Goal: Task Accomplishment & Management: Use online tool/utility

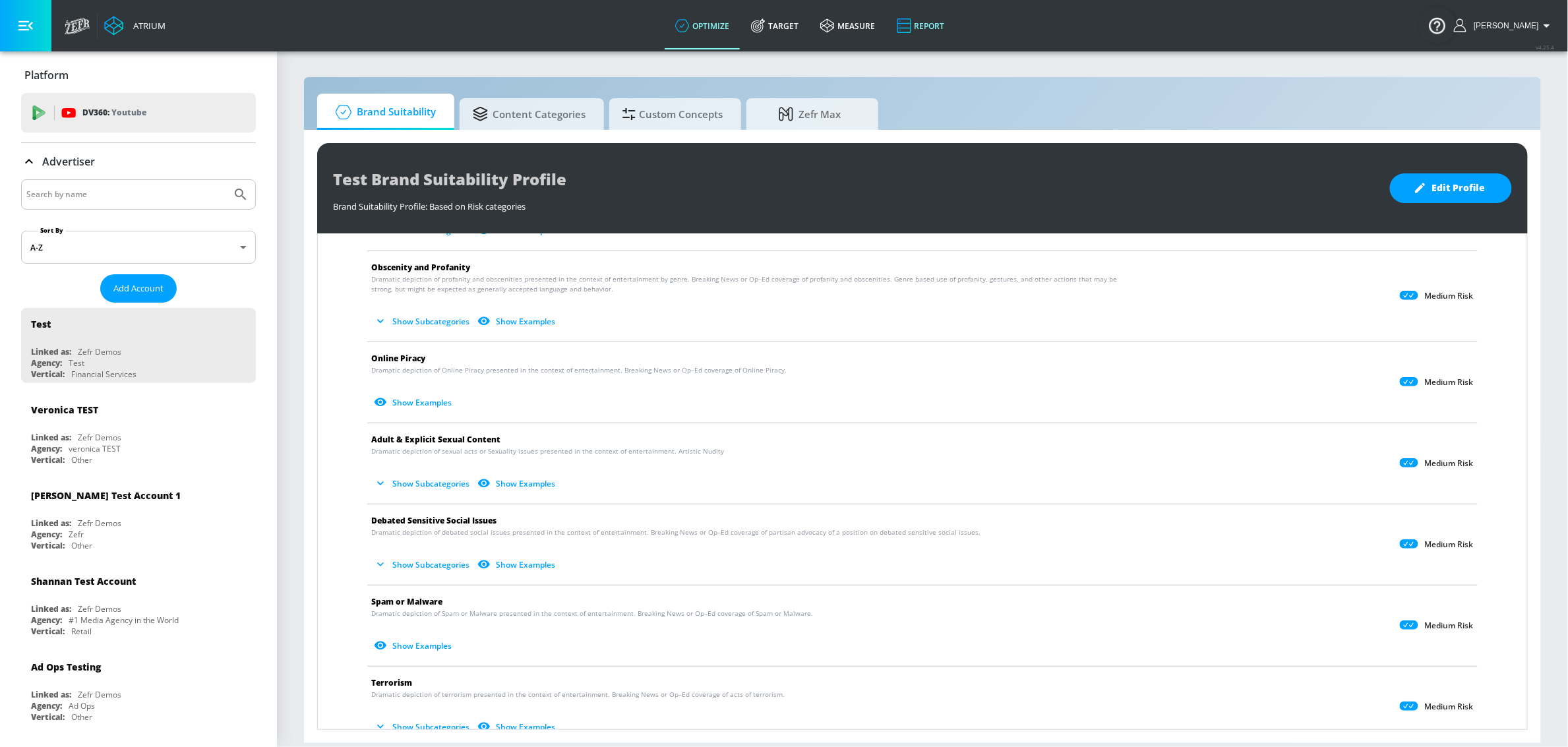
scroll to position [404, 0]
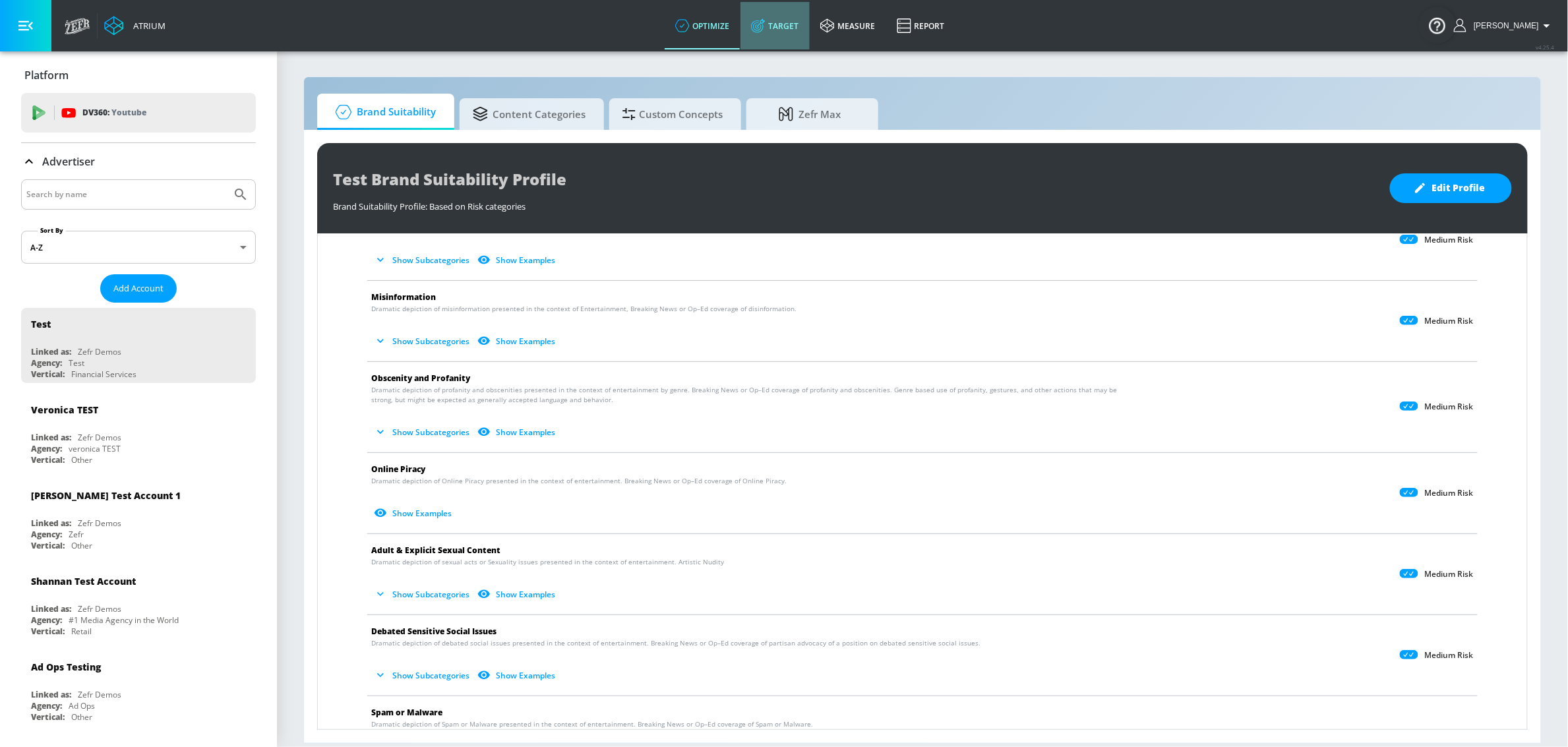
click at [784, 13] on link "Target" at bounding box center [774, 25] width 69 height 48
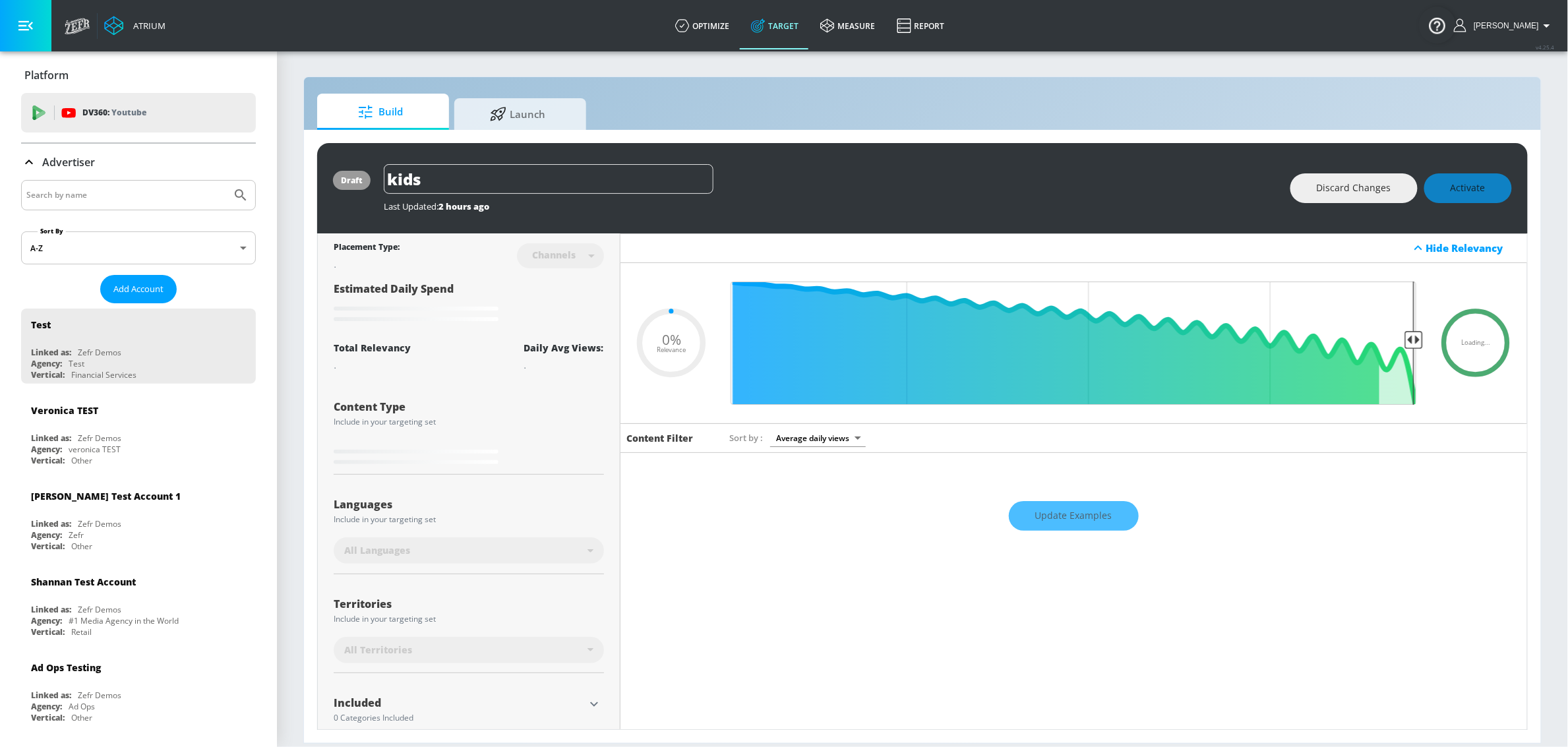
click at [108, 195] on input "Search by name" at bounding box center [126, 196] width 200 height 17
type input "0.49"
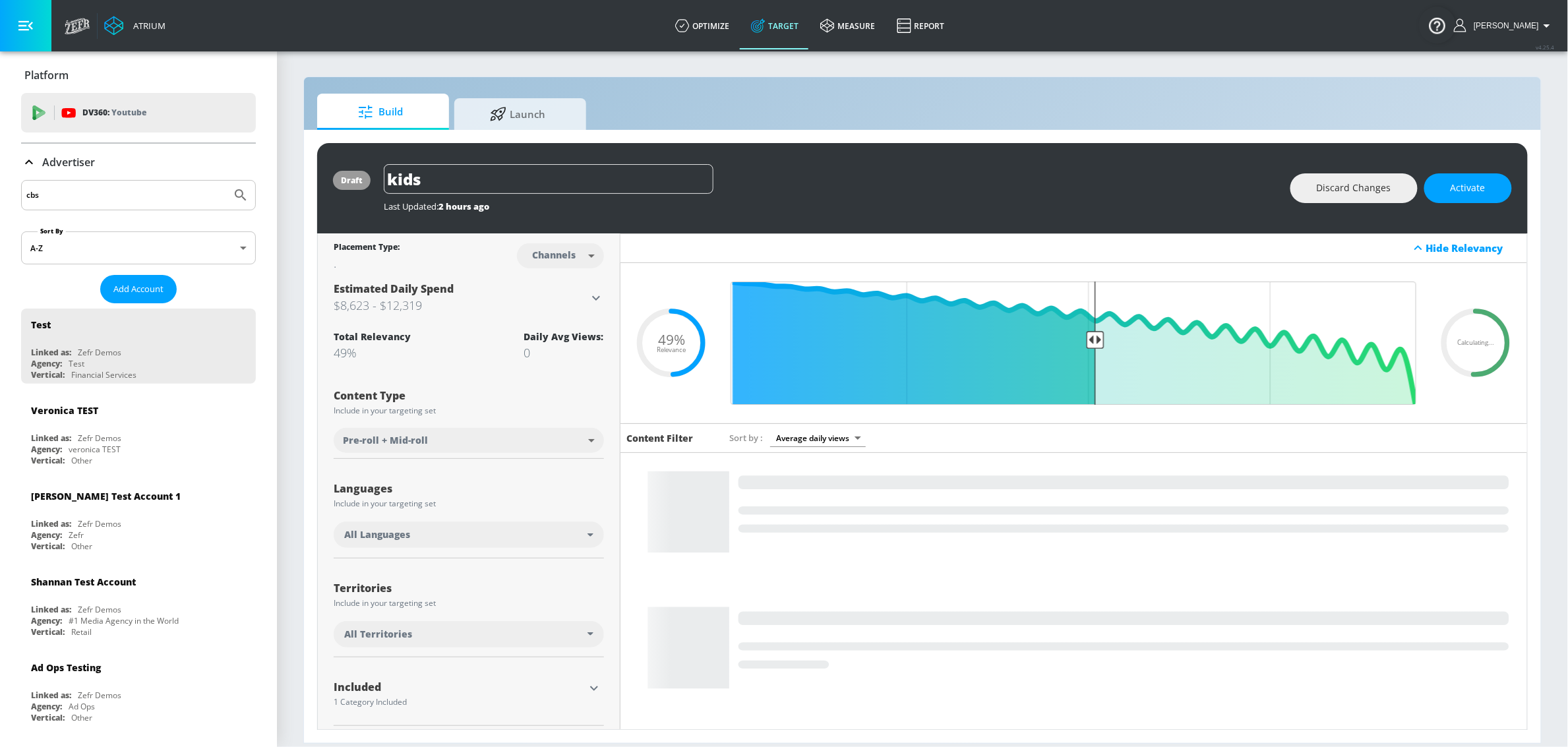
click at [226, 181] on button "Submit Search" at bounding box center [241, 195] width 29 height 29
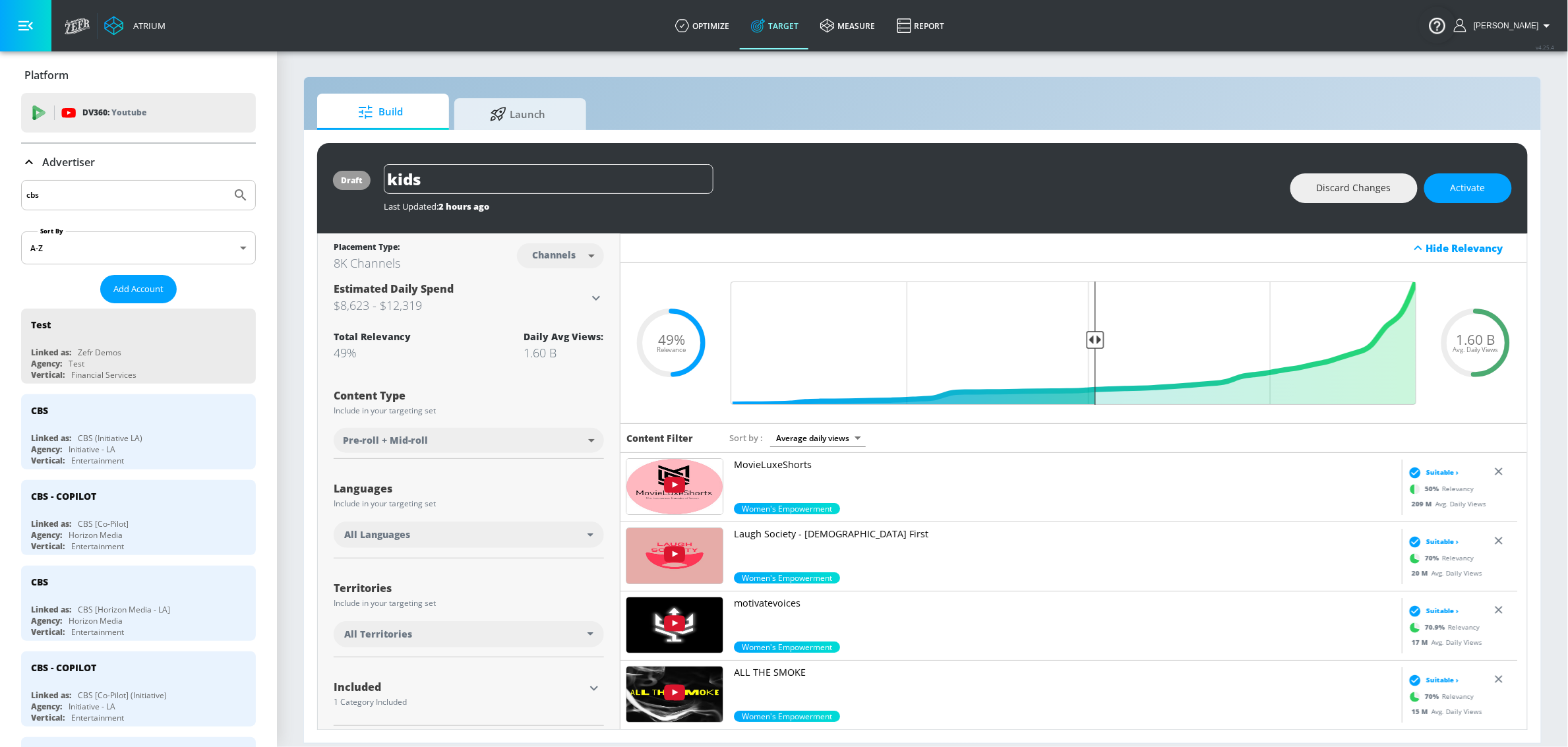
click at [107, 200] on input "cbs" at bounding box center [126, 196] width 200 height 17
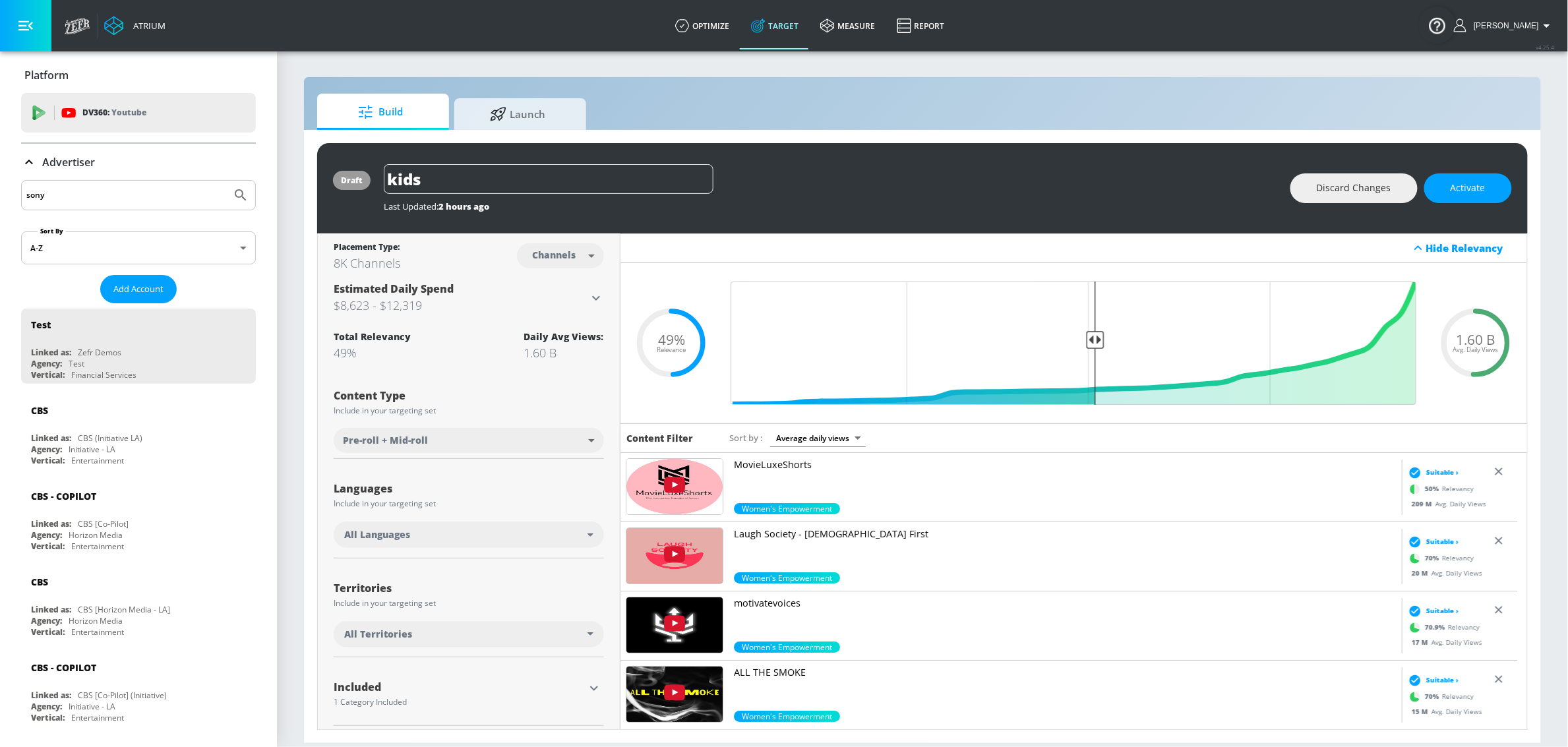
type input "sony"
click at [226, 181] on button "Submit Search" at bounding box center [241, 195] width 29 height 29
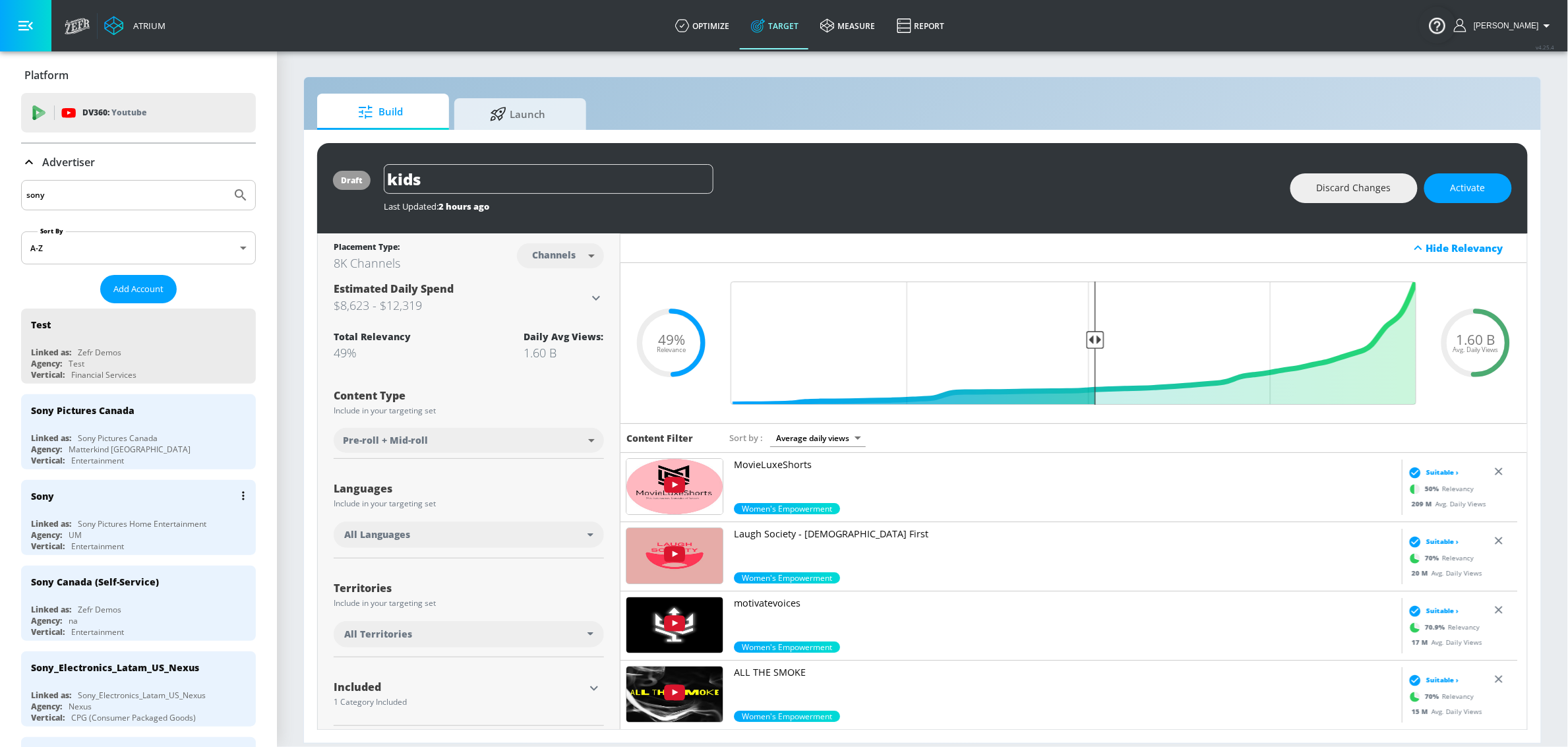
click at [128, 536] on div "Agency: UM" at bounding box center [142, 535] width 222 height 11
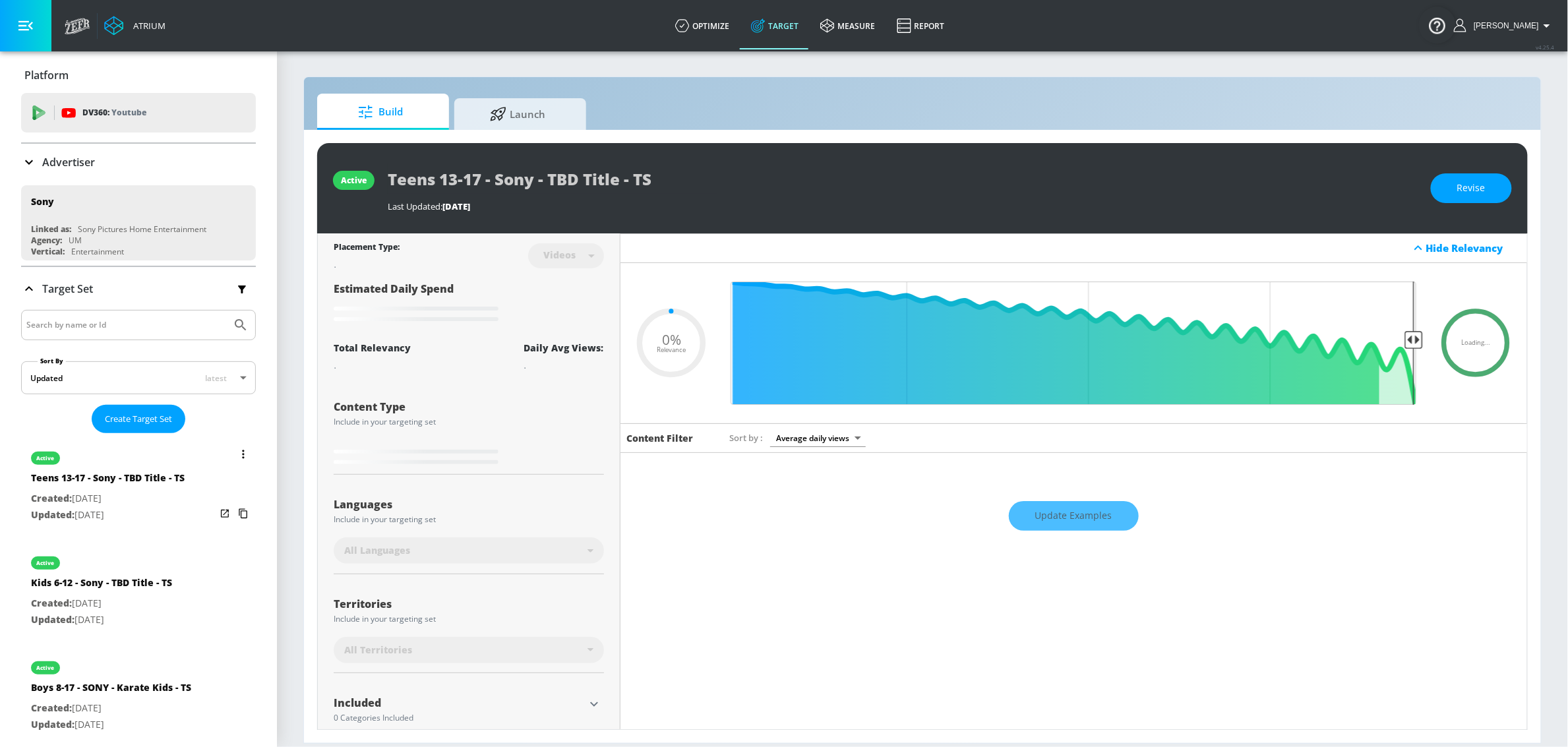
type input "0.05"
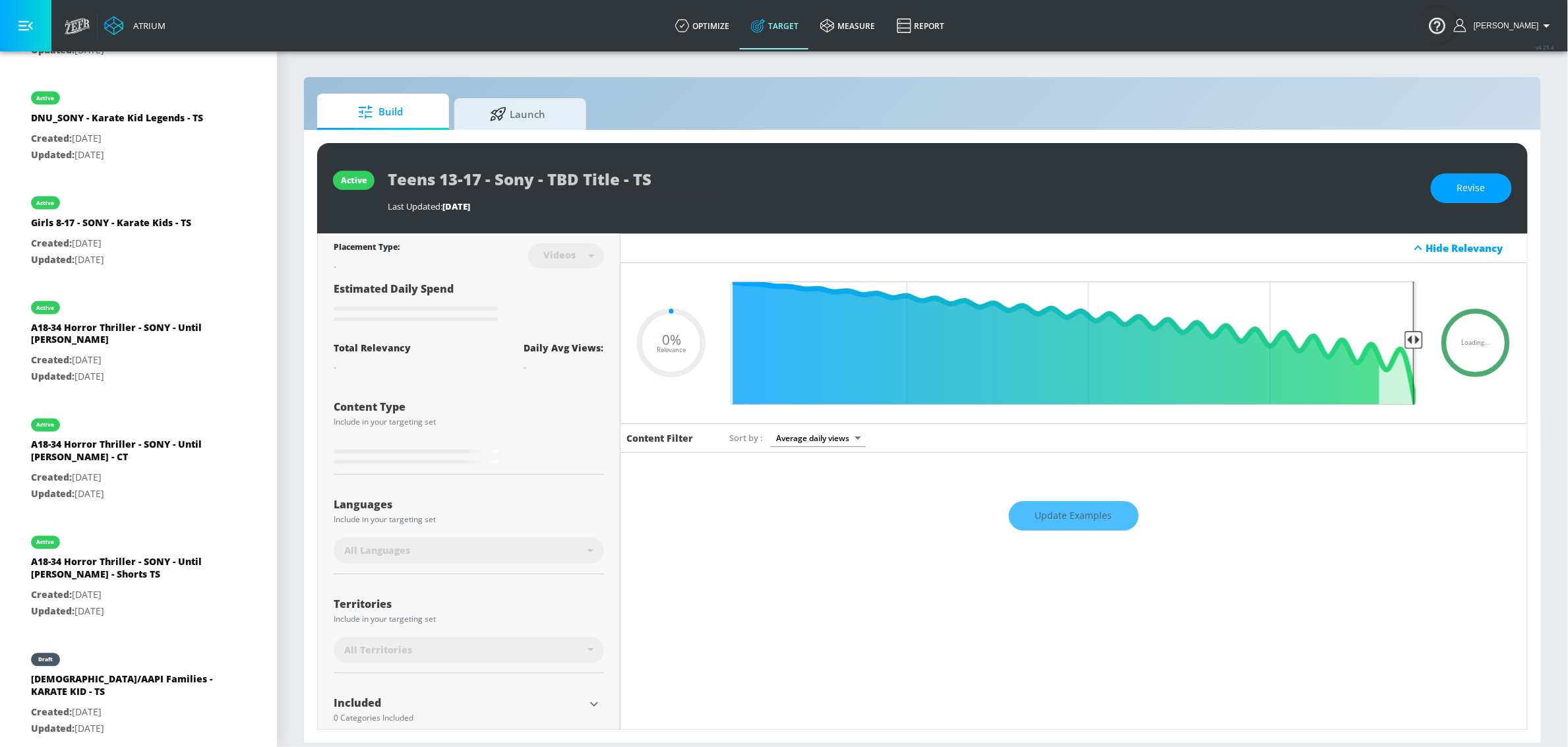
scroll to position [9, 0]
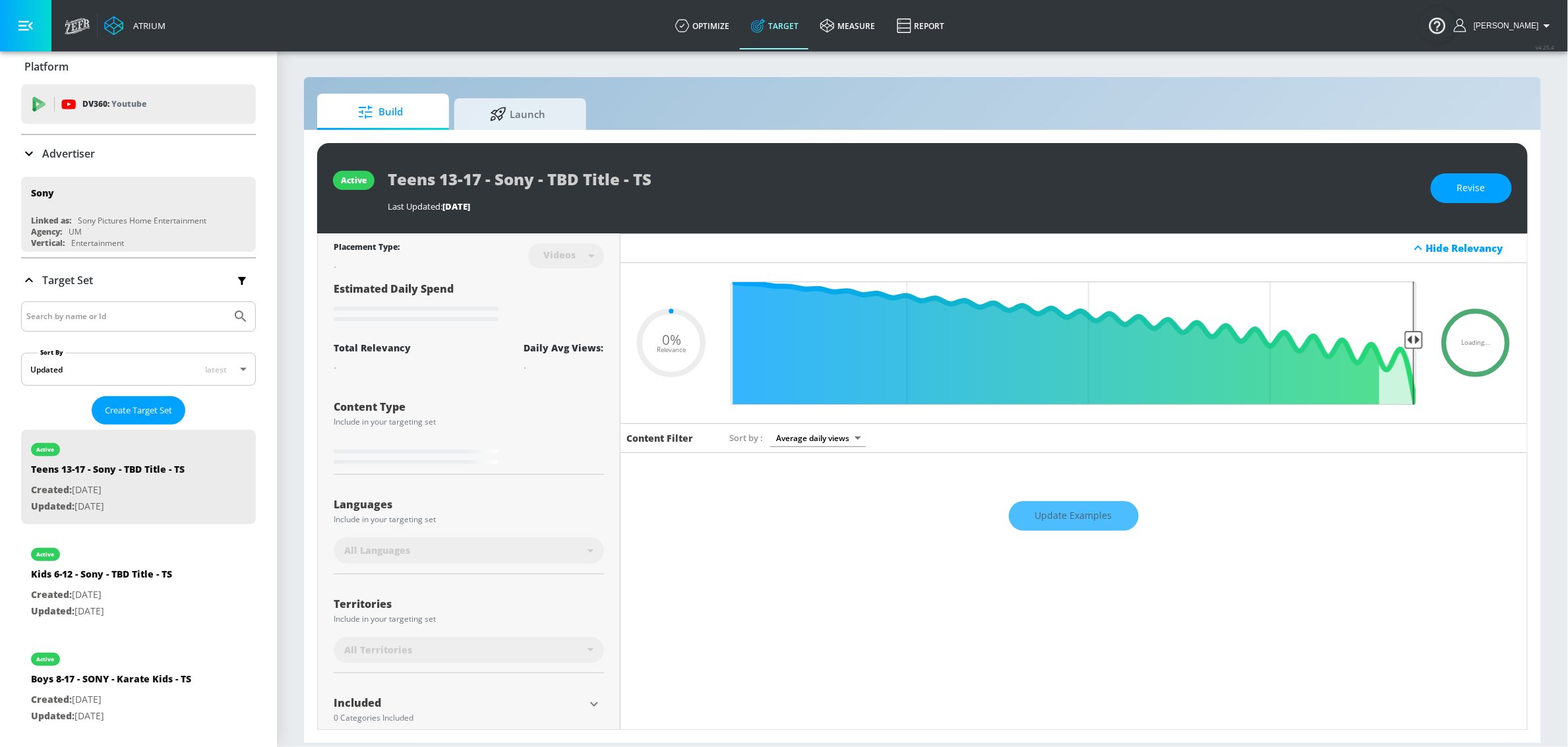
click at [112, 320] on input "Search by name or Id" at bounding box center [126, 317] width 200 height 17
type input "heart"
click at [226, 302] on button "Submit Search" at bounding box center [241, 316] width 29 height 29
type input "0.6"
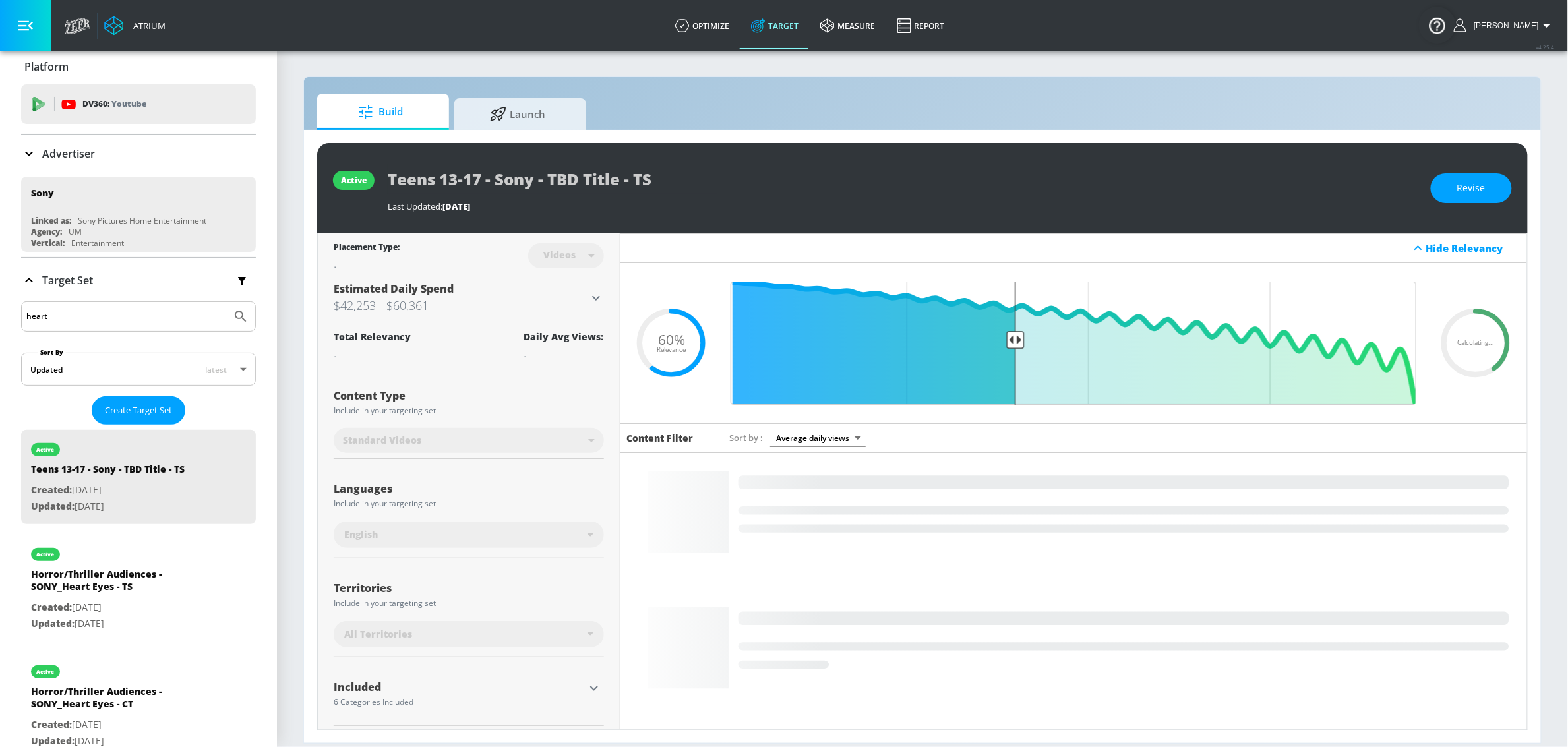
click at [201, 314] on input "heart" at bounding box center [126, 317] width 200 height 17
click at [233, 316] on icon "Submit Search" at bounding box center [241, 317] width 16 height 16
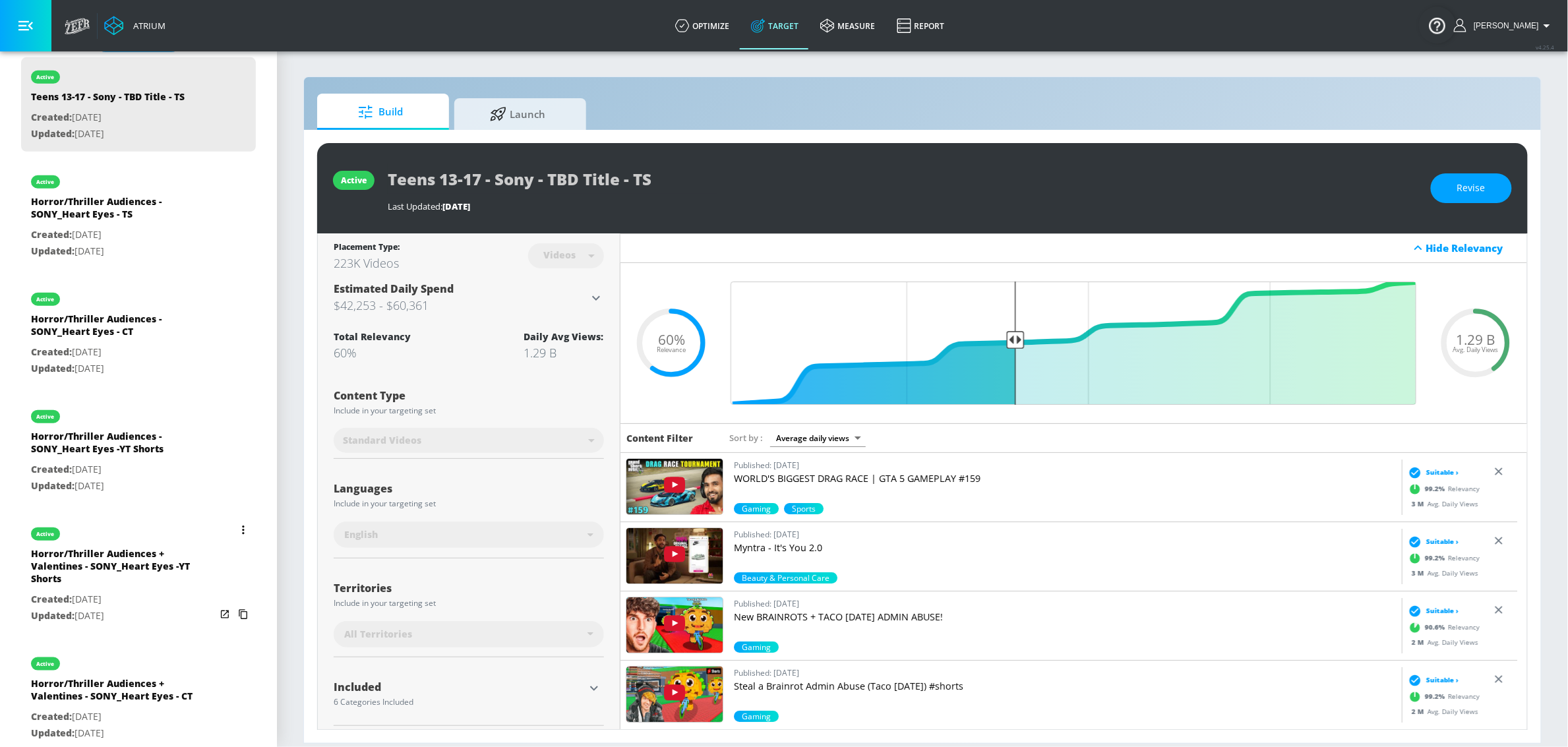
scroll to position [385, 0]
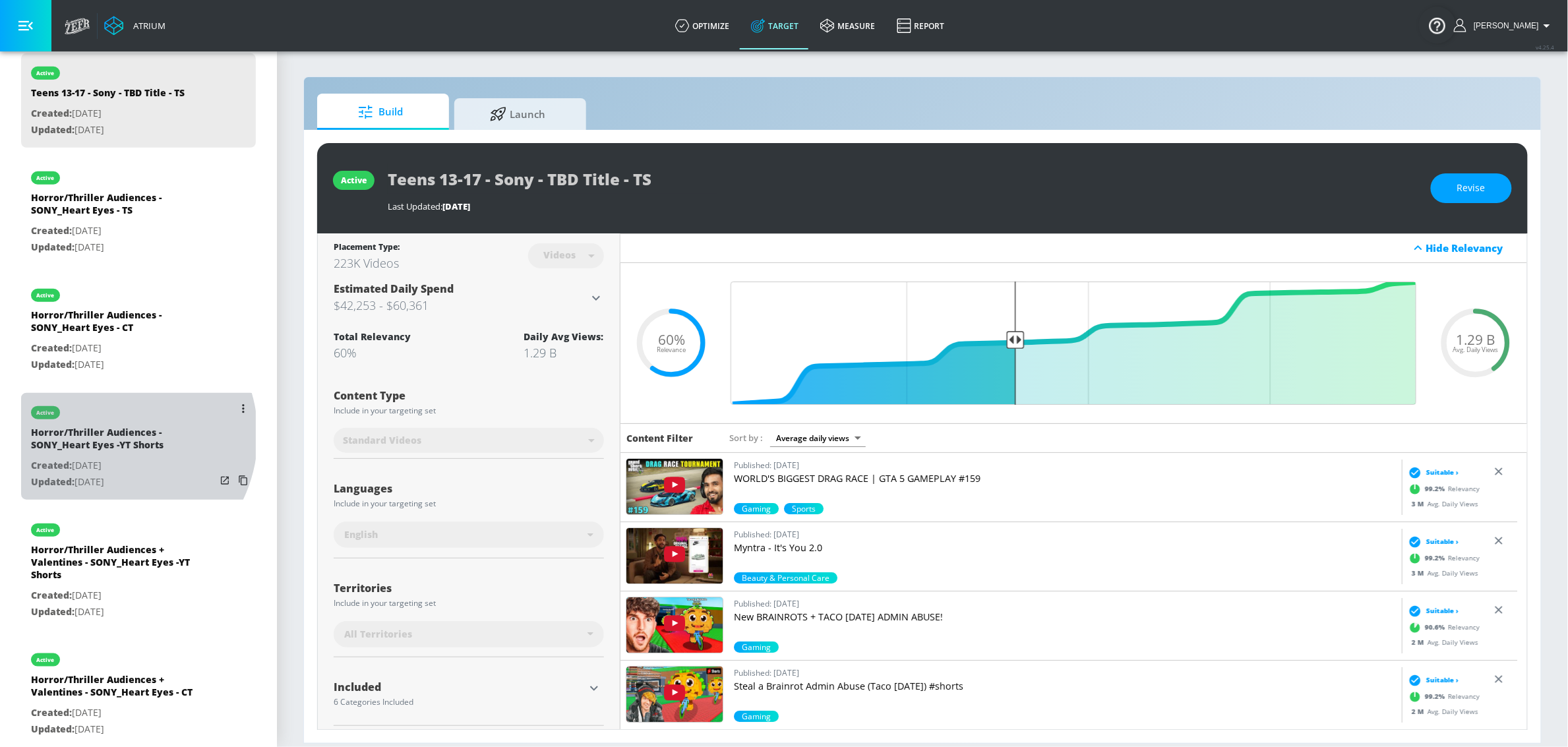
click at [108, 436] on div "Horror/Thriller Audiences - SONY_Heart Eyes -YT Shorts" at bounding box center [123, 442] width 185 height 32
type input "Horror/Thriller Audiences - SONY_Heart Eyes -YT Shorts"
type input "channels"
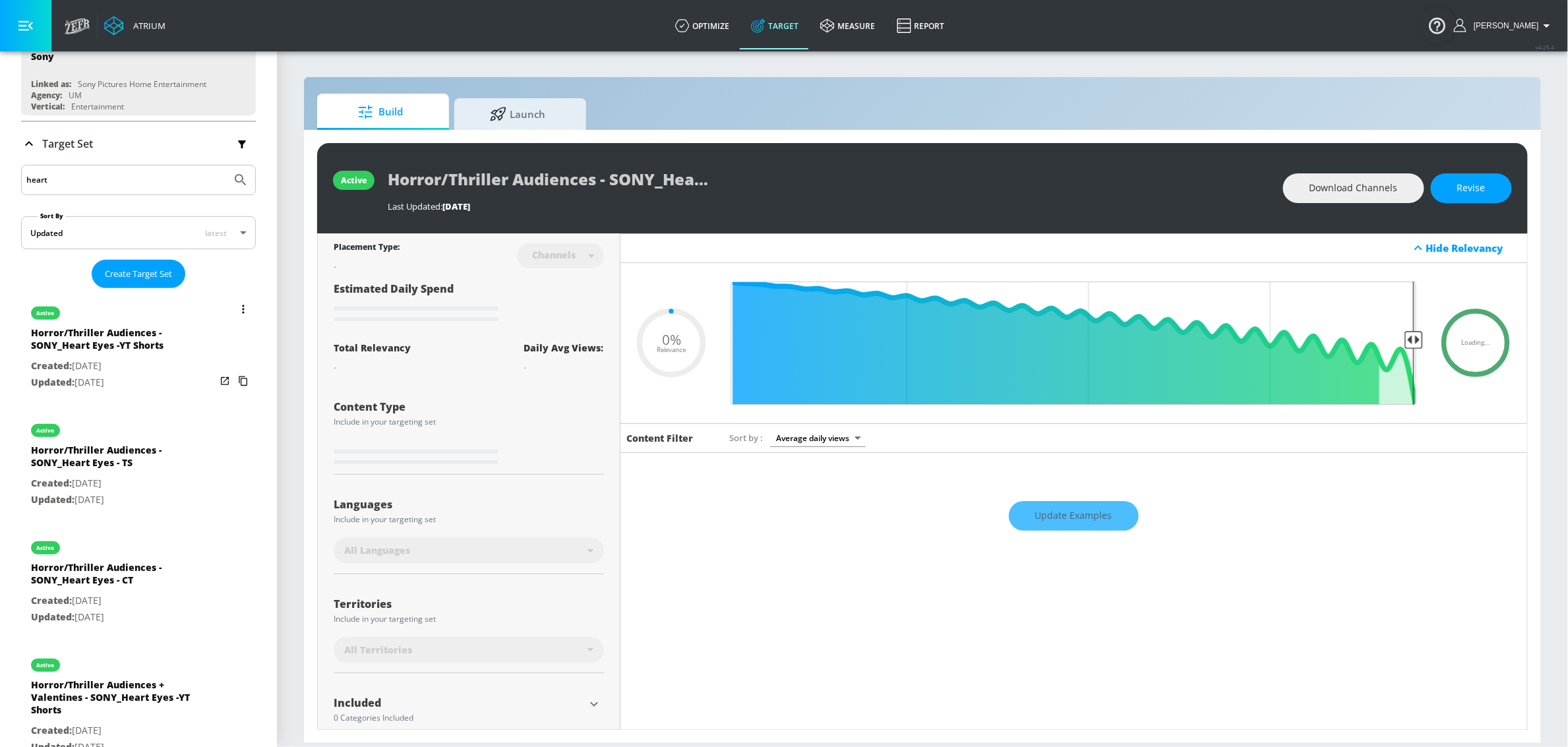
scroll to position [143, 0]
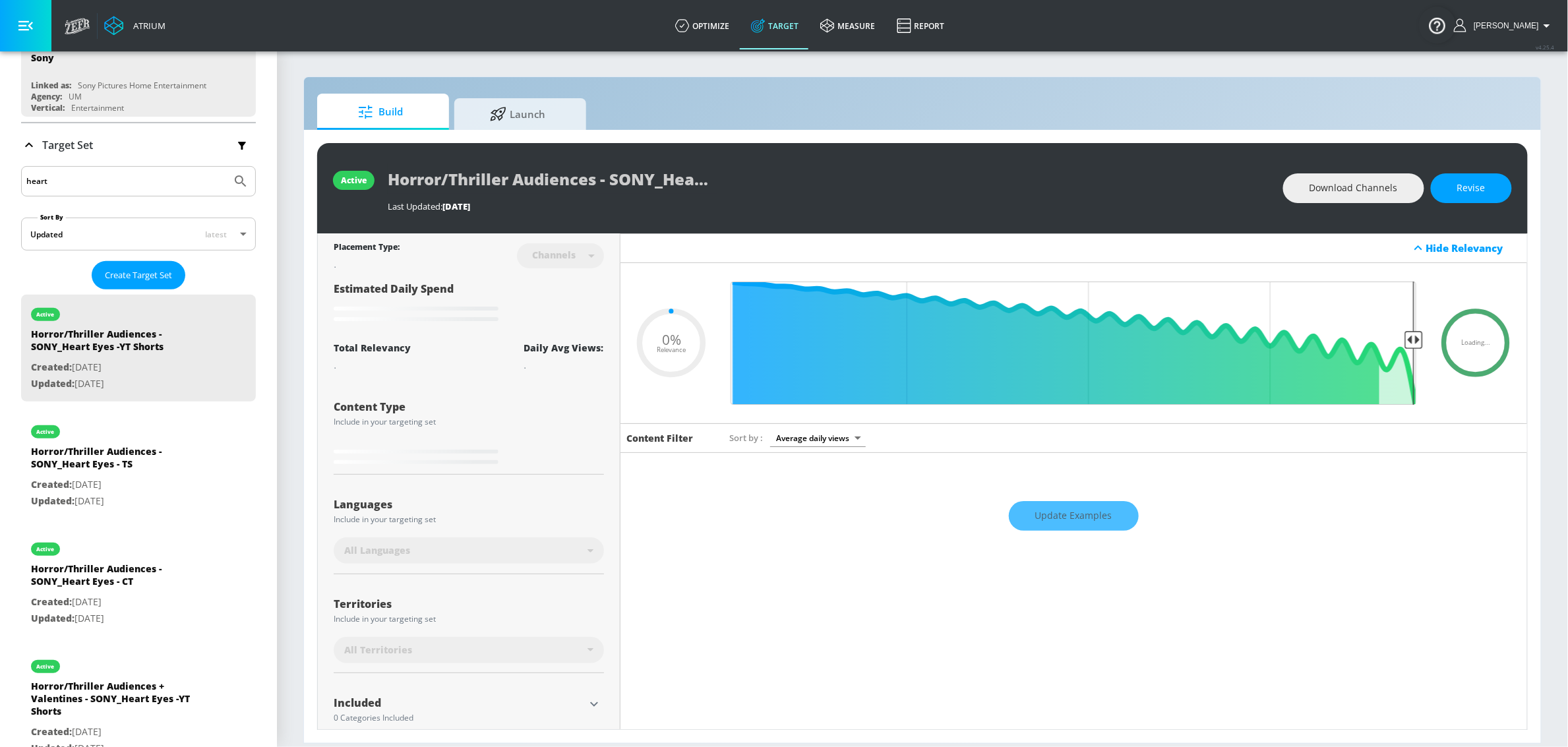
type input "0.11"
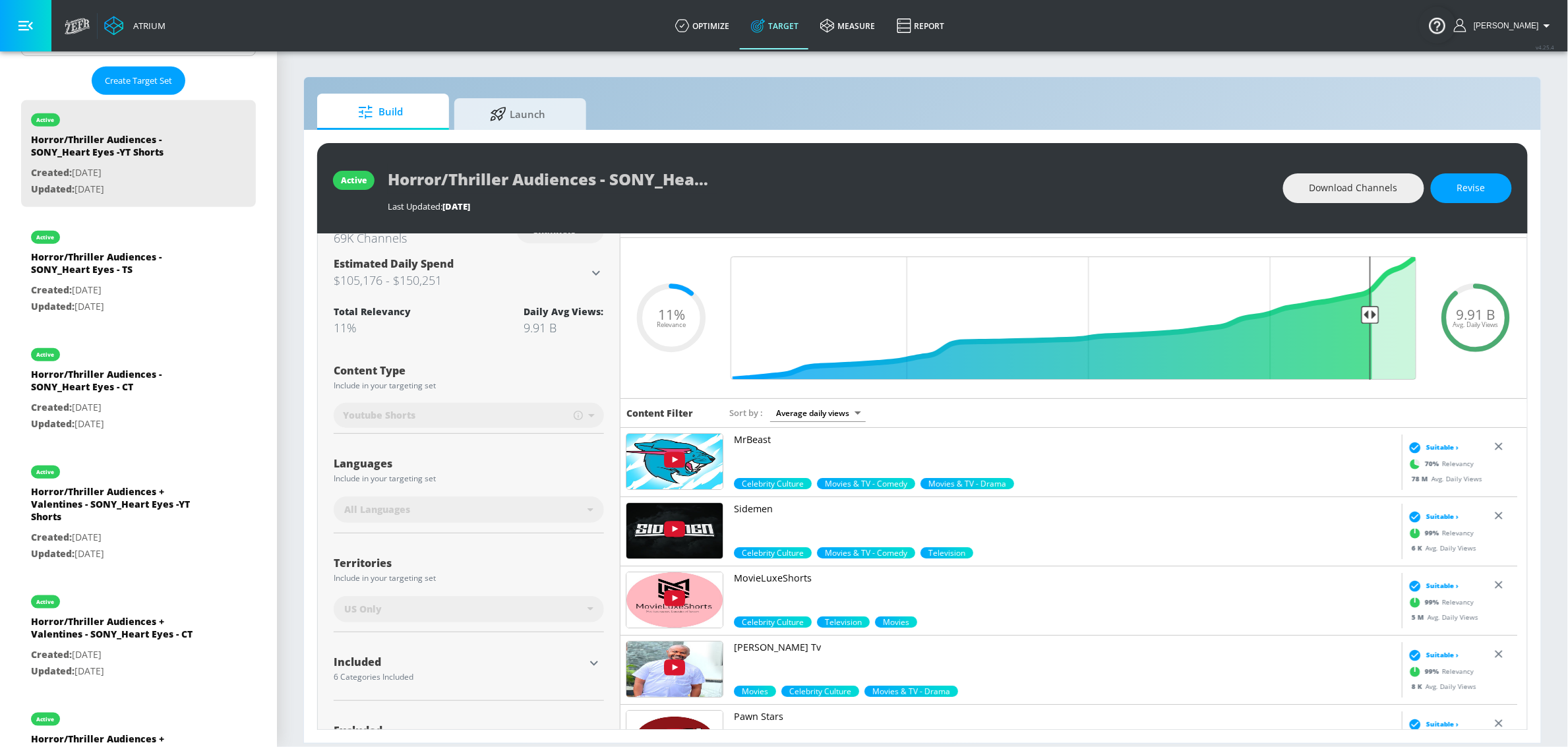
scroll to position [0, 0]
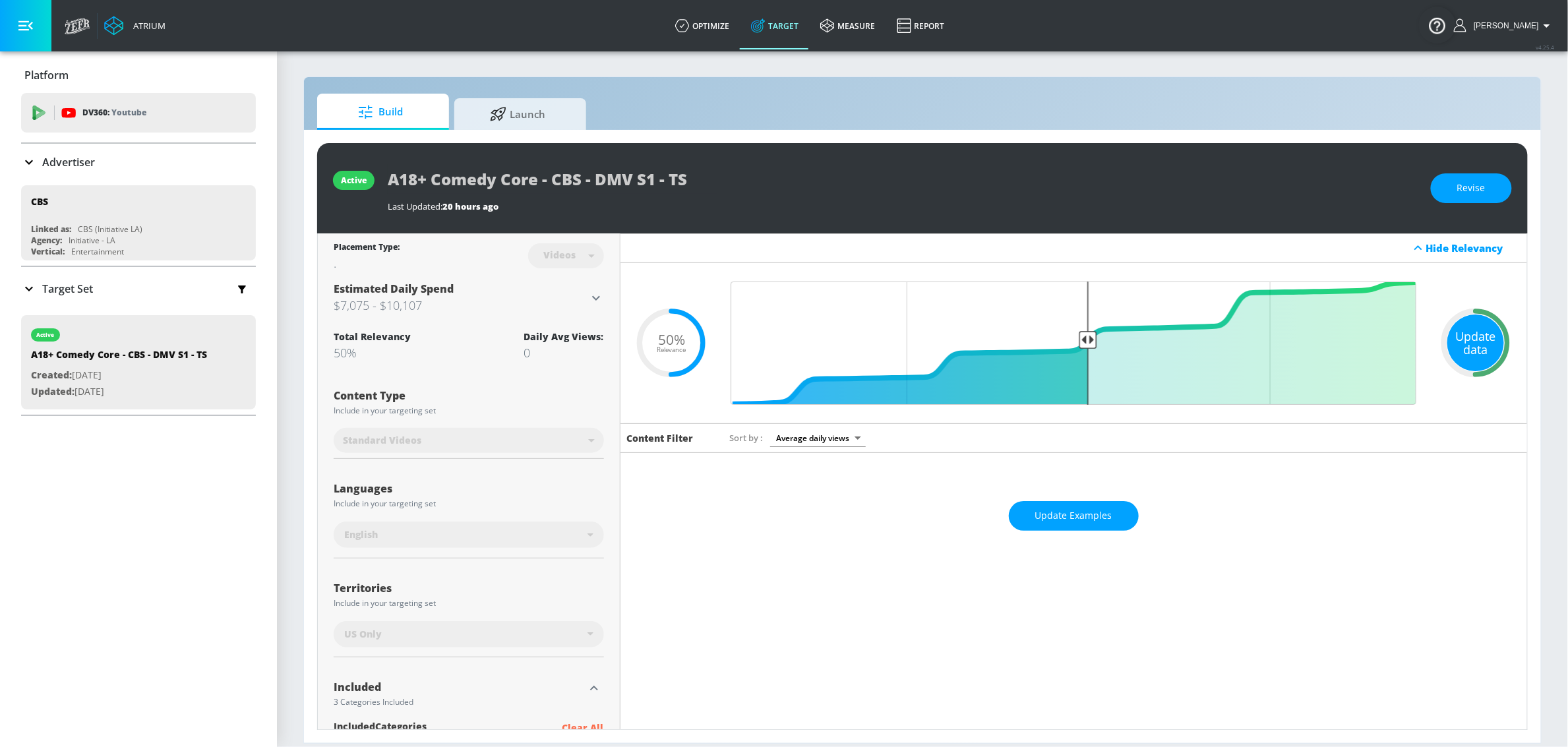
click at [1478, 329] on div "Update data" at bounding box center [1475, 343] width 57 height 57
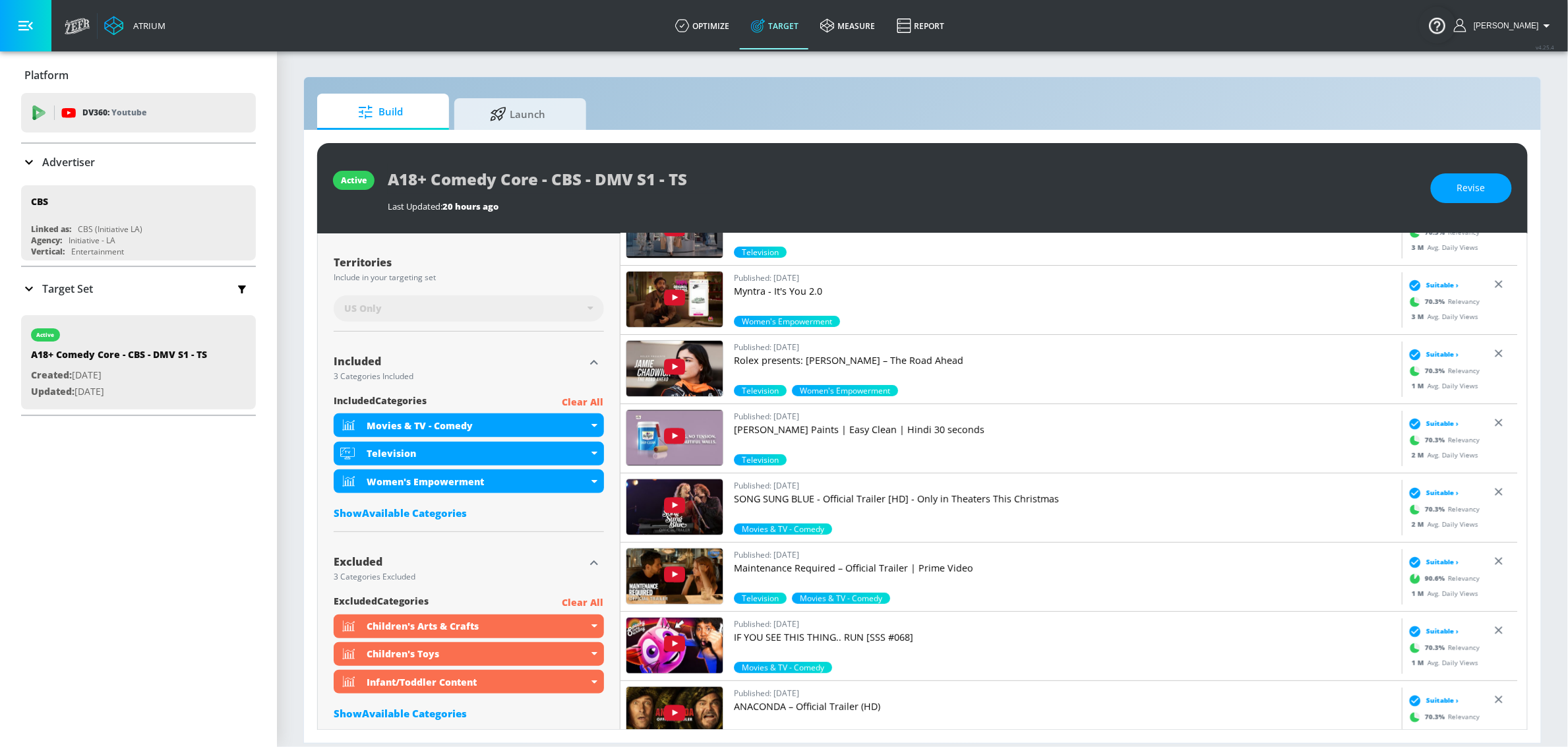
scroll to position [327, 0]
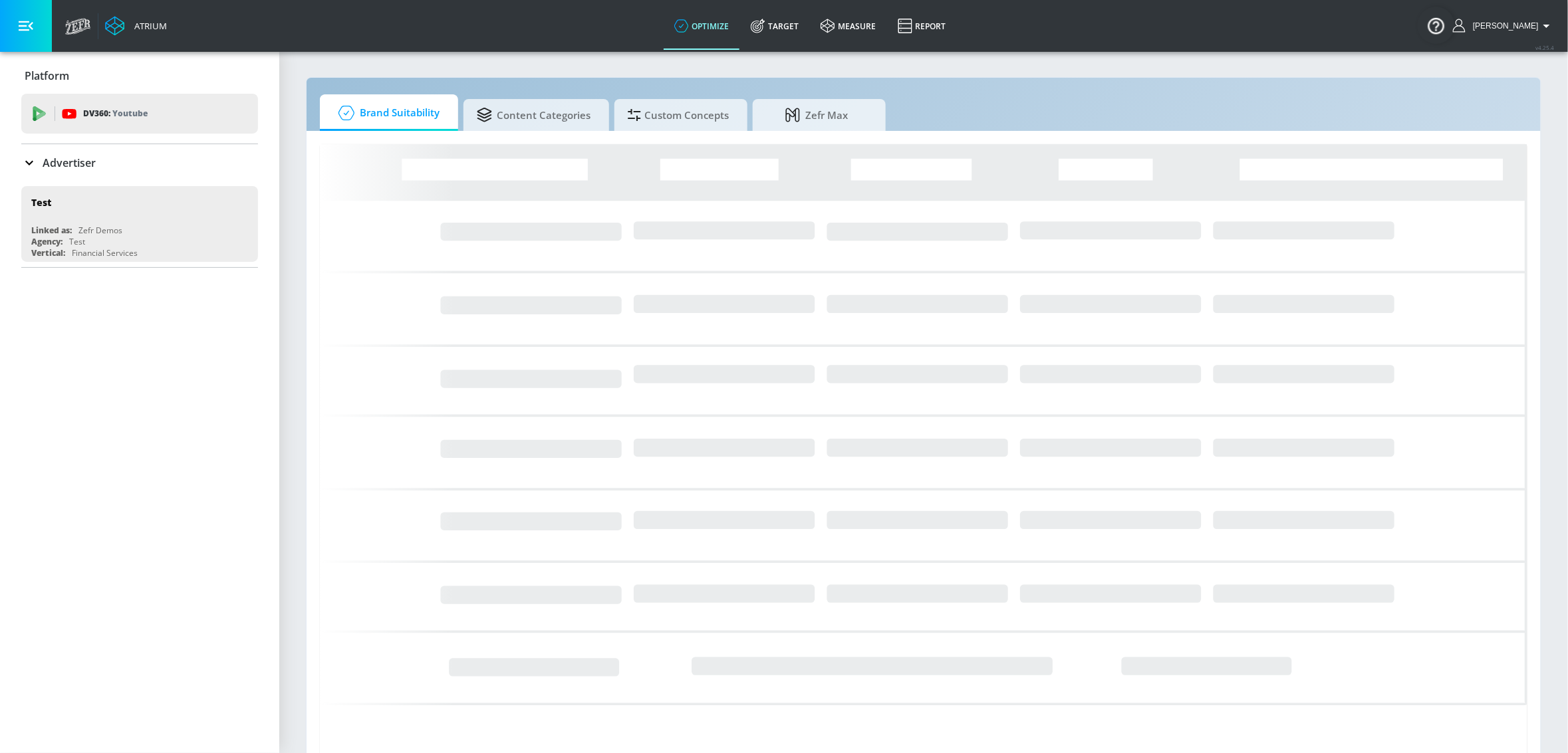
click at [85, 165] on p "Advertiser" at bounding box center [69, 163] width 54 height 14
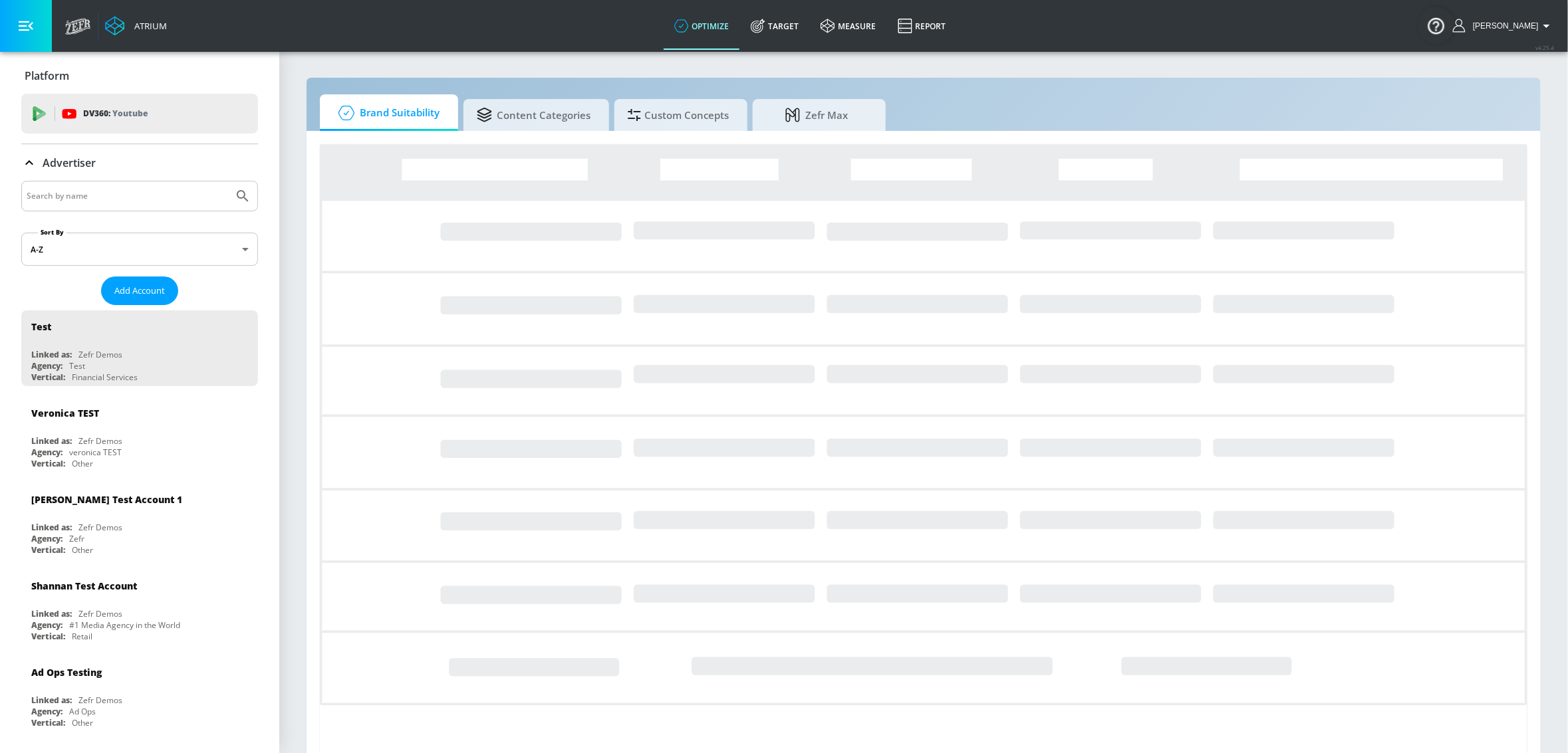
click at [101, 189] on input "Search by name" at bounding box center [127, 196] width 201 height 18
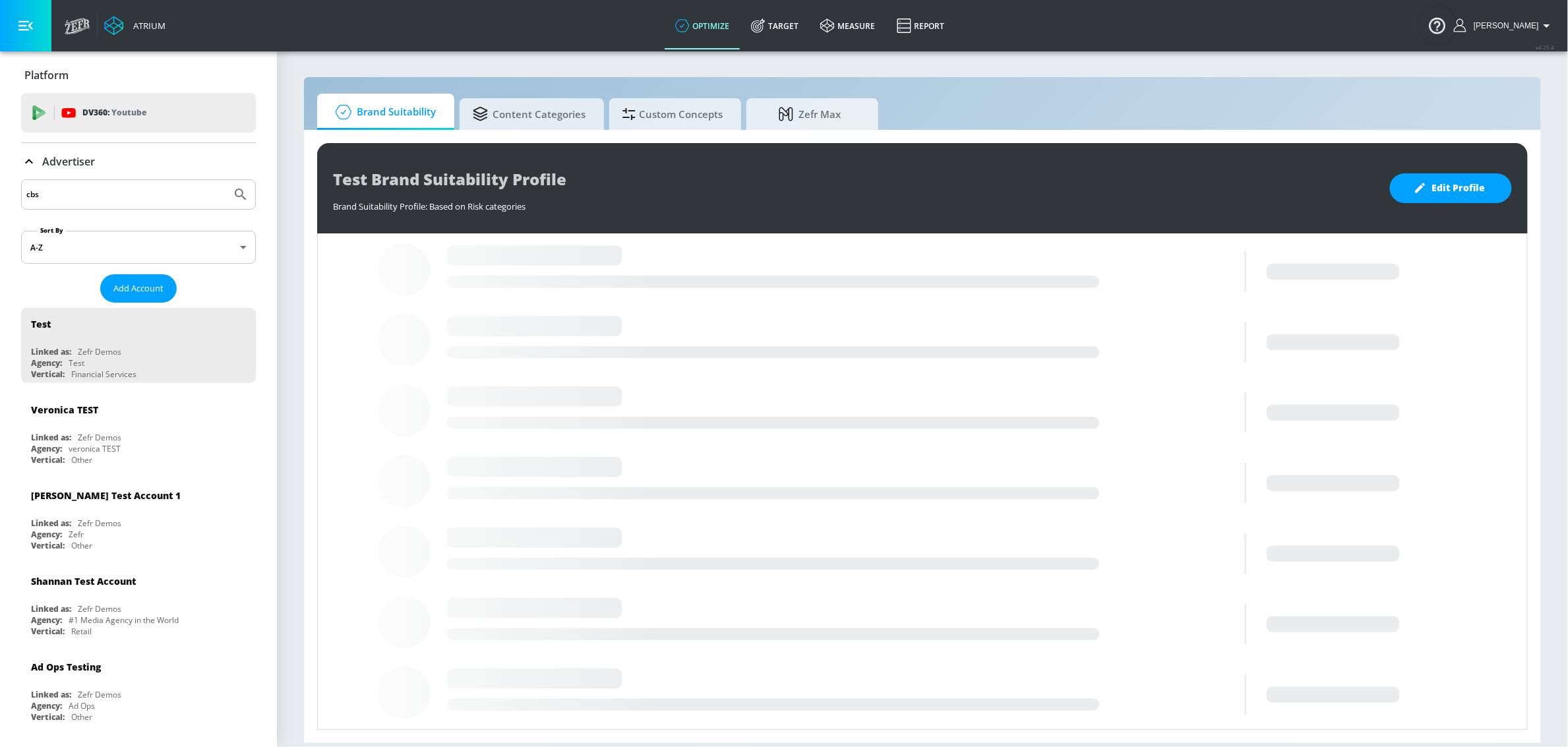
type input "cbs"
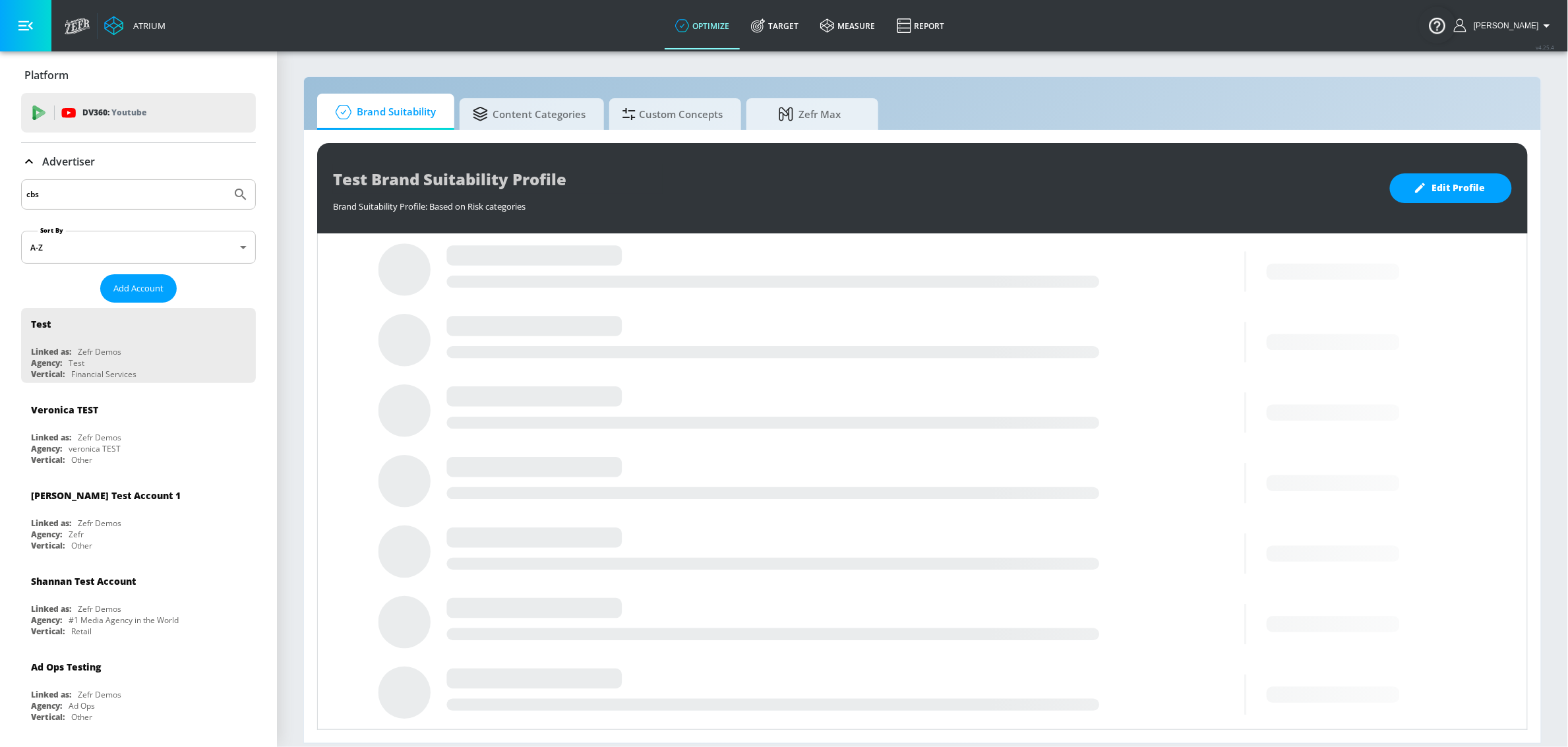
click at [226, 180] on button "Submit Search" at bounding box center [241, 194] width 29 height 29
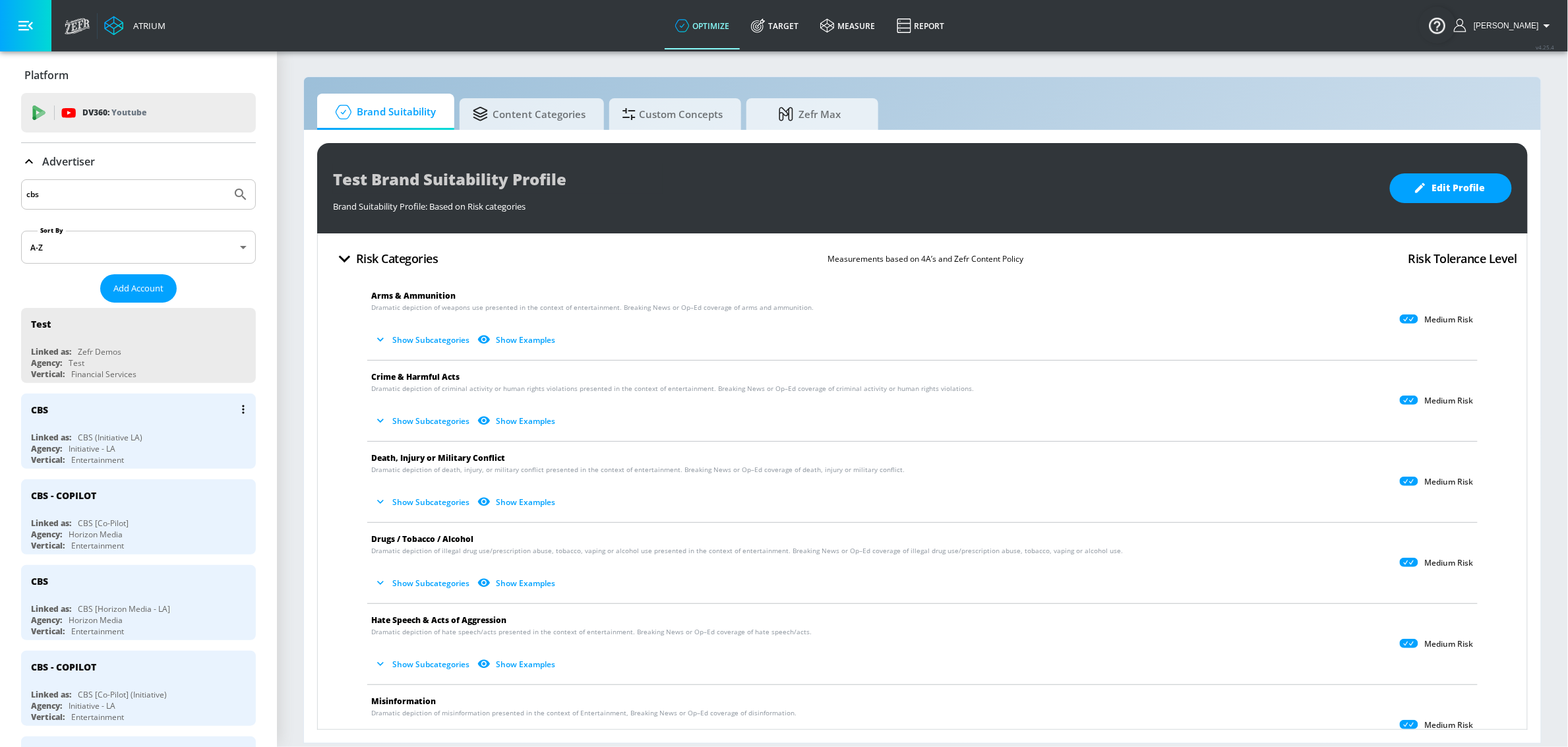
click at [150, 437] on div "Linked as: CBS (Initiative LA)" at bounding box center [142, 437] width 222 height 11
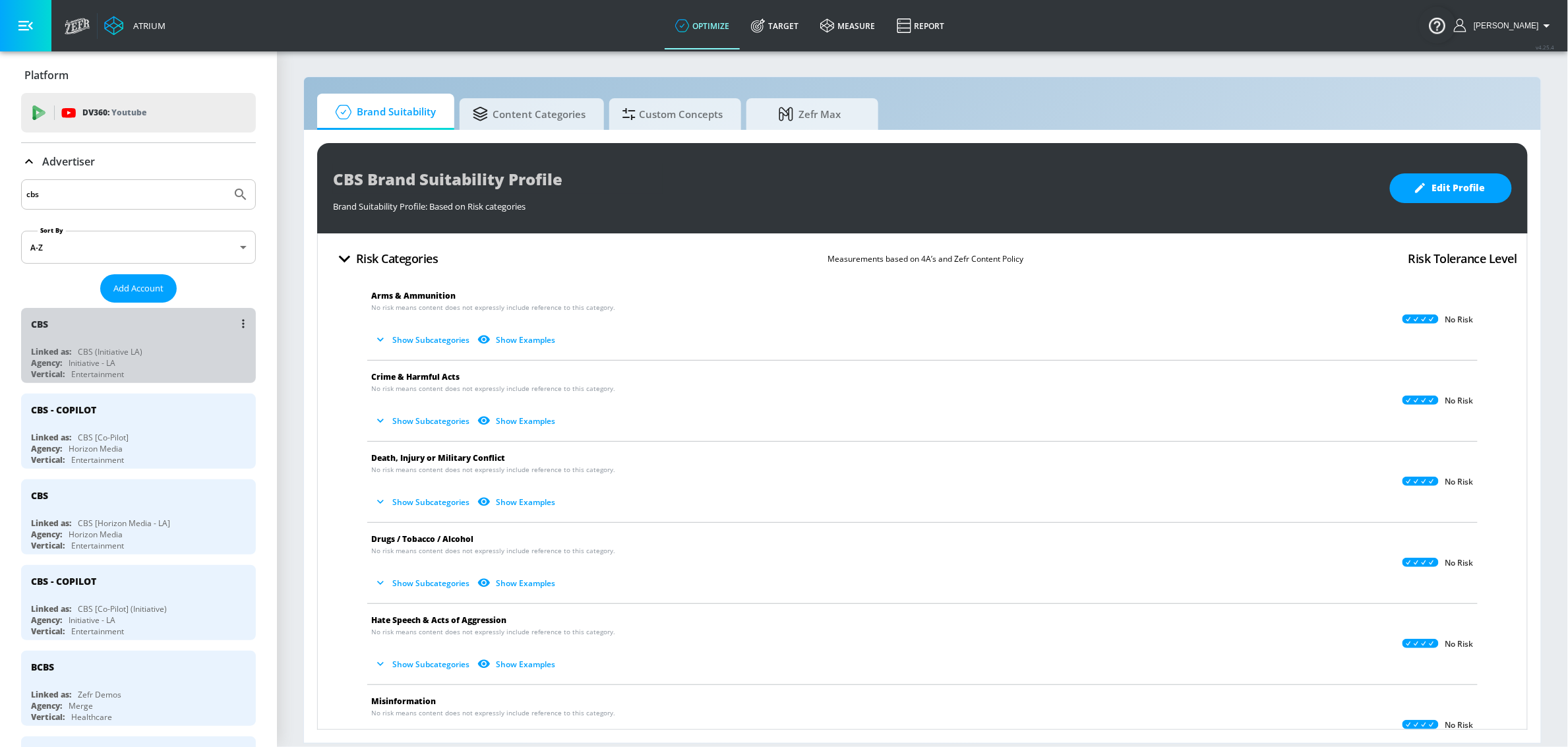
click at [139, 358] on div "Agency: Initiative - LA" at bounding box center [142, 363] width 222 height 11
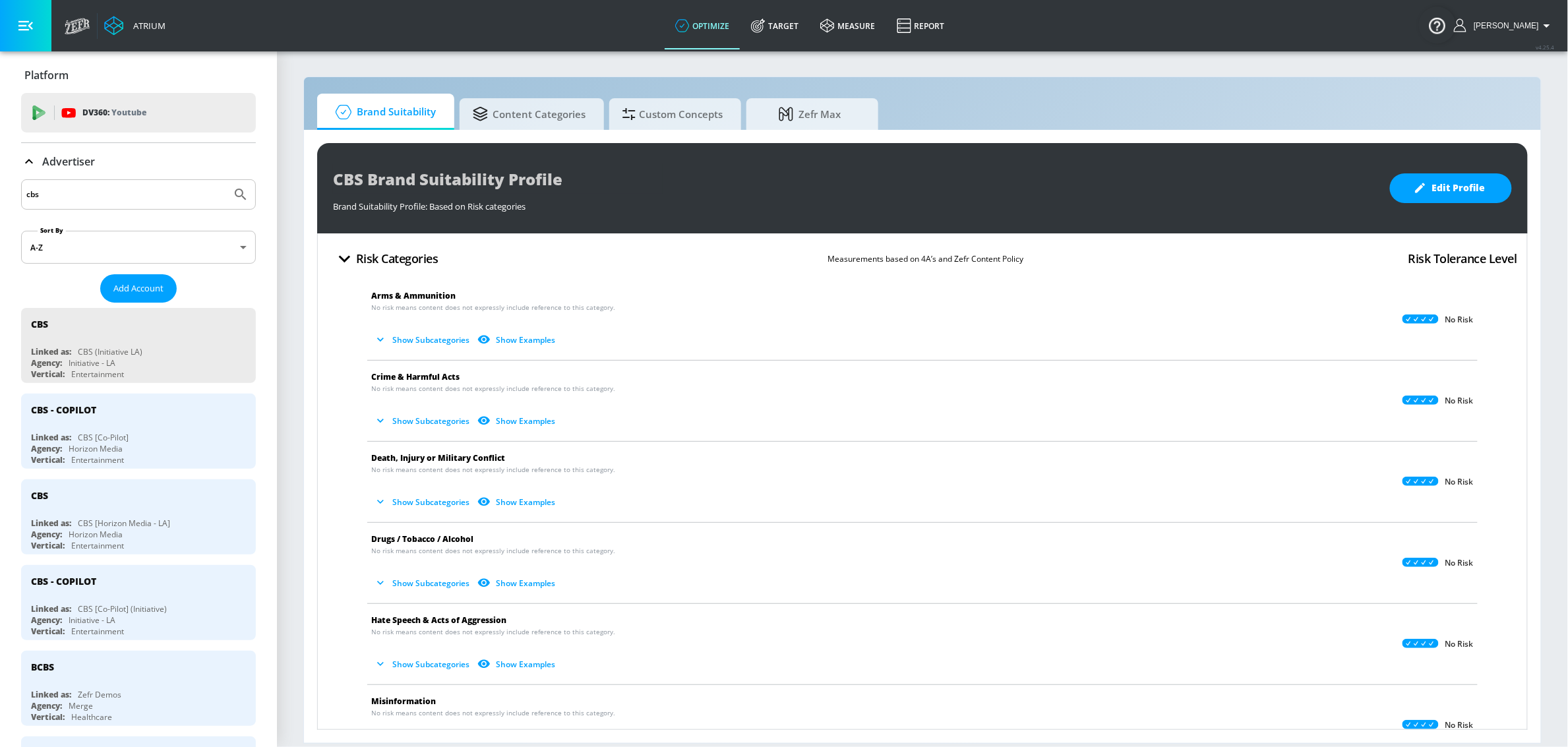
click at [170, 160] on div "Advertiser" at bounding box center [139, 162] width 234 height 16
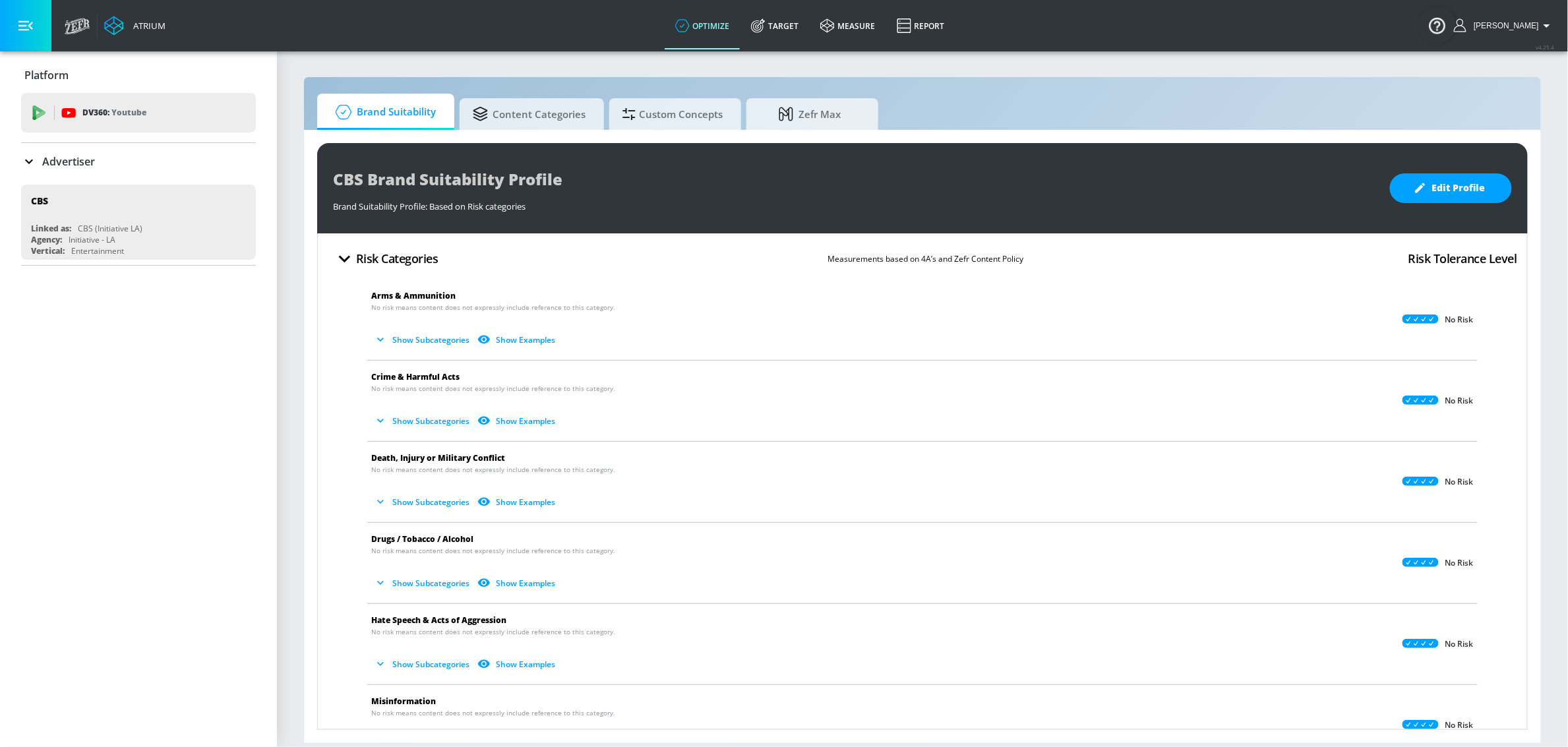
click at [14, 159] on div "Platform DV360: Youtube DV360: Youtube Advertiser cbs Sort By A-Z asc ​ Add Acc…" at bounding box center [139, 161] width 277 height 219
click at [21, 159] on icon at bounding box center [29, 162] width 16 height 16
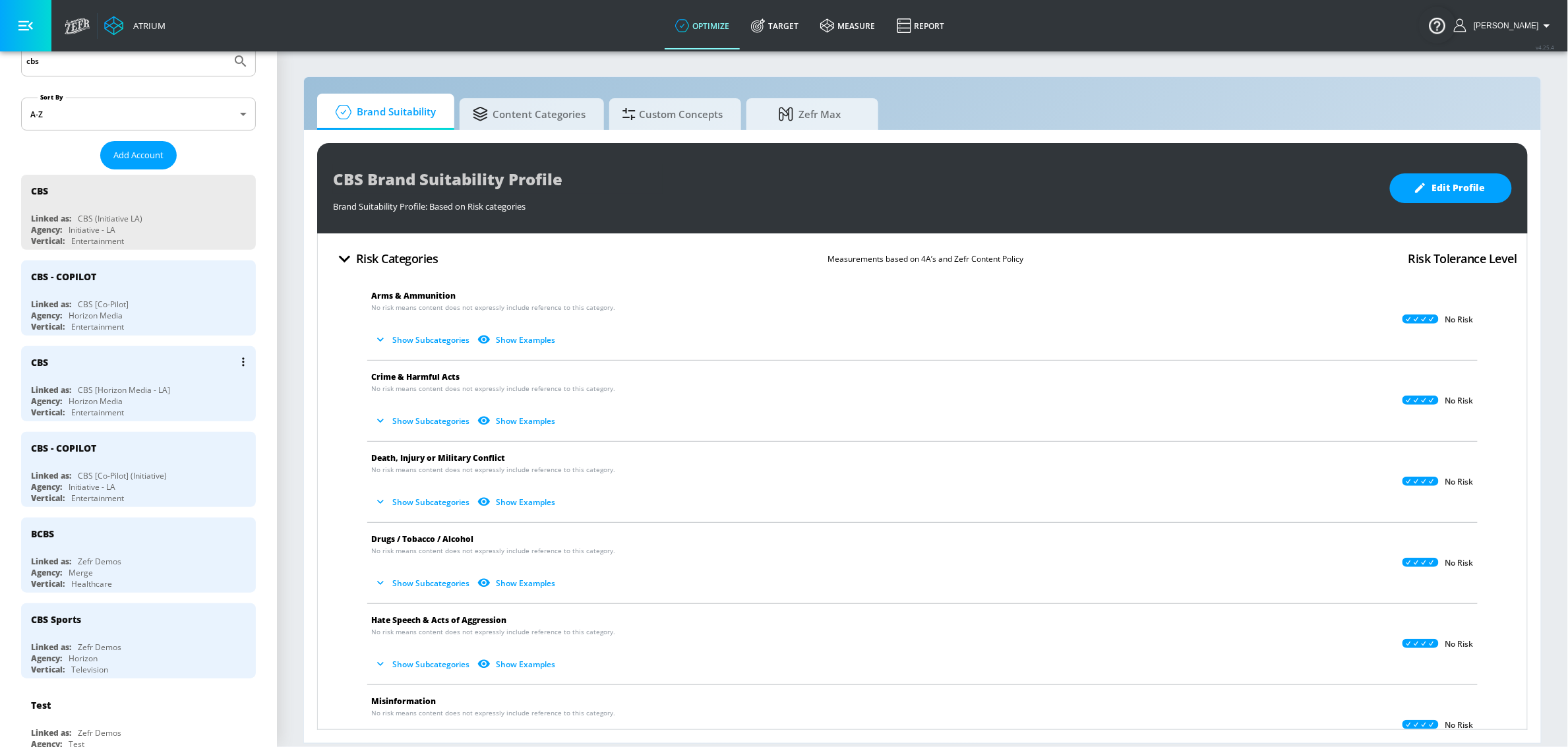
scroll to position [135, 0]
click at [793, 32] on link "Target" at bounding box center [774, 25] width 69 height 48
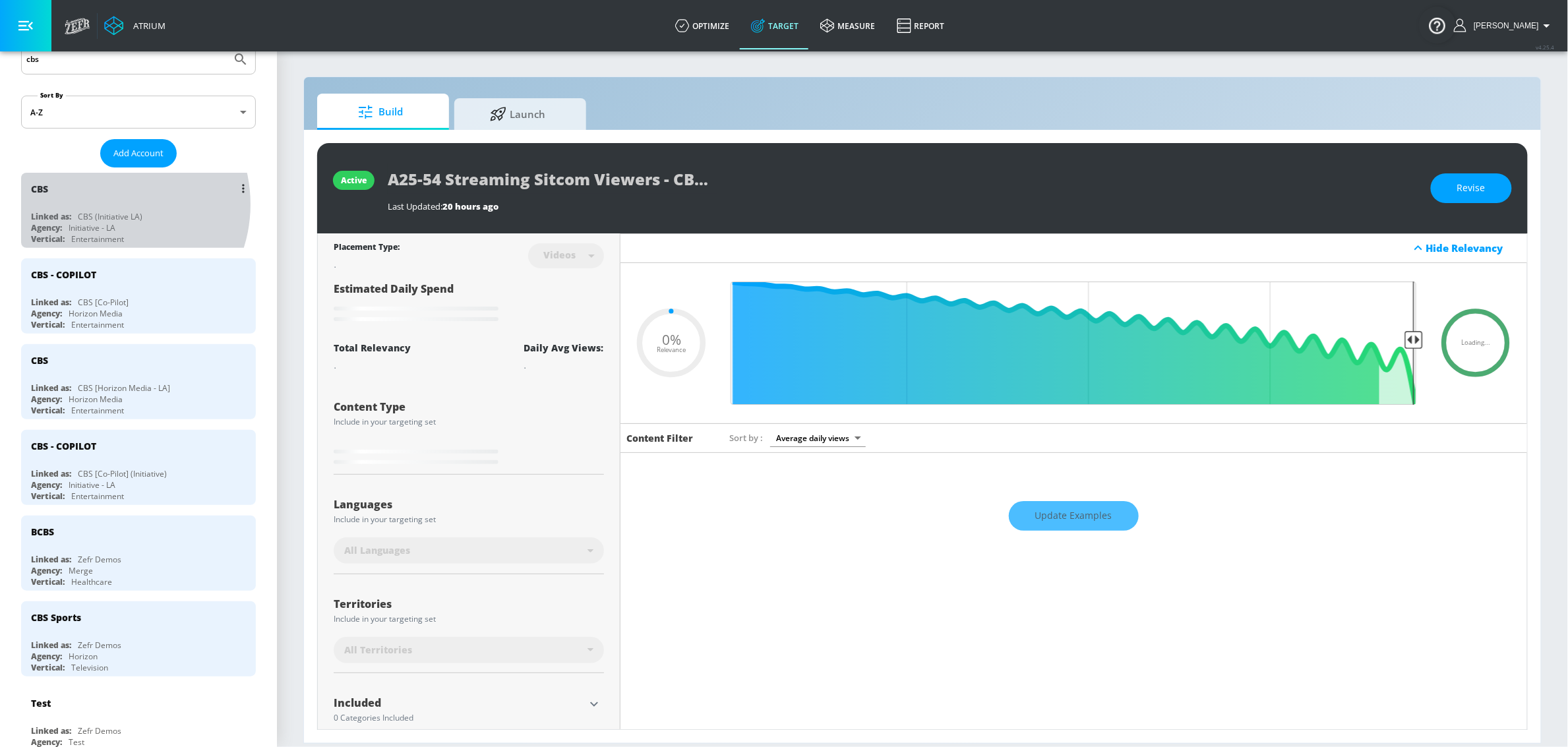
click at [106, 204] on div "CBS" at bounding box center [142, 189] width 222 height 32
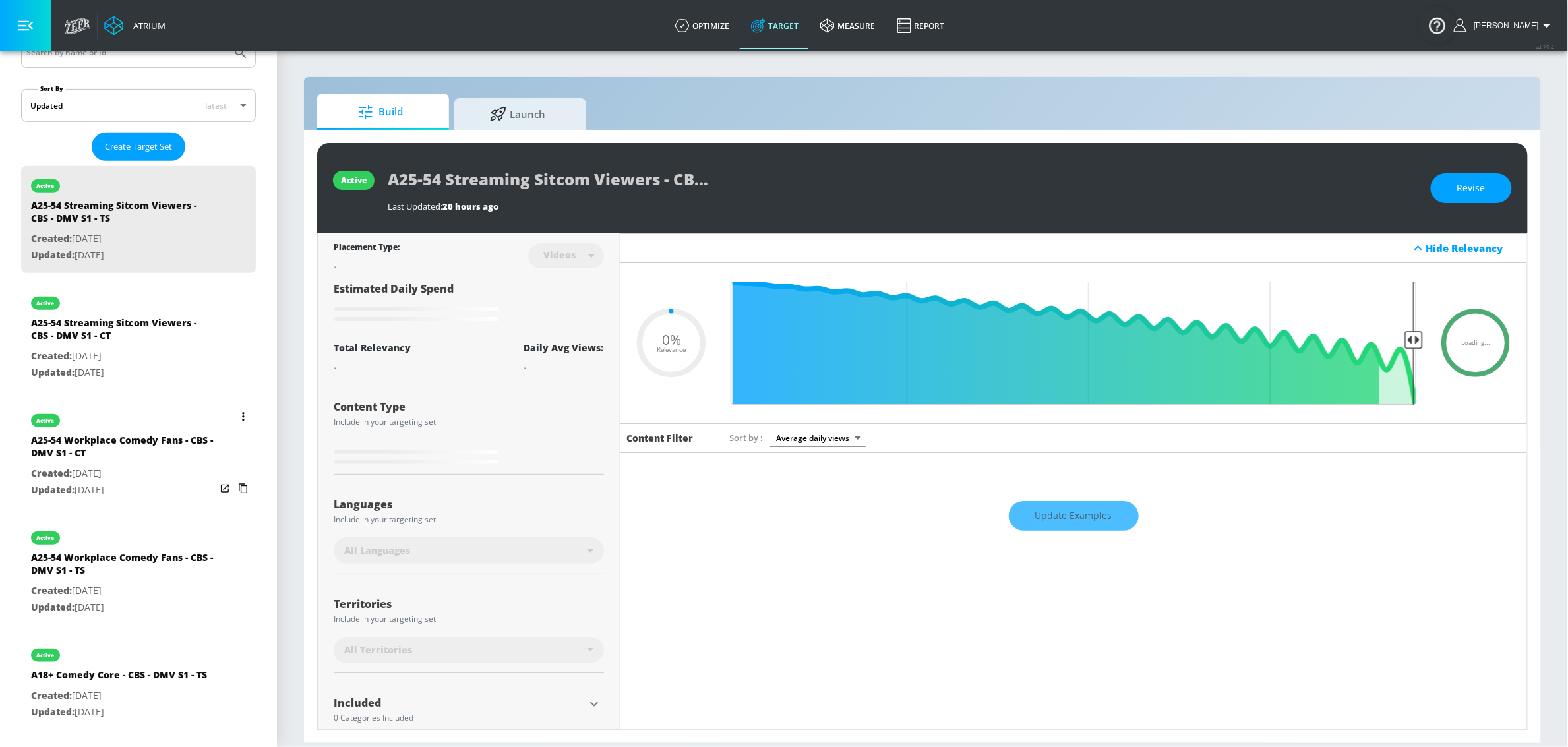
scroll to position [296, 0]
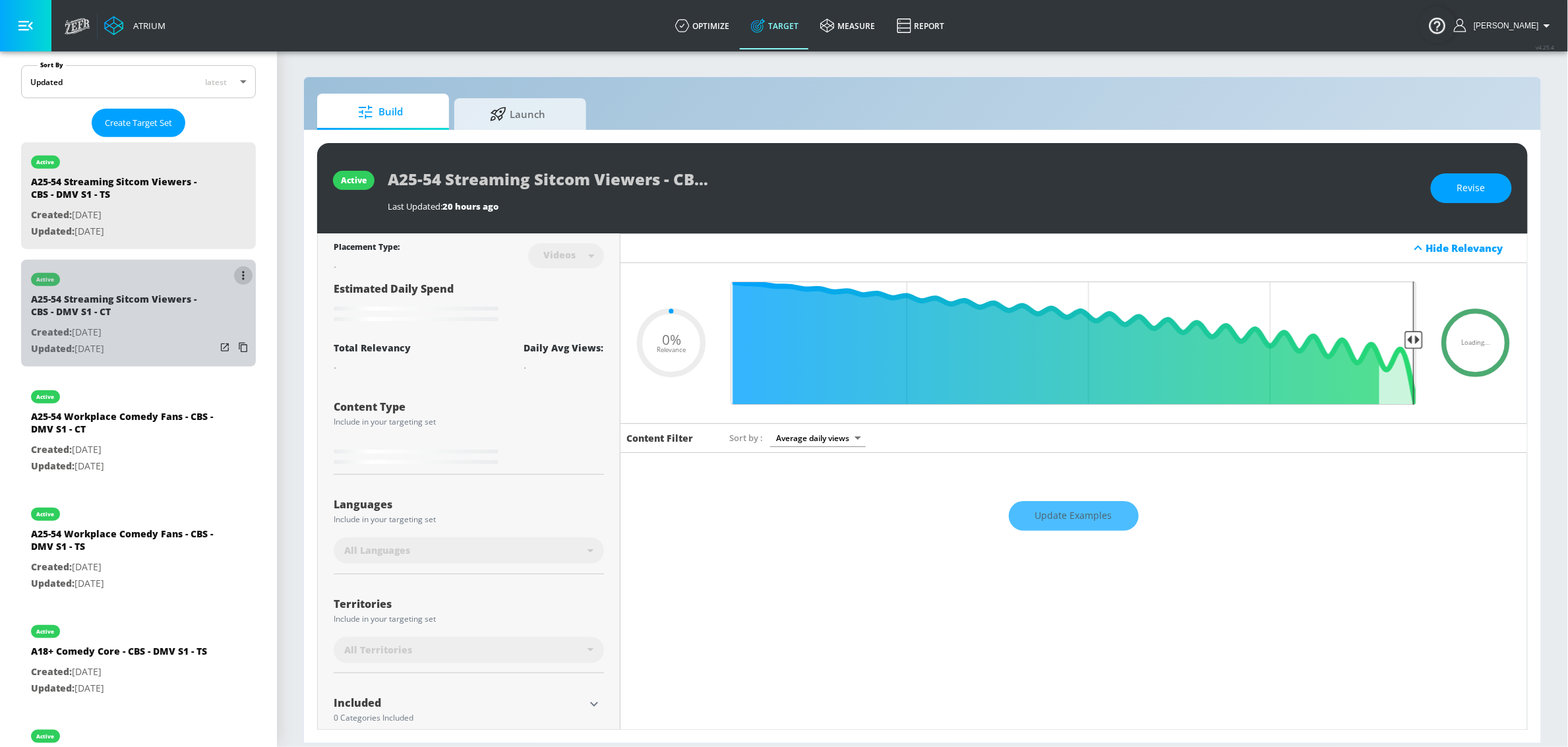
click at [242, 274] on icon "list of Target Set" at bounding box center [243, 276] width 2 height 10
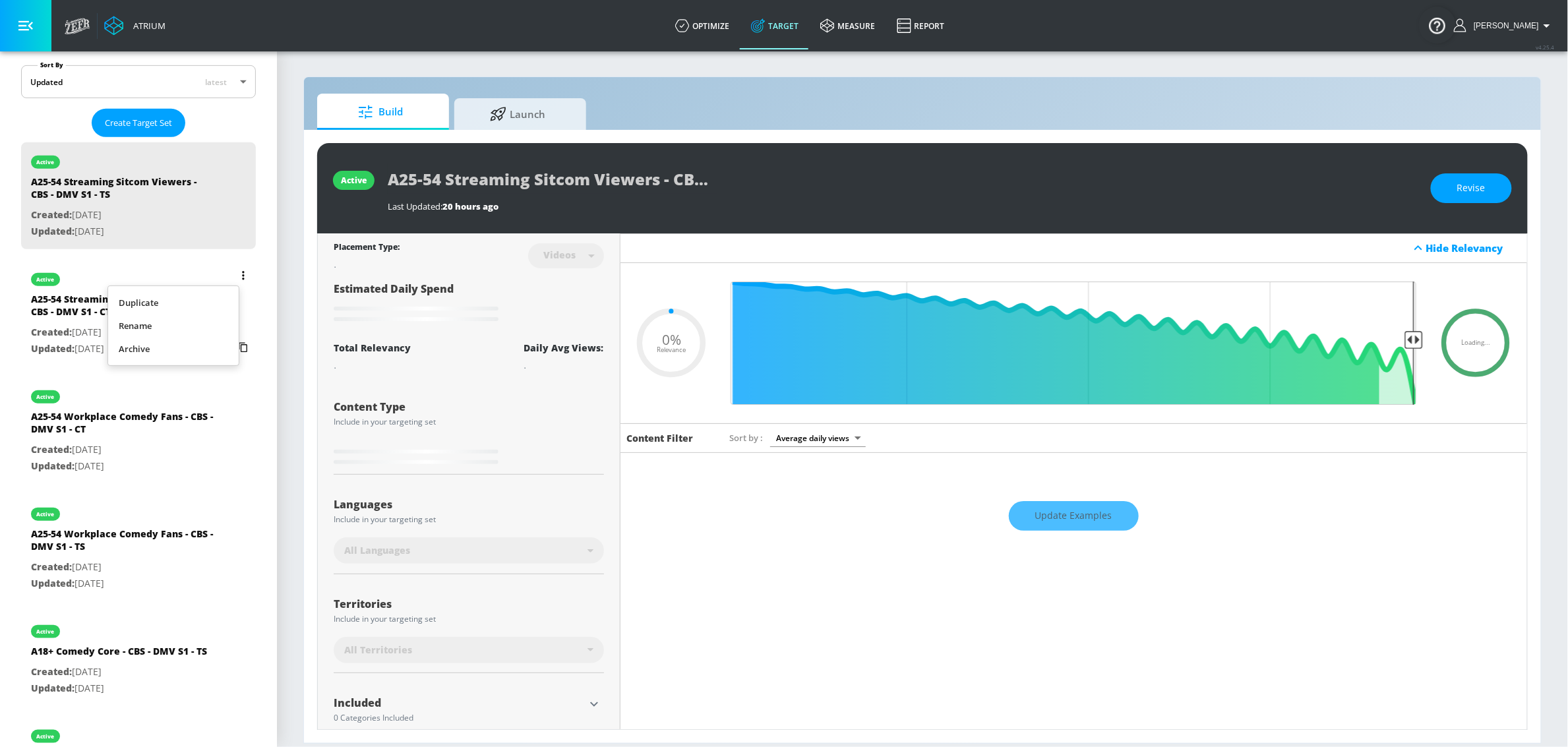
type input "0.5"
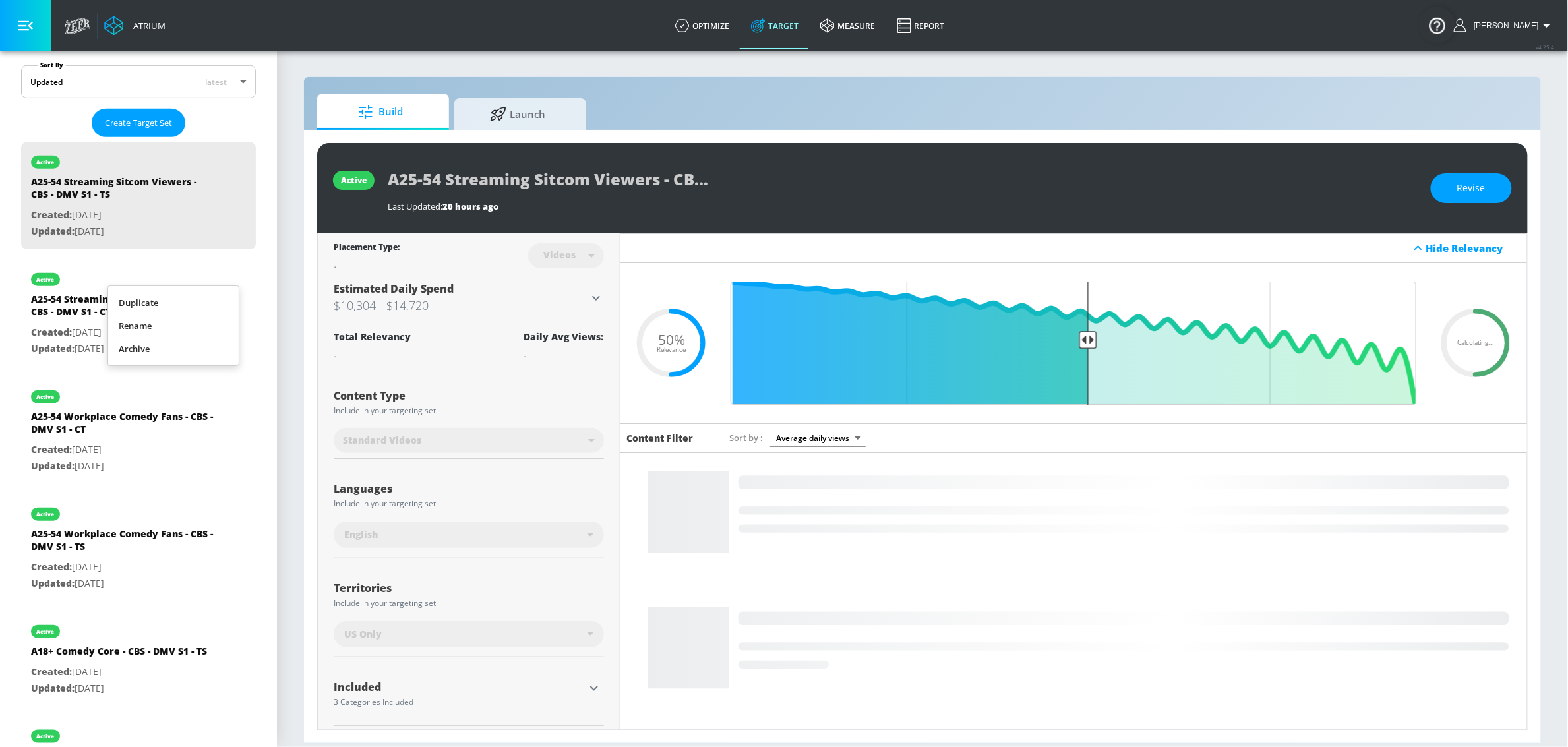
click at [170, 304] on li "Duplicate" at bounding box center [173, 303] width 131 height 23
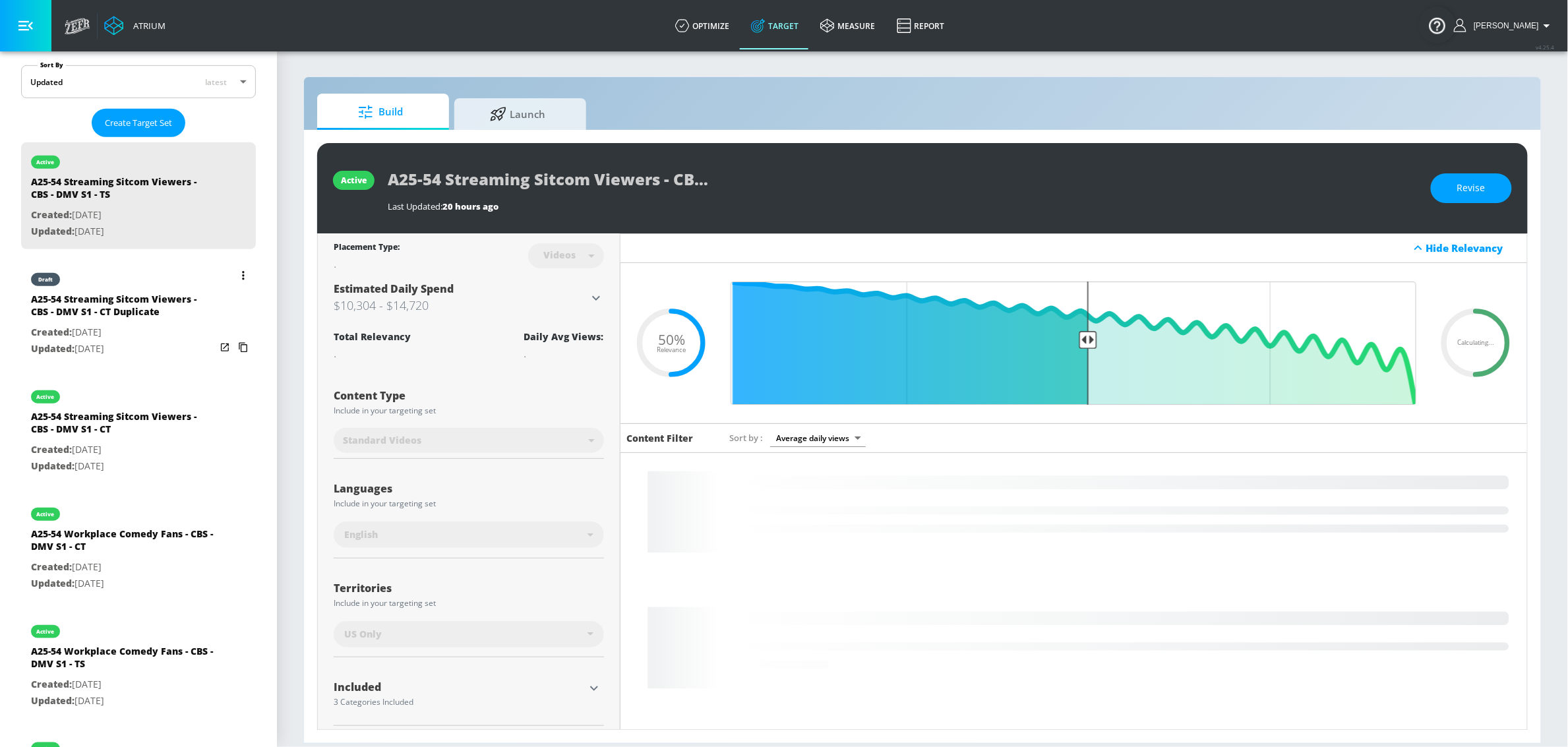
click at [146, 298] on div "A25-54 Streaming Sitcom Viewers - CBS - DMV S1 - CT Duplicate" at bounding box center [123, 309] width 185 height 32
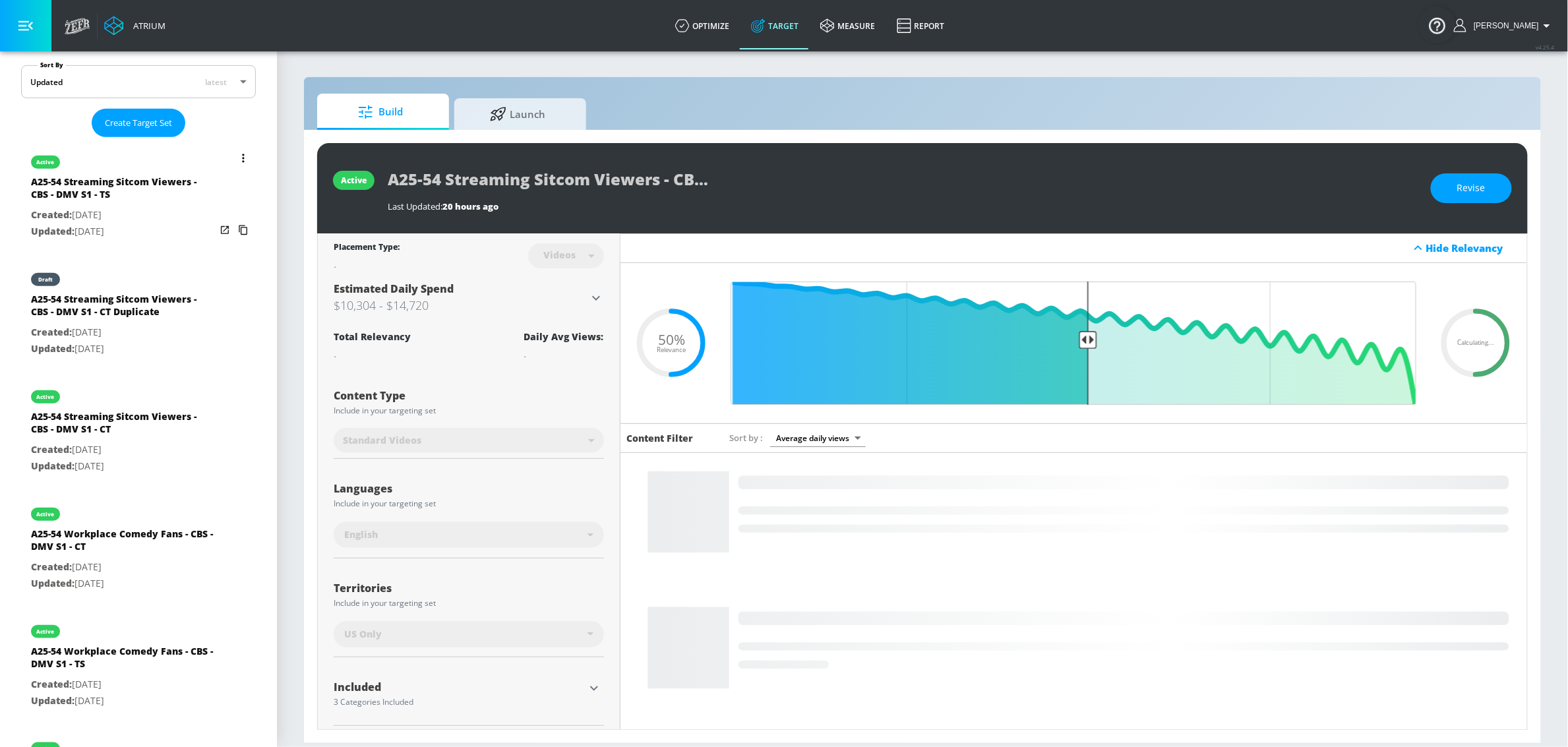
type input "A25-54 Streaming Sitcom Viewers - CBS - DMV S1 - CT Duplicate"
type input "channels"
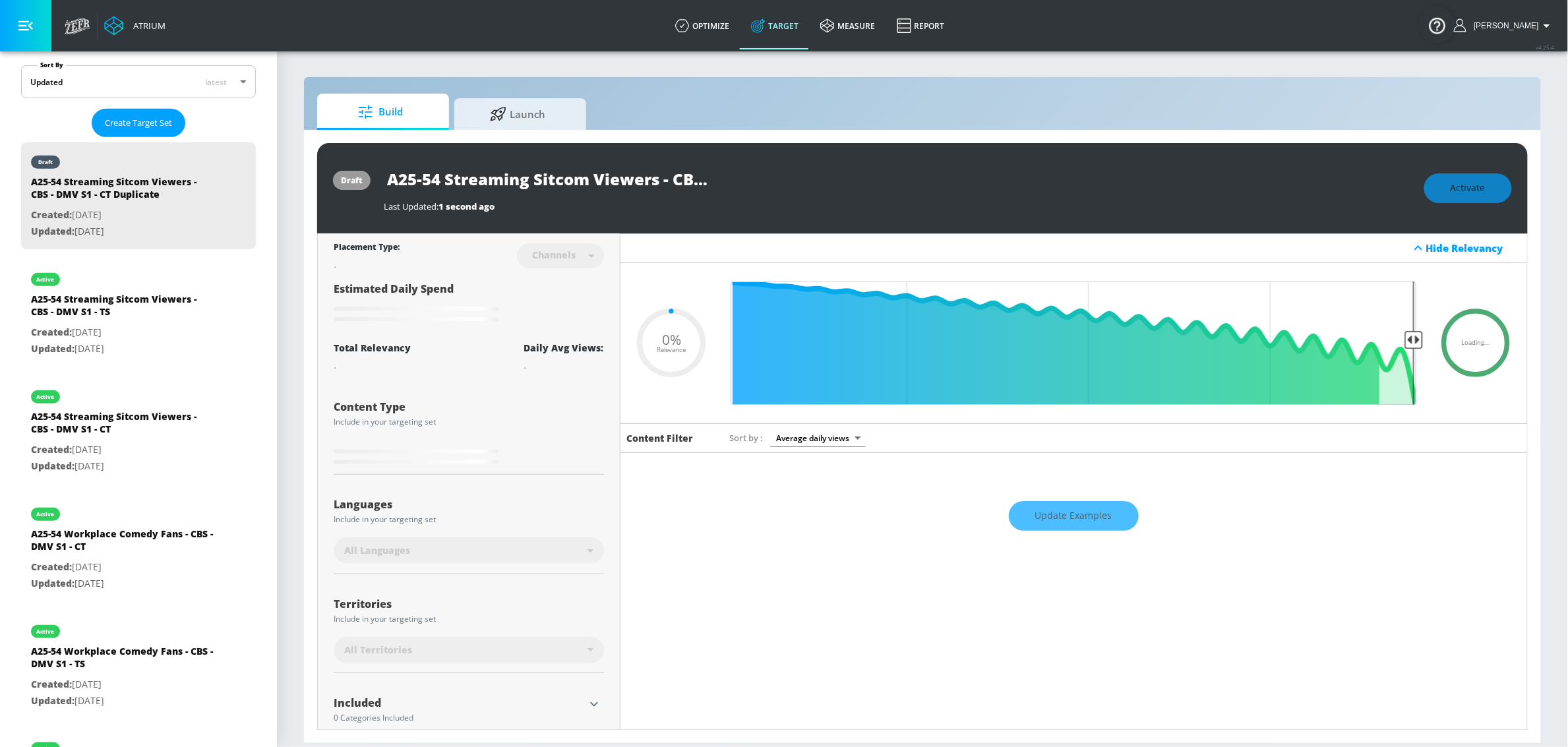
click at [683, 174] on input "A25-54 Streaming Sitcom Viewers - CBS - DMV S1 - CT Duplicate" at bounding box center [549, 178] width 329 height 29
type input "0.05"
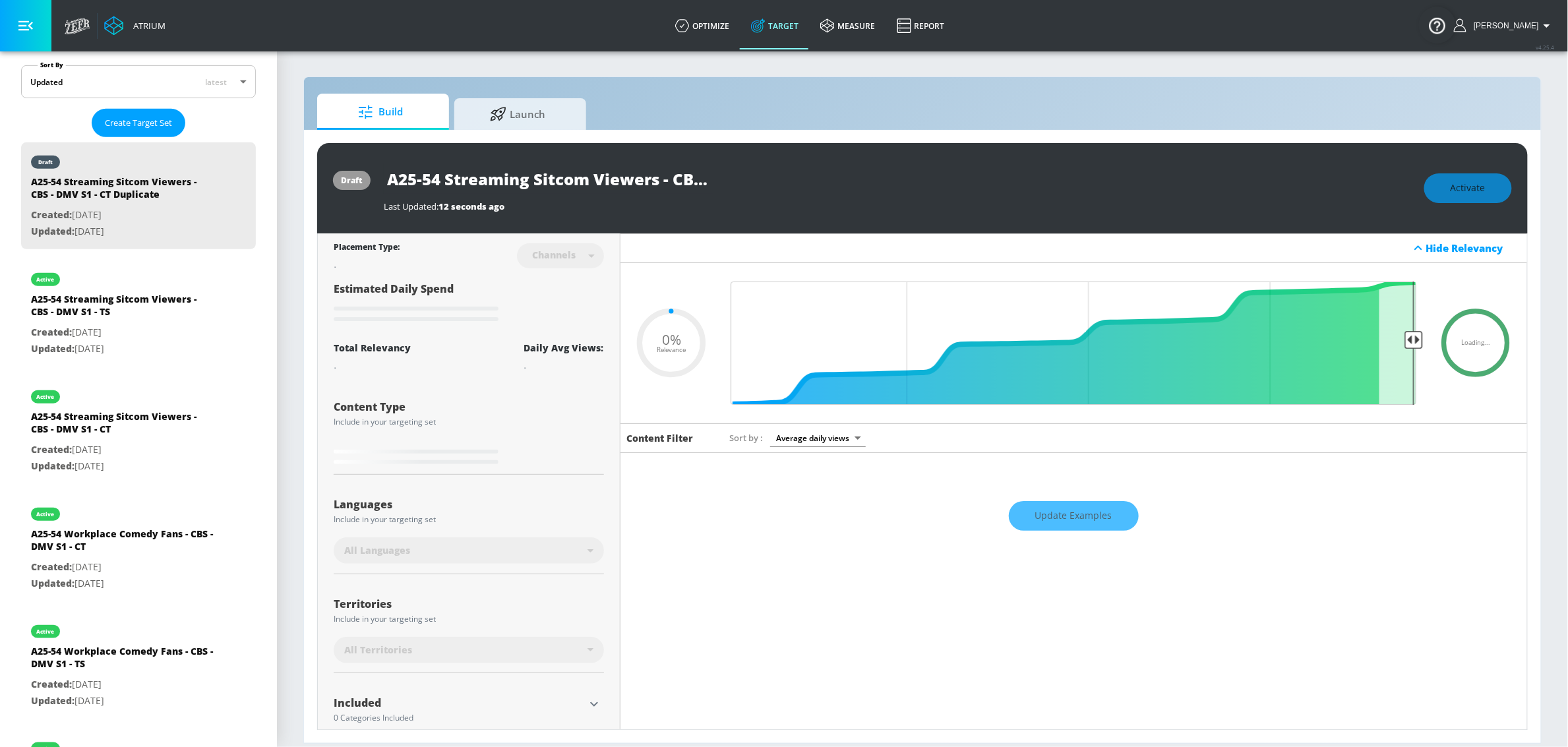
click at [691, 174] on input "A25-54 Streaming Sitcom Viewers - CBS - DMV S1 - CT Duplicate" at bounding box center [549, 178] width 329 height 29
drag, startPoint x: 697, startPoint y: 175, endPoint x: 765, endPoint y: 183, distance: 68.5
click at [784, 183] on div "A25-54 Streaming Sitcom Viewers - CBS - DMV S1 - CT Duplicate" at bounding box center [897, 178] width 1027 height 29
click at [655, 181] on input "A25-54 Streaming Sitcom Viewers - CBS - DMV S1 - CT Duplicate" at bounding box center [549, 178] width 329 height 29
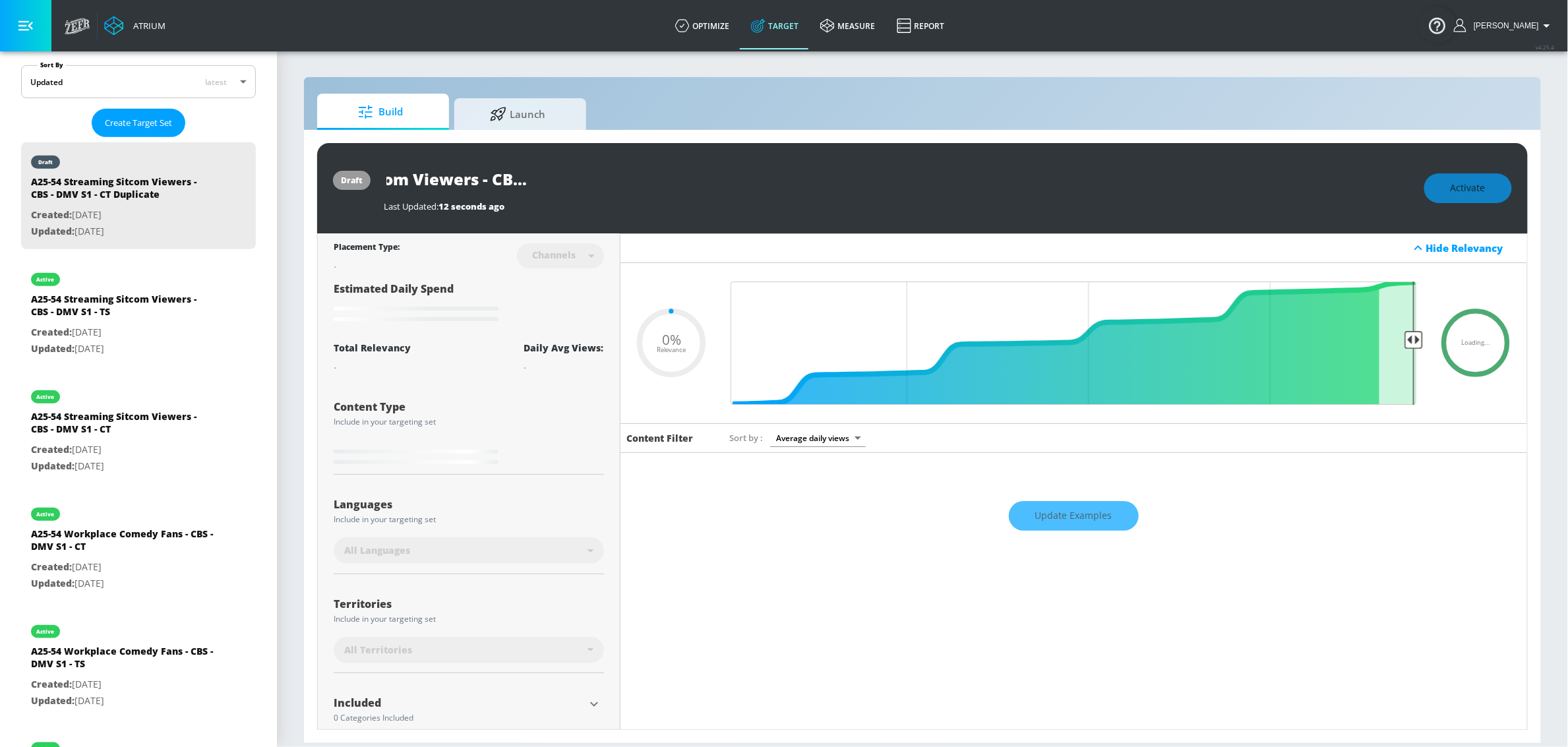
drag, startPoint x: 613, startPoint y: 175, endPoint x: 637, endPoint y: 181, distance: 24.7
click at [809, 189] on div "A25-54 Streaming Sitcom Viewers - CBS - DMV S1 - CT Duplicate" at bounding box center [897, 178] width 1027 height 29
drag, startPoint x: 608, startPoint y: 176, endPoint x: 766, endPoint y: 160, distance: 158.8
click at [777, 181] on div "A25-54 Streaming Sitcom Viewers - CBS - DMV S1 - CT Duplicate" at bounding box center [897, 178] width 1027 height 29
type input "A25-54 Streaming Sitcom Viewers - CBS - DMV S1 - Y"
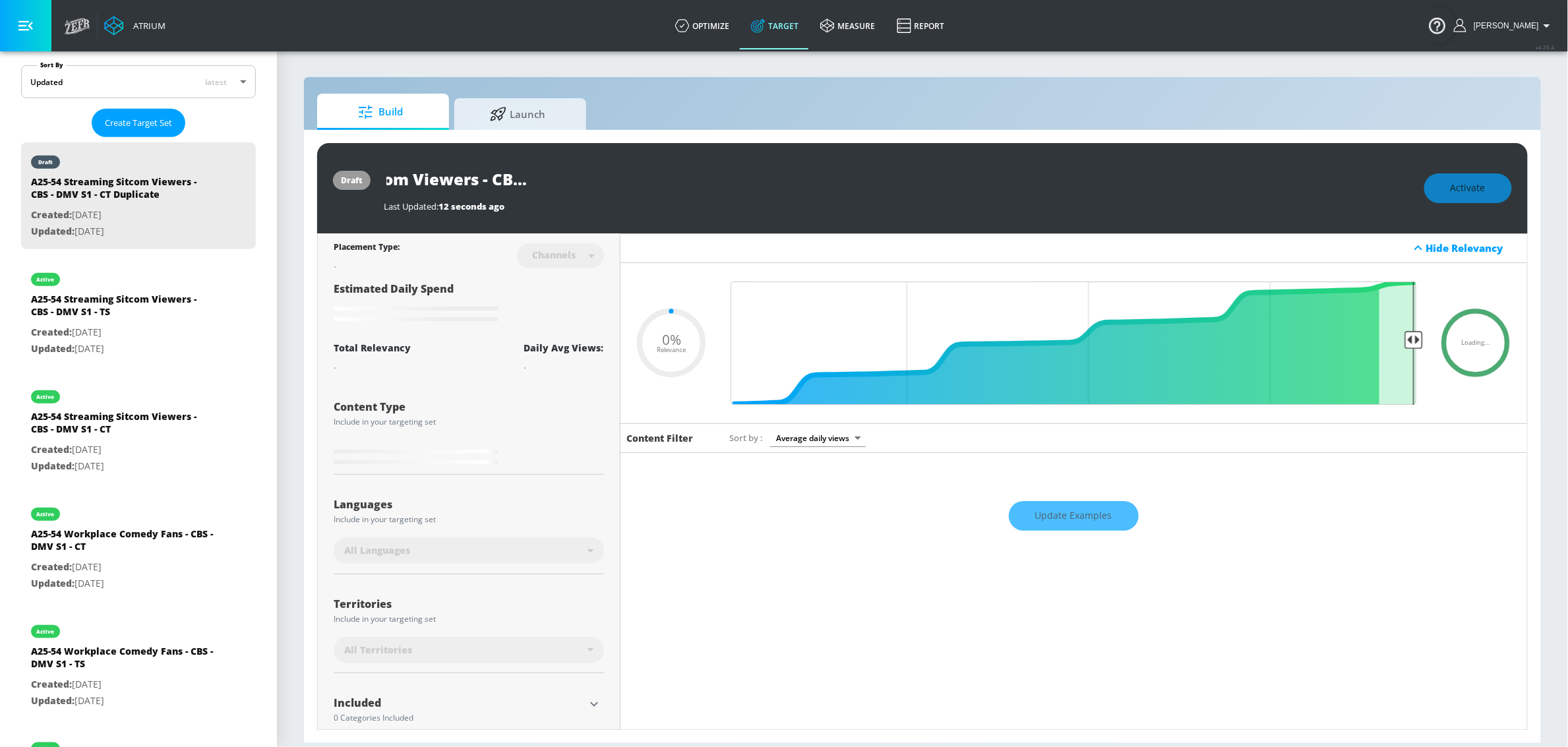
type input "0.05"
type input "A25-54 Streaming Sitcom Viewers - CBS - DMV S1 - YT"
type input "0.05"
type input "A25-54 Streaming Sitcom Viewers - CBS - DMV S1 - YTS"
type input "0.05"
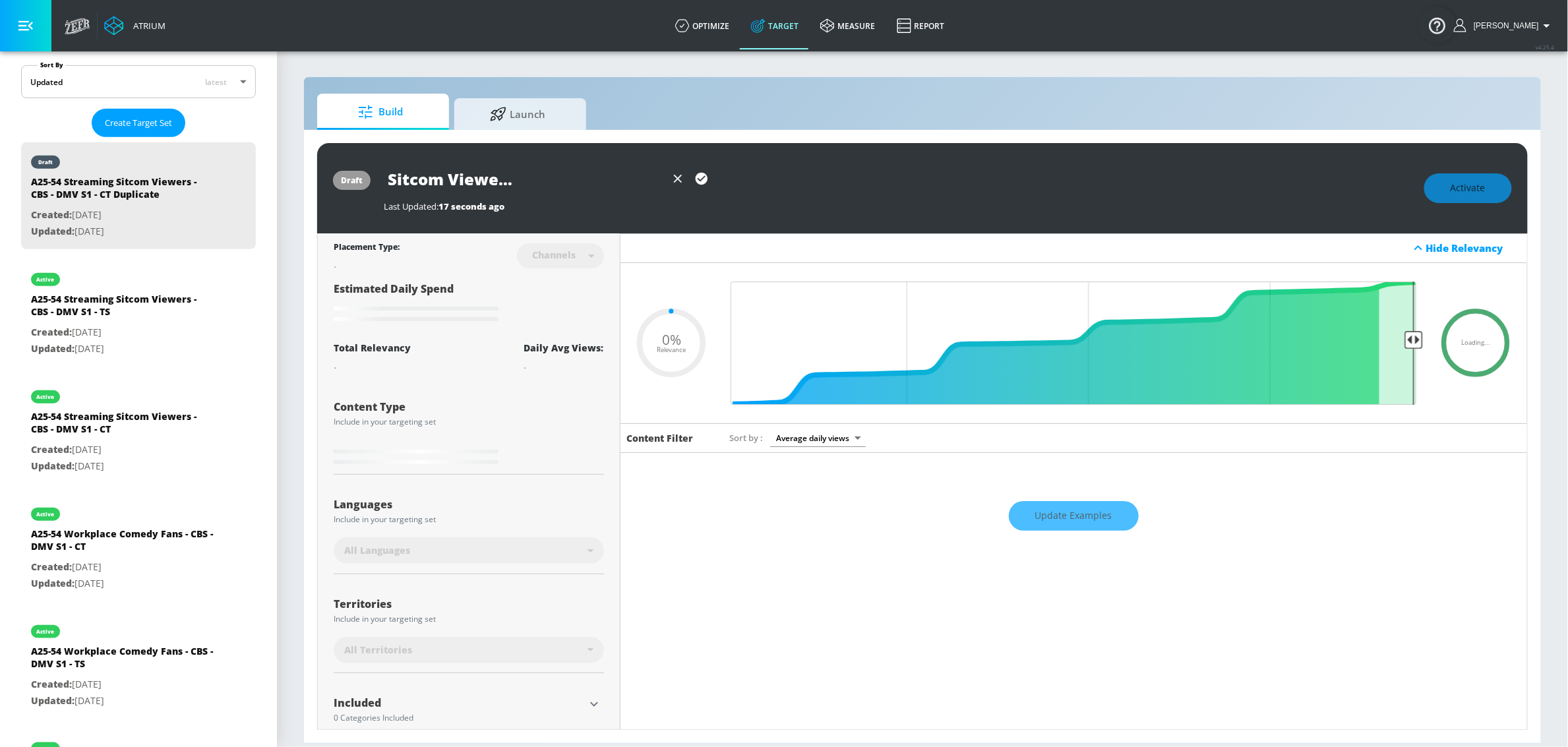
scroll to position [0, 155]
type input "A25-54 Streaming Sitcom Viewers - CBS - DMV S1 - YTS"
click at [701, 177] on icon "button" at bounding box center [701, 178] width 12 height 12
type input "0.05"
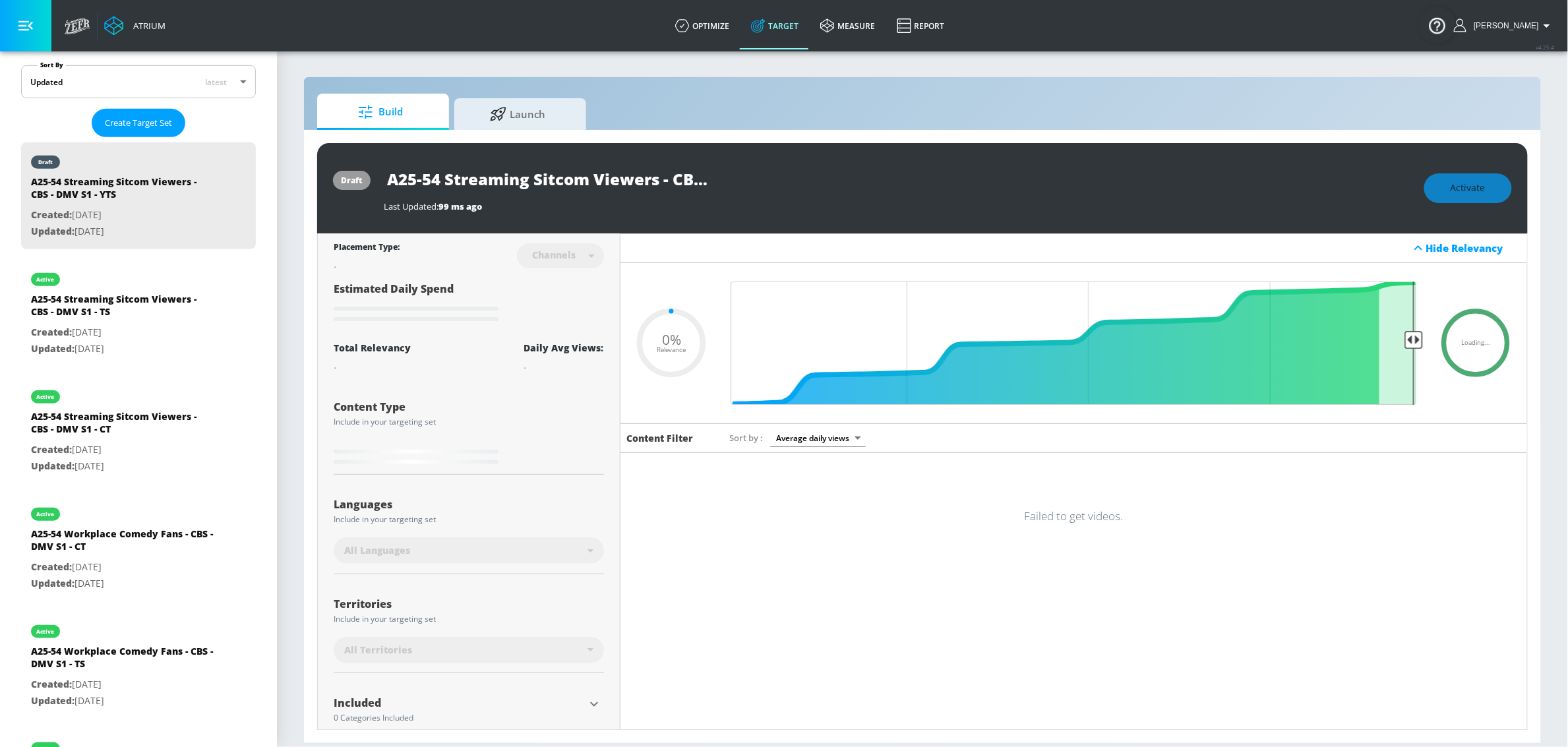
type input "A25-54 Streaming Sitcom Viewers - CBS - DMV S1 - CT Duplicate"
type input "0.5"
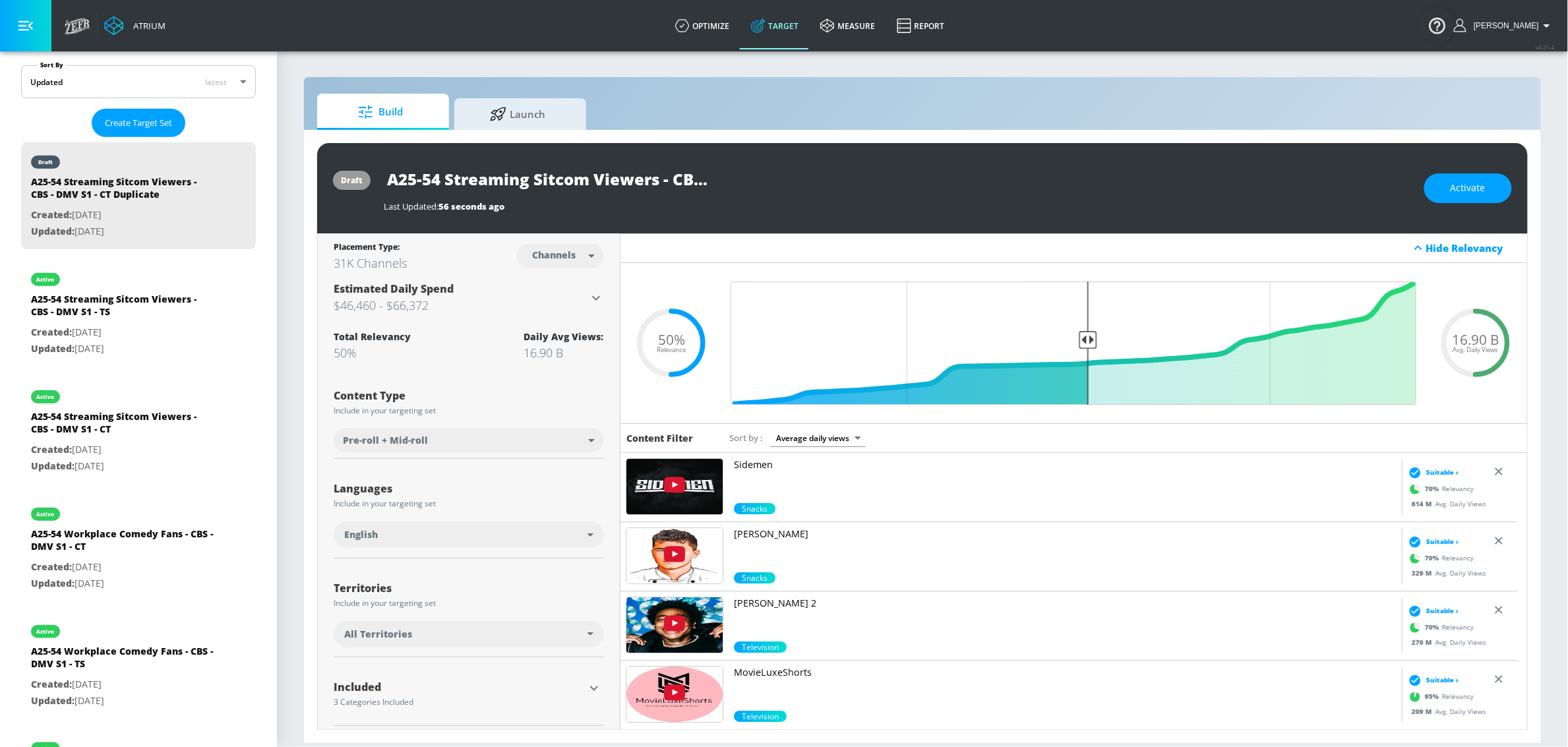
click at [484, 447] on body "Atrium optimize Target measure Report optimize Target measure Report v 4.25.4 S…" at bounding box center [784, 373] width 1568 height 747
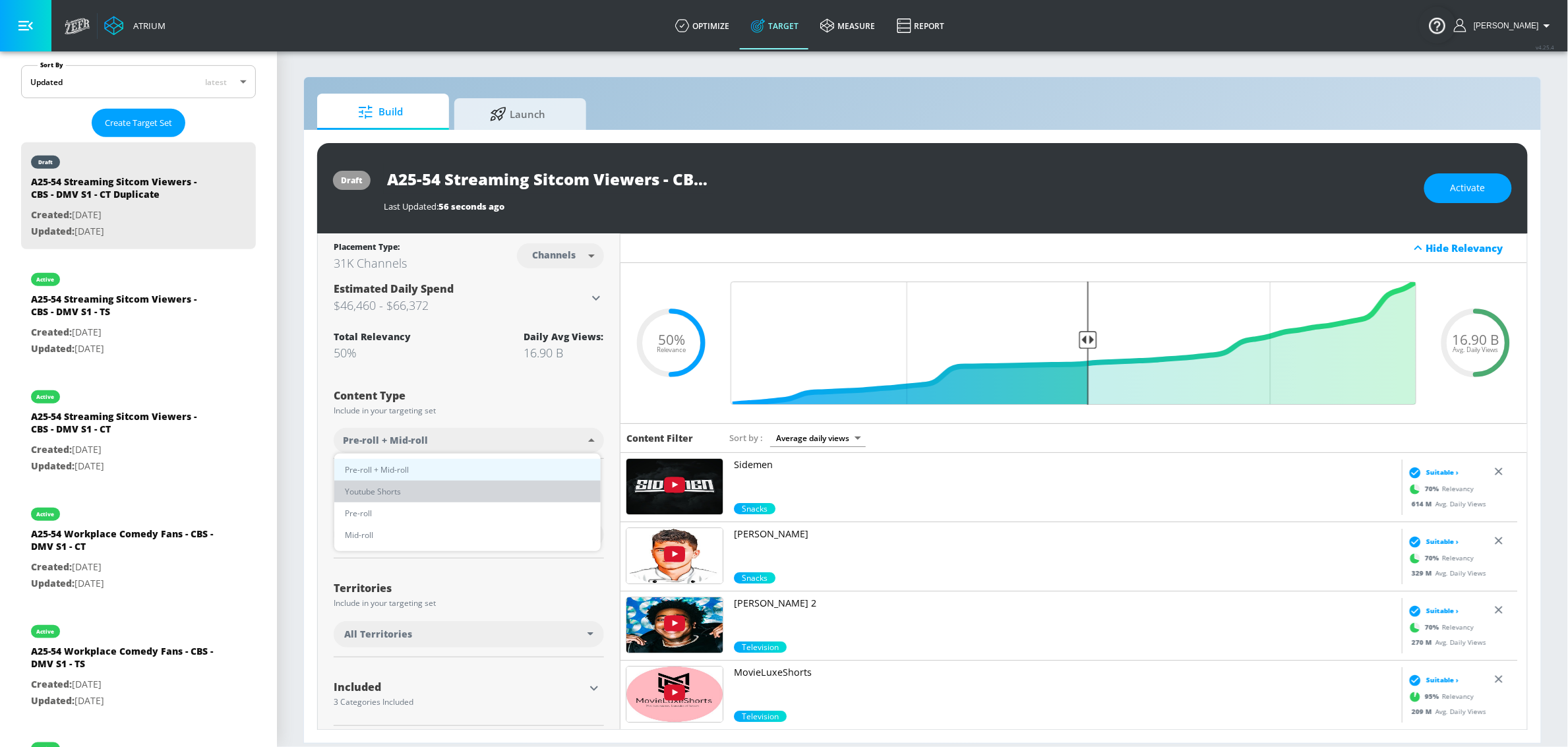
click at [459, 482] on li "Youtube Shorts" at bounding box center [467, 491] width 266 height 21
type input "short_video"
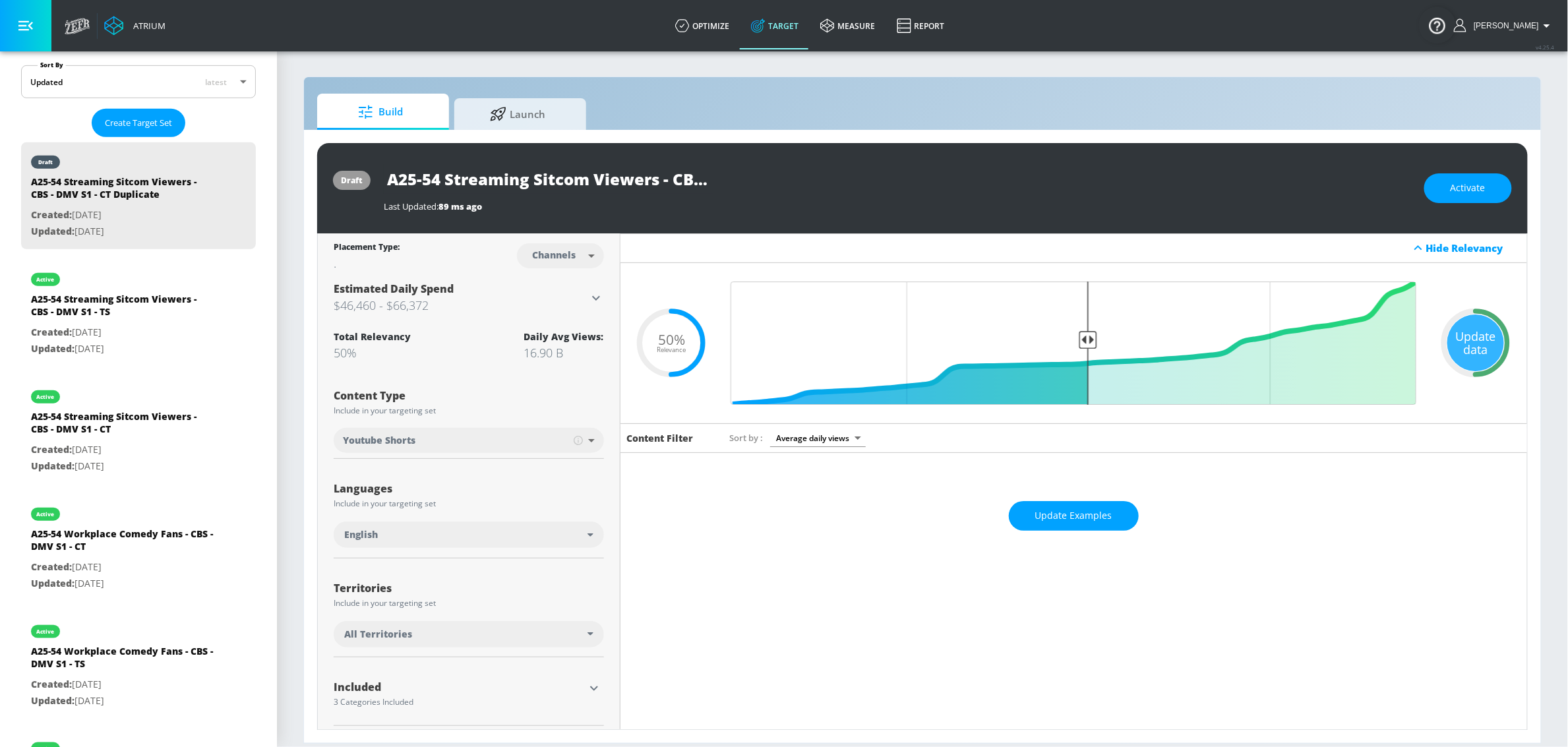
click at [647, 182] on input "A25-54 Streaming Sitcom Viewers - CBS - DMV S1 - CT Duplicate" at bounding box center [549, 178] width 329 height 29
click at [659, 170] on input "A25-54 Streaming Sitcom Viewers - CBS - DMV S1 - CT Duplicate" at bounding box center [549, 178] width 329 height 29
drag, startPoint x: 815, startPoint y: 181, endPoint x: 664, endPoint y: 171, distance: 151.3
click at [824, 181] on div "A25-54 Streaming Sitcom Viewers - CBS - DMV S1 - CT Duplicate" at bounding box center [897, 178] width 1027 height 29
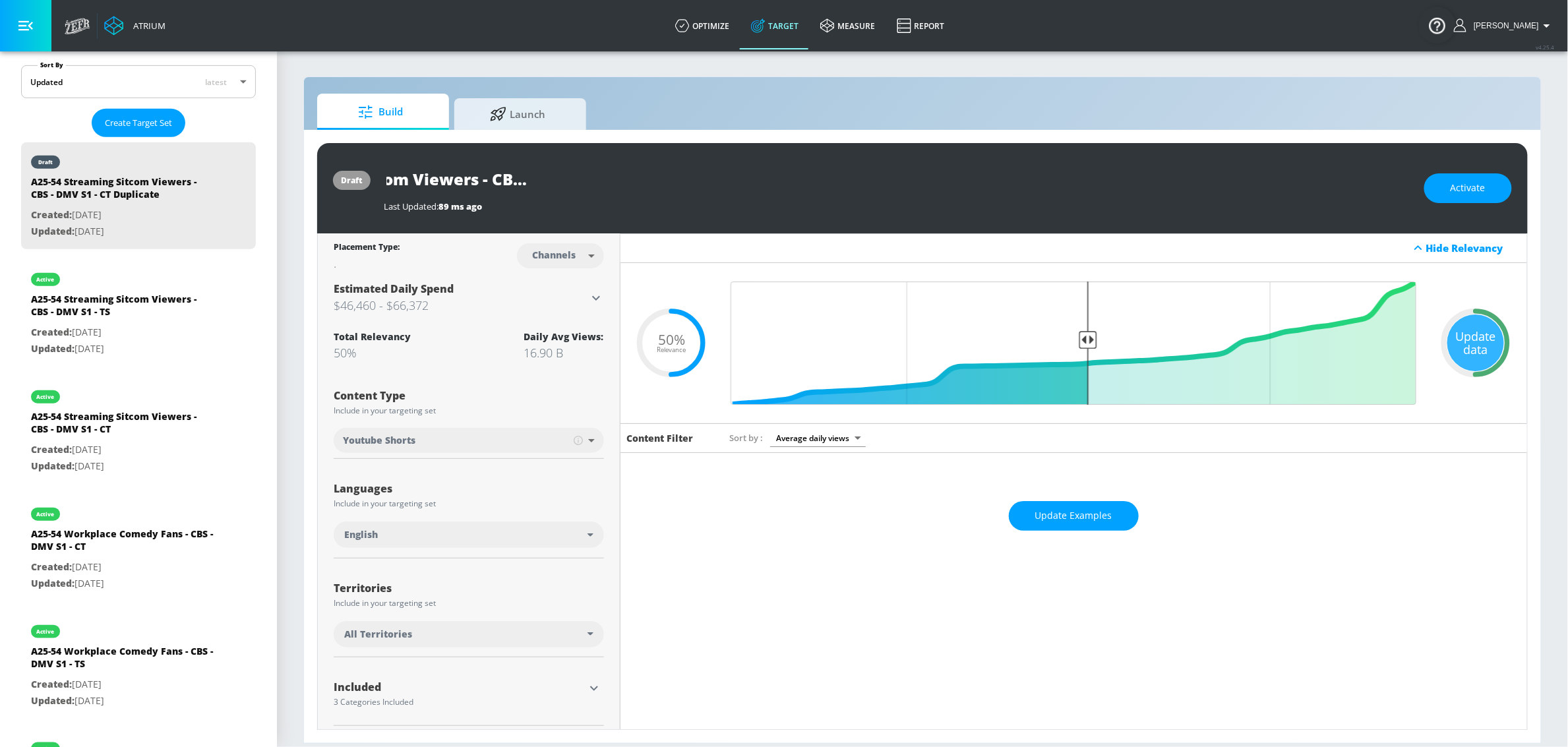
drag, startPoint x: 663, startPoint y: 171, endPoint x: 624, endPoint y: 183, distance: 40.8
click at [663, 171] on input "A25-54 Streaming Sitcom Viewers - CBS - DMV S1 - CT Duplicate" at bounding box center [549, 178] width 329 height 29
drag, startPoint x: 612, startPoint y: 182, endPoint x: 854, endPoint y: 191, distance: 242.2
click at [854, 191] on div "A25-54 Streaming Sitcom Viewers - CBS - DMV S1 - CT Duplicate" at bounding box center [897, 178] width 1027 height 29
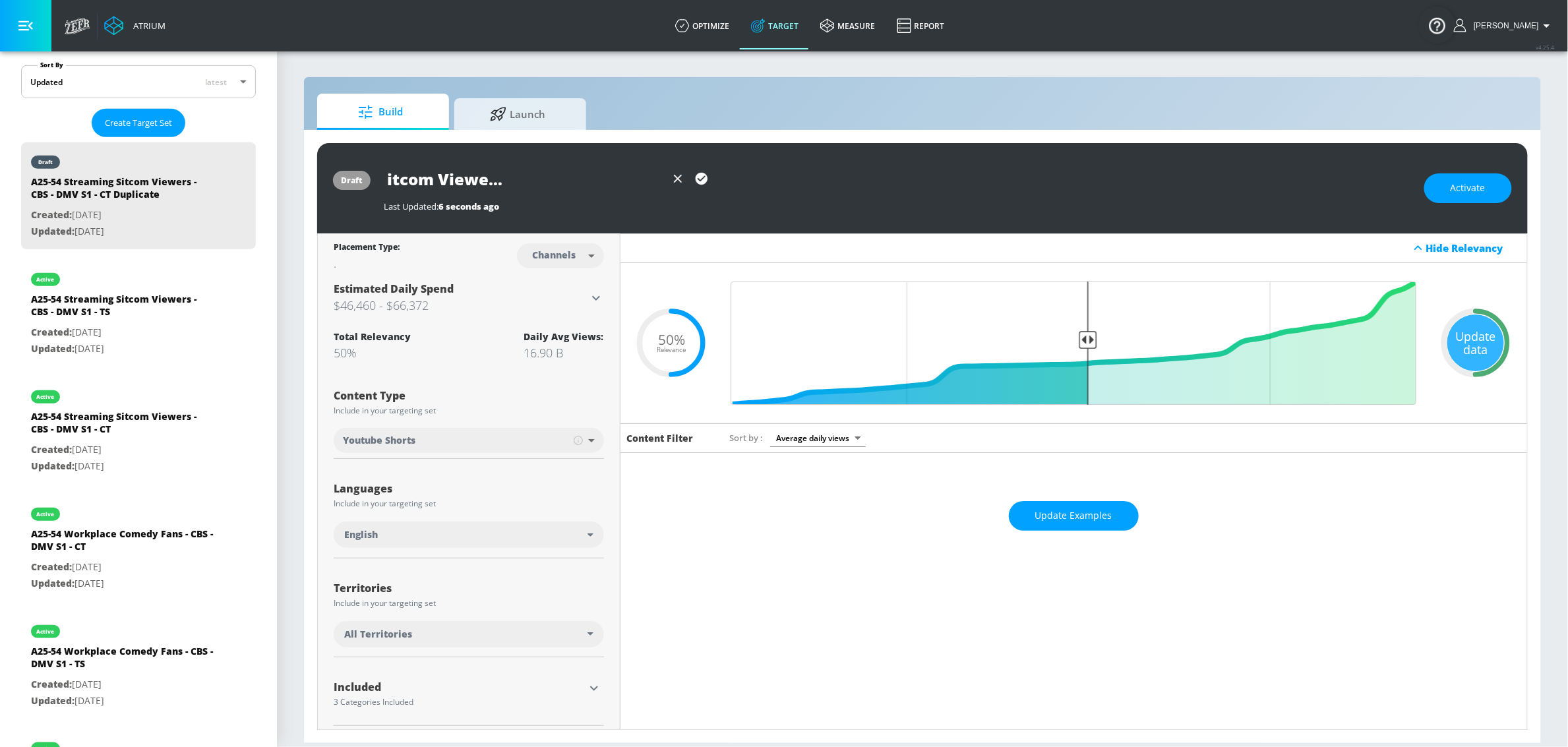
type input "A25-54 Streaming Sitcom Viewers - CBS - DMV S1 - YTS"
click at [703, 176] on icon "button" at bounding box center [701, 178] width 12 height 12
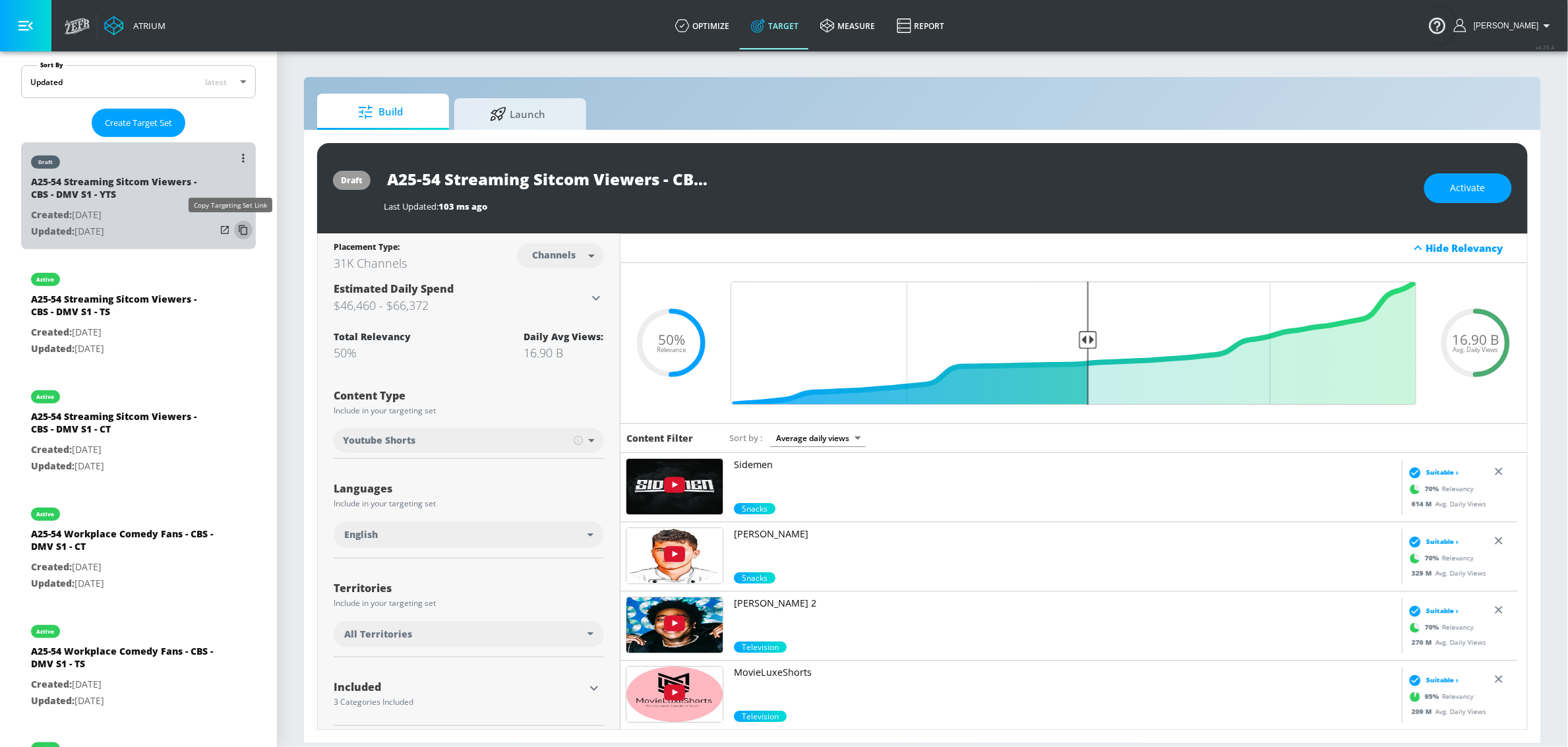
click at [233, 231] on icon "list of Target Set" at bounding box center [243, 230] width 21 height 21
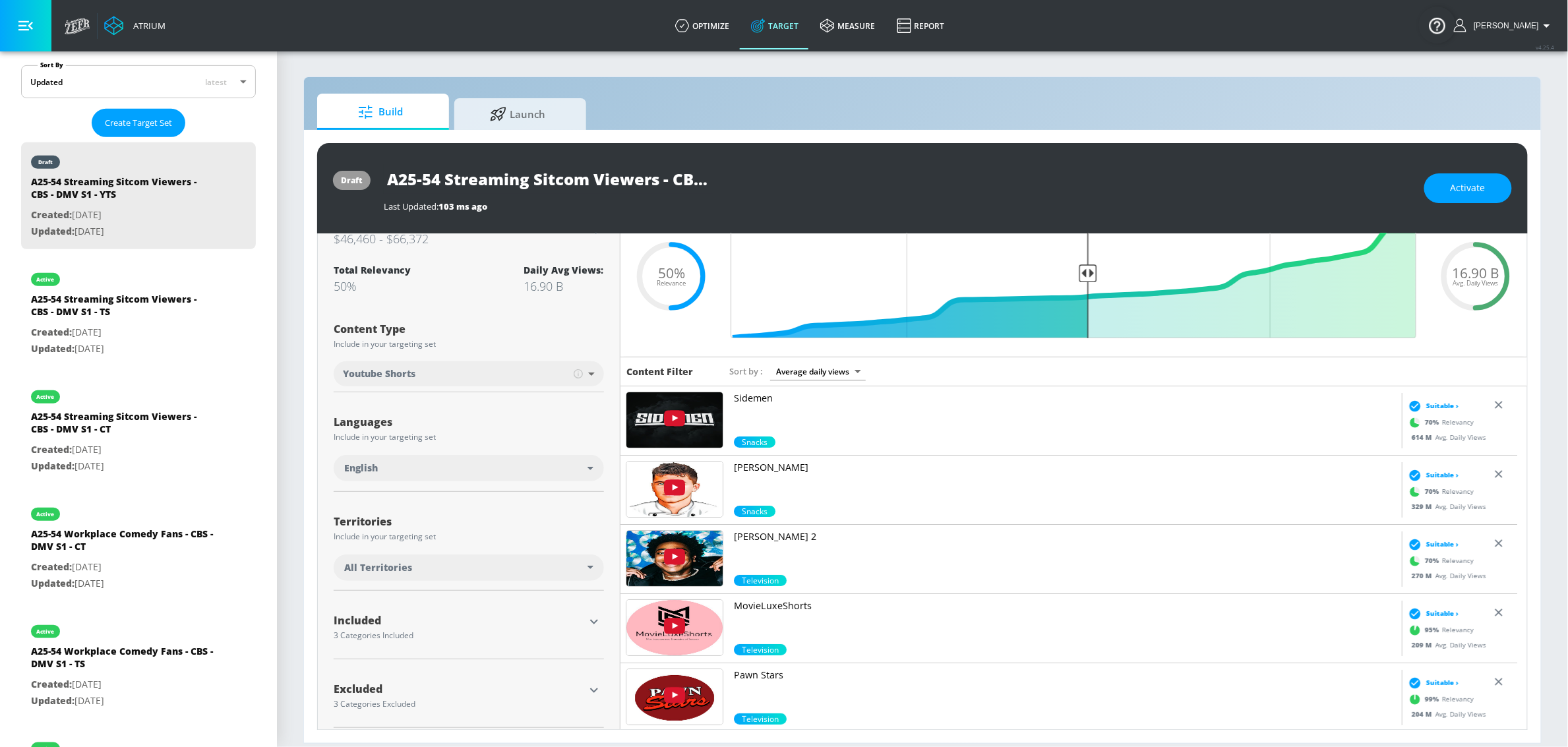
scroll to position [77, 0]
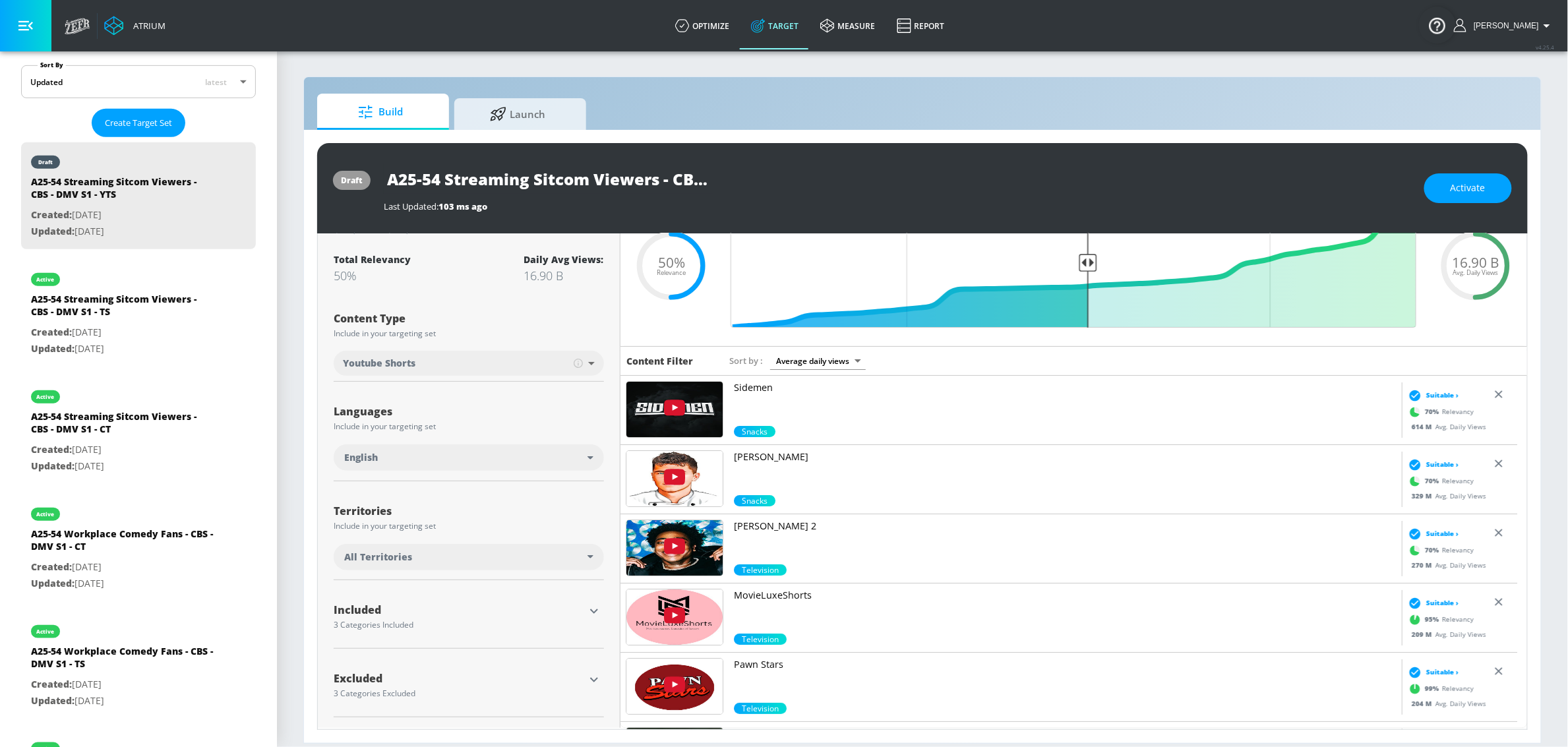
click at [493, 556] on div "All Territories" at bounding box center [466, 557] width 243 height 13
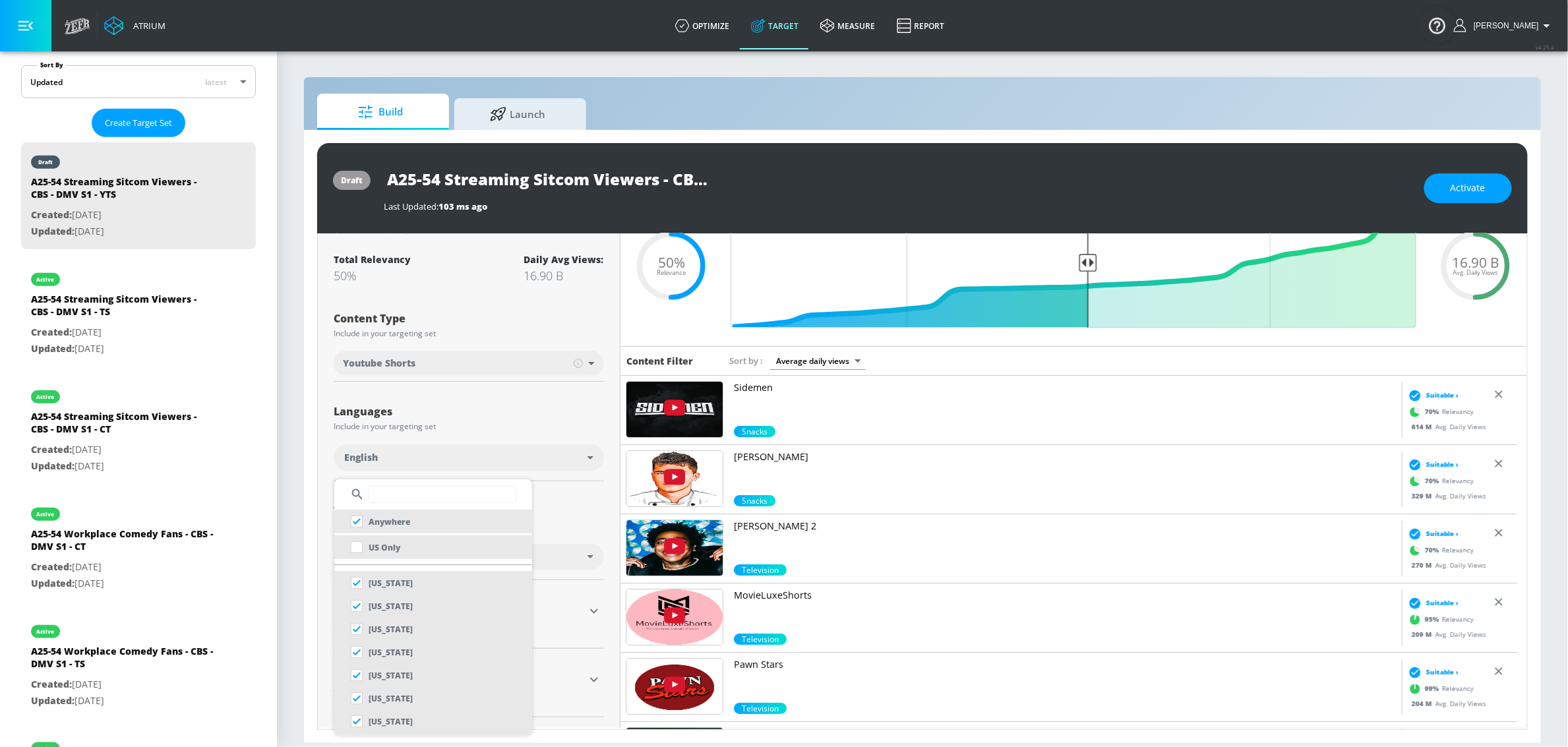
click at [408, 546] on li "US Only" at bounding box center [433, 547] width 198 height 24
checkbox input "false"
checkbox input "true"
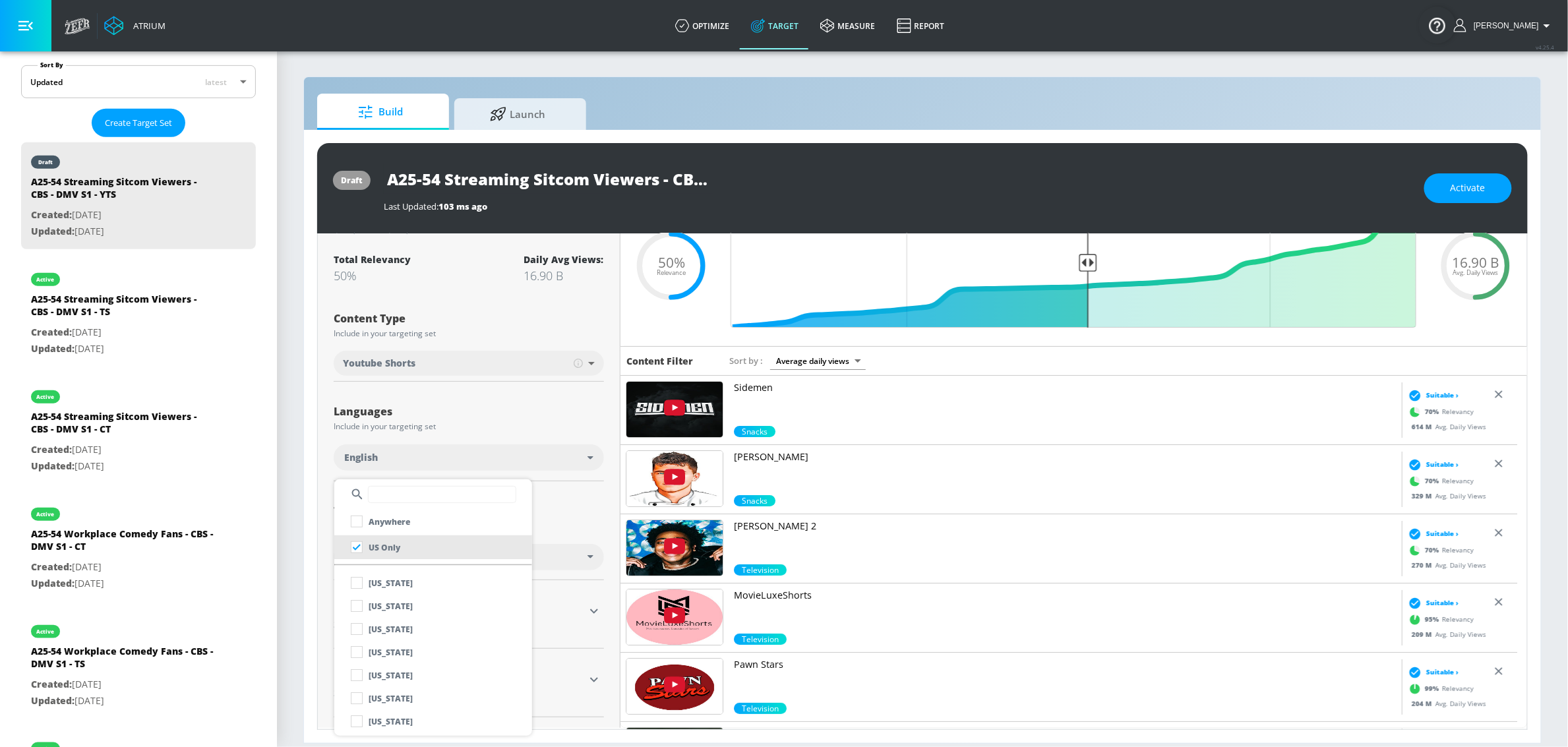
click at [545, 528] on div at bounding box center [784, 373] width 1568 height 747
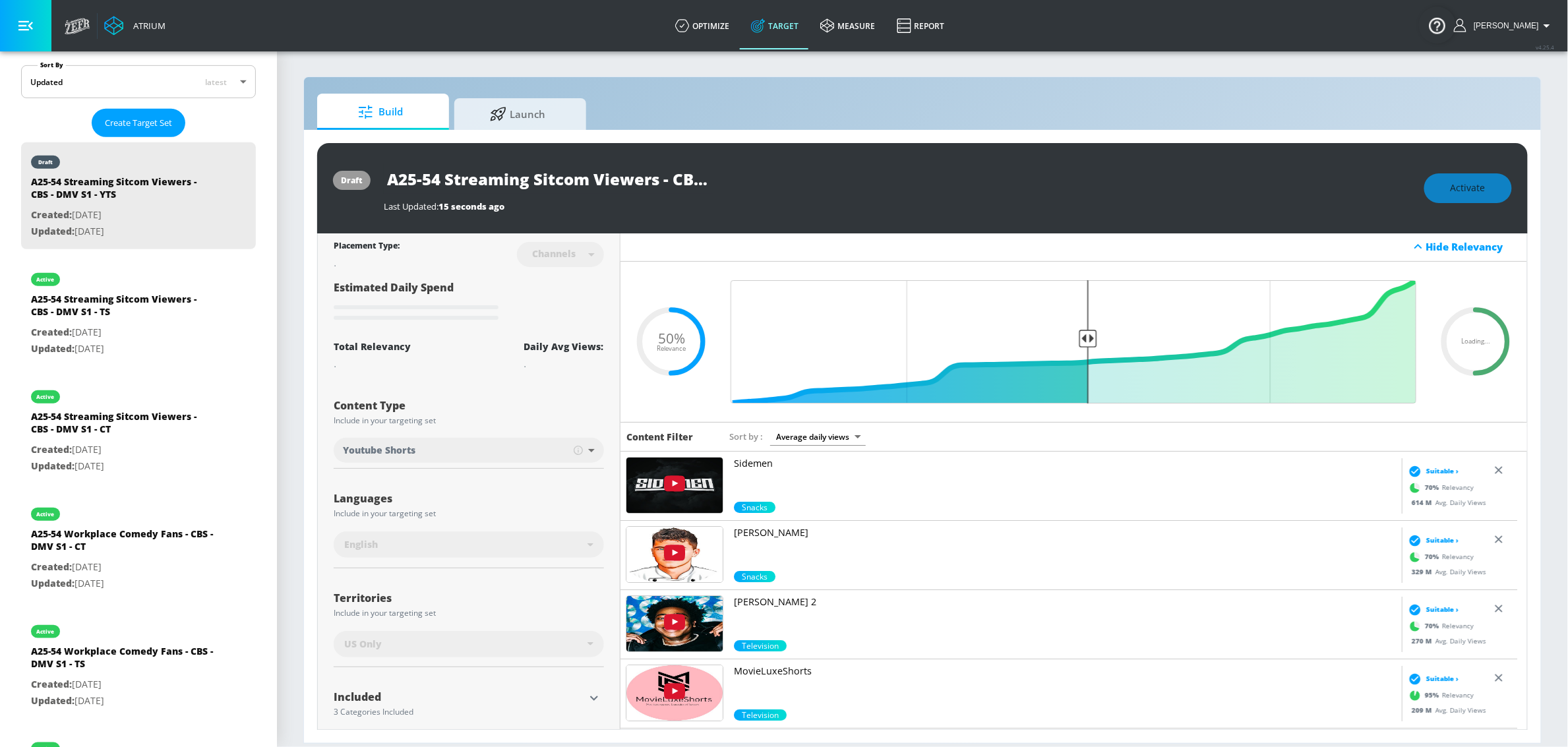
scroll to position [0, 0]
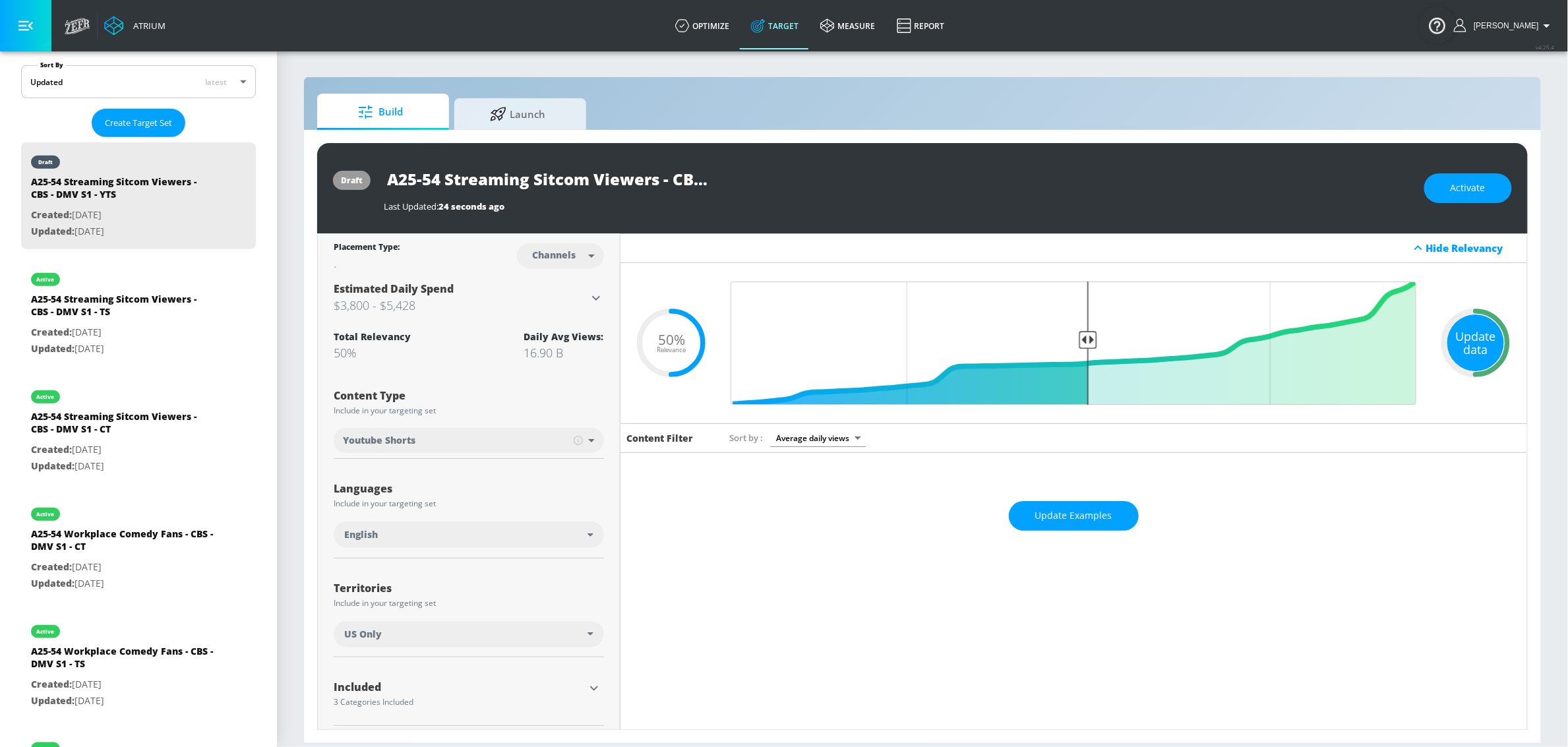
click at [1466, 341] on div "Update data" at bounding box center [1475, 343] width 57 height 57
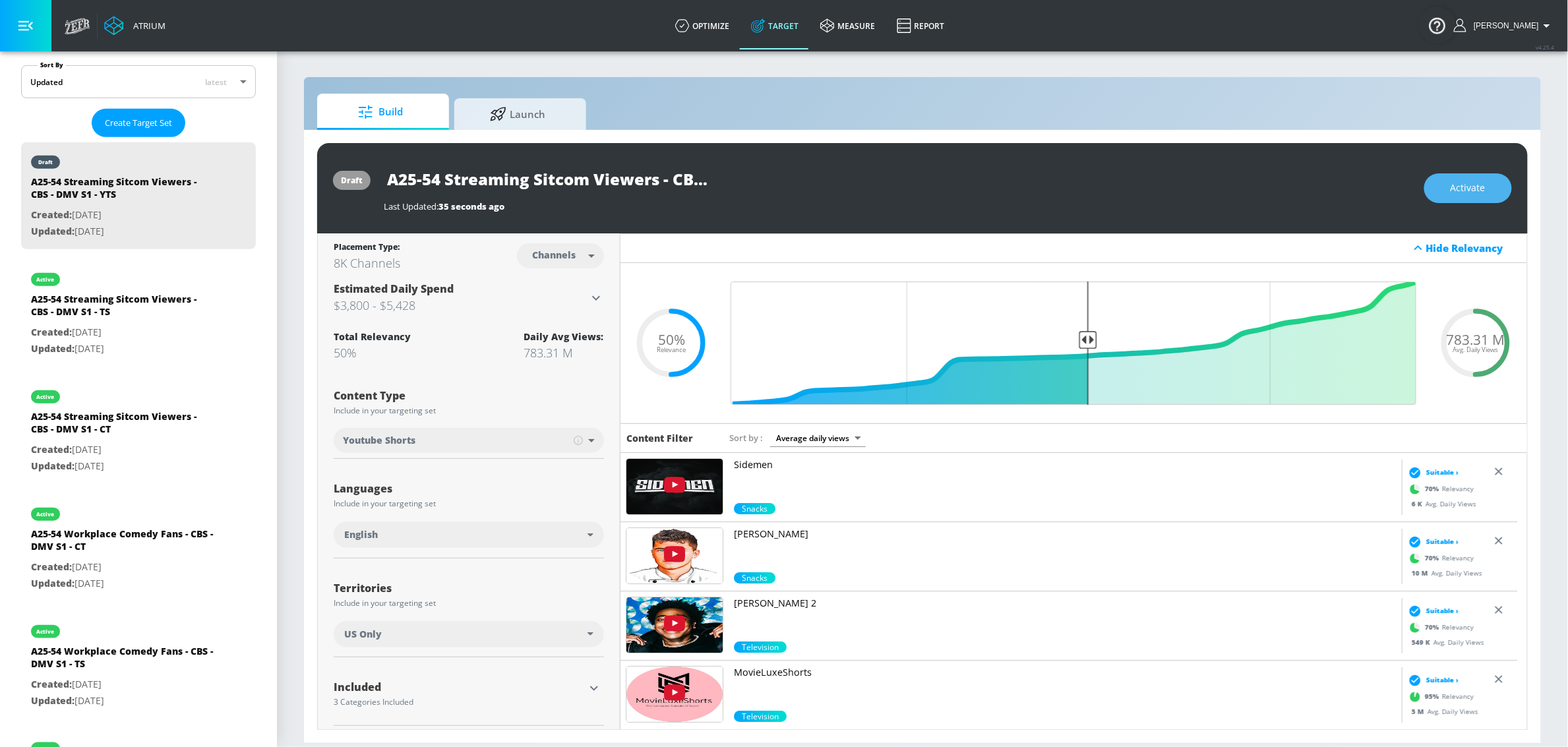
click at [1494, 196] on button "Activate" at bounding box center [1467, 188] width 88 height 29
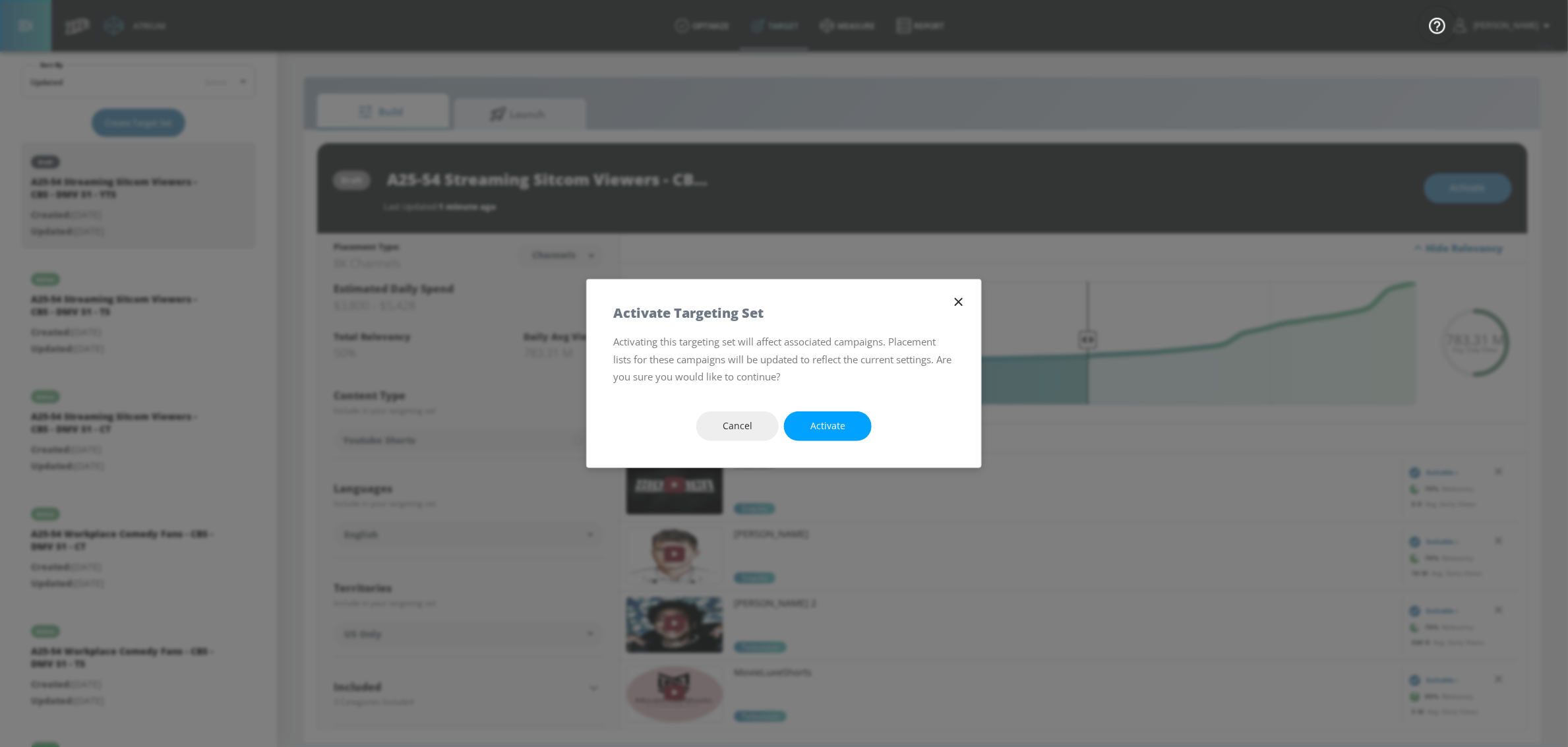
click at [842, 427] on span "Activate" at bounding box center [828, 426] width 35 height 17
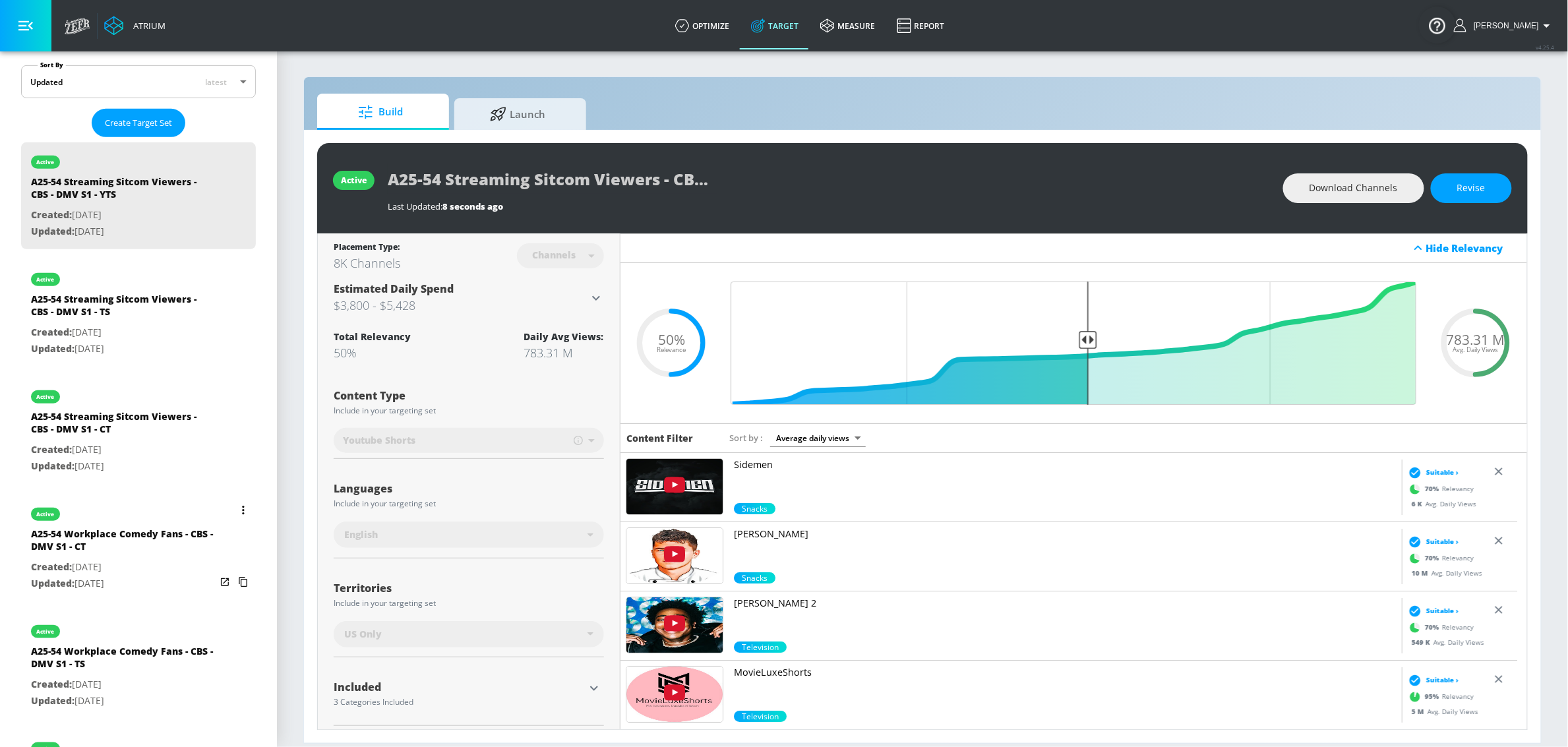
click at [242, 511] on icon "list of Target Set" at bounding box center [243, 511] width 2 height 10
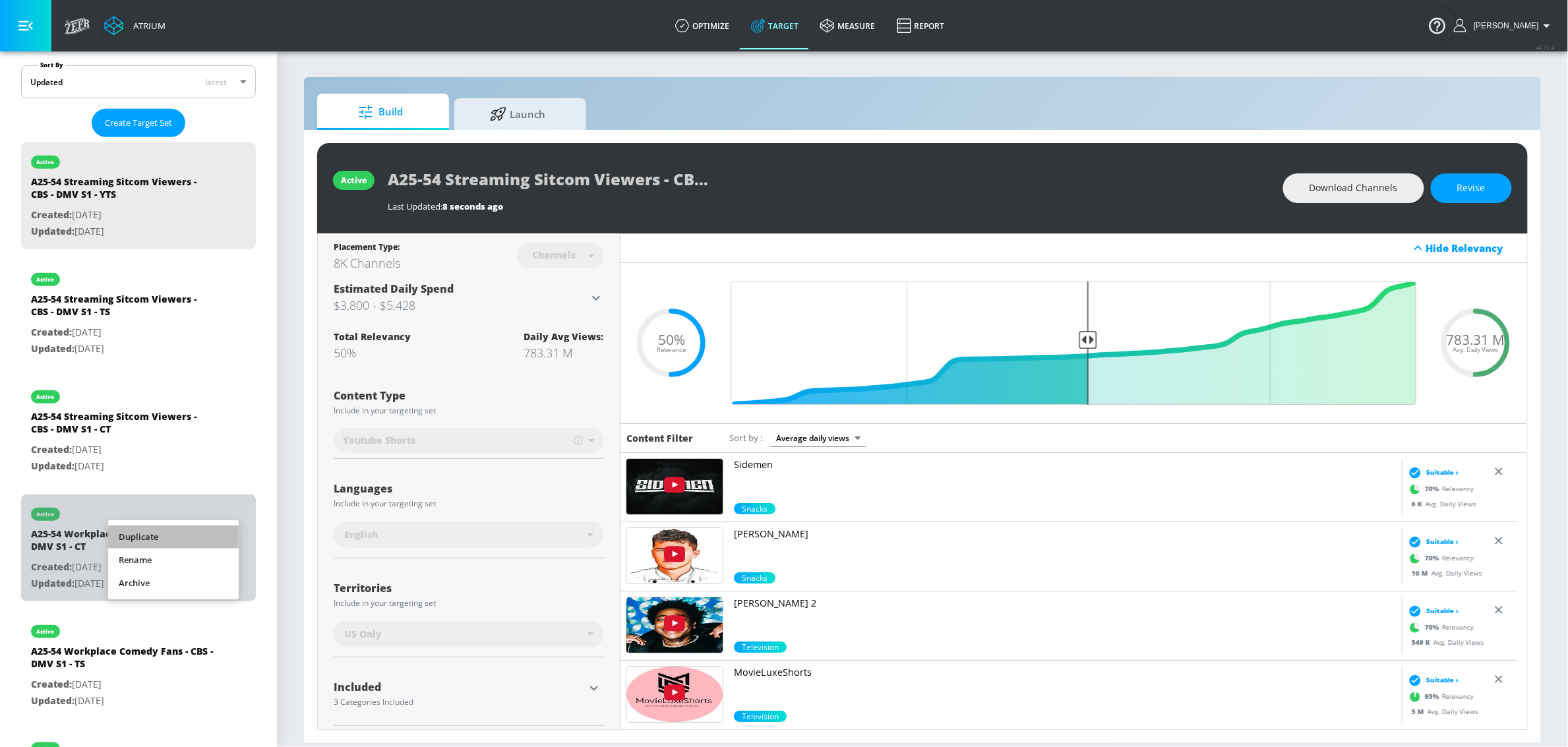
click at [195, 532] on li "Duplicate" at bounding box center [173, 536] width 131 height 23
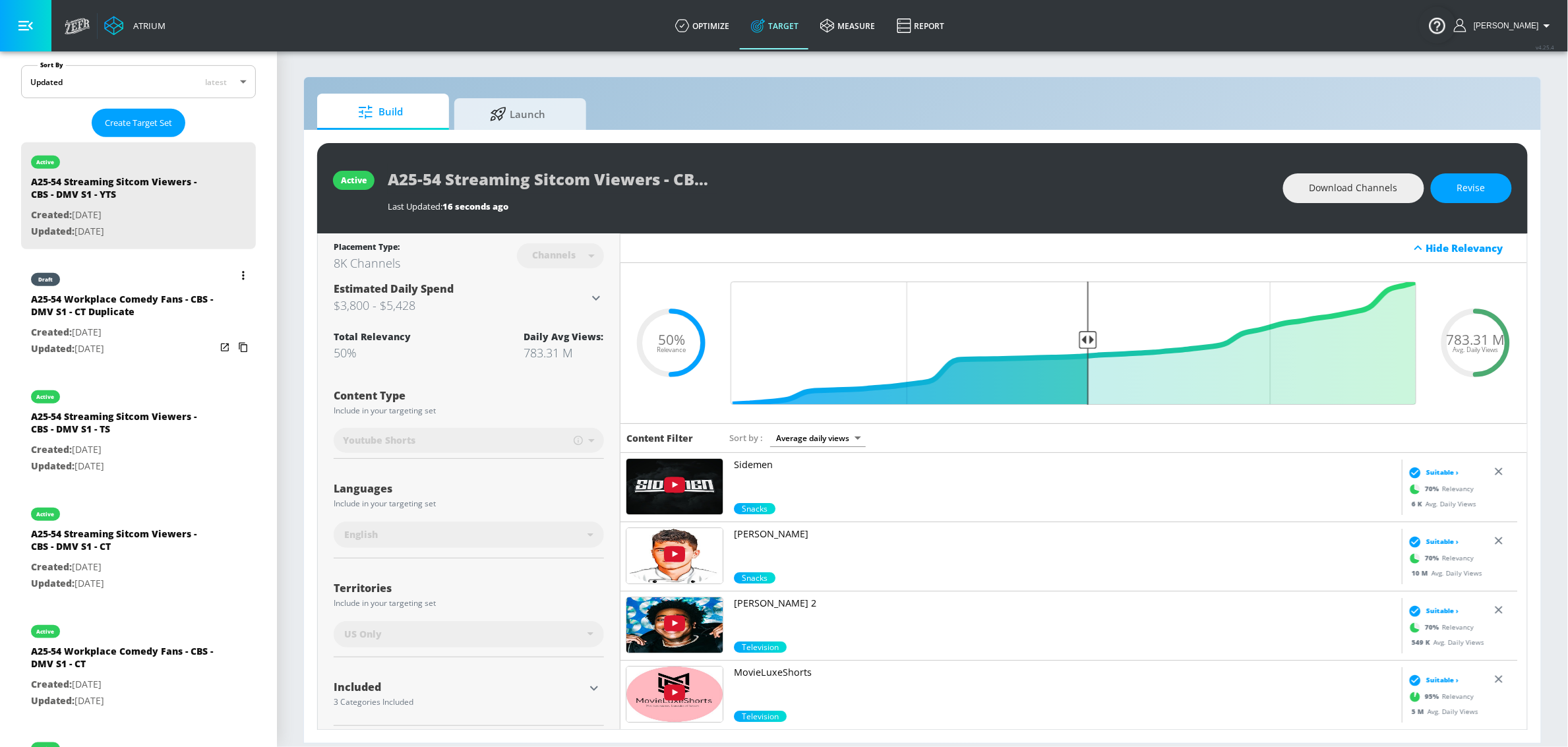
drag, startPoint x: 124, startPoint y: 287, endPoint x: 313, endPoint y: 262, distance: 190.6
click at [124, 287] on div "draft" at bounding box center [123, 276] width 185 height 33
type input "A25-54 Workplace Comedy Fans - CBS - DMV S1 - CT Duplicate"
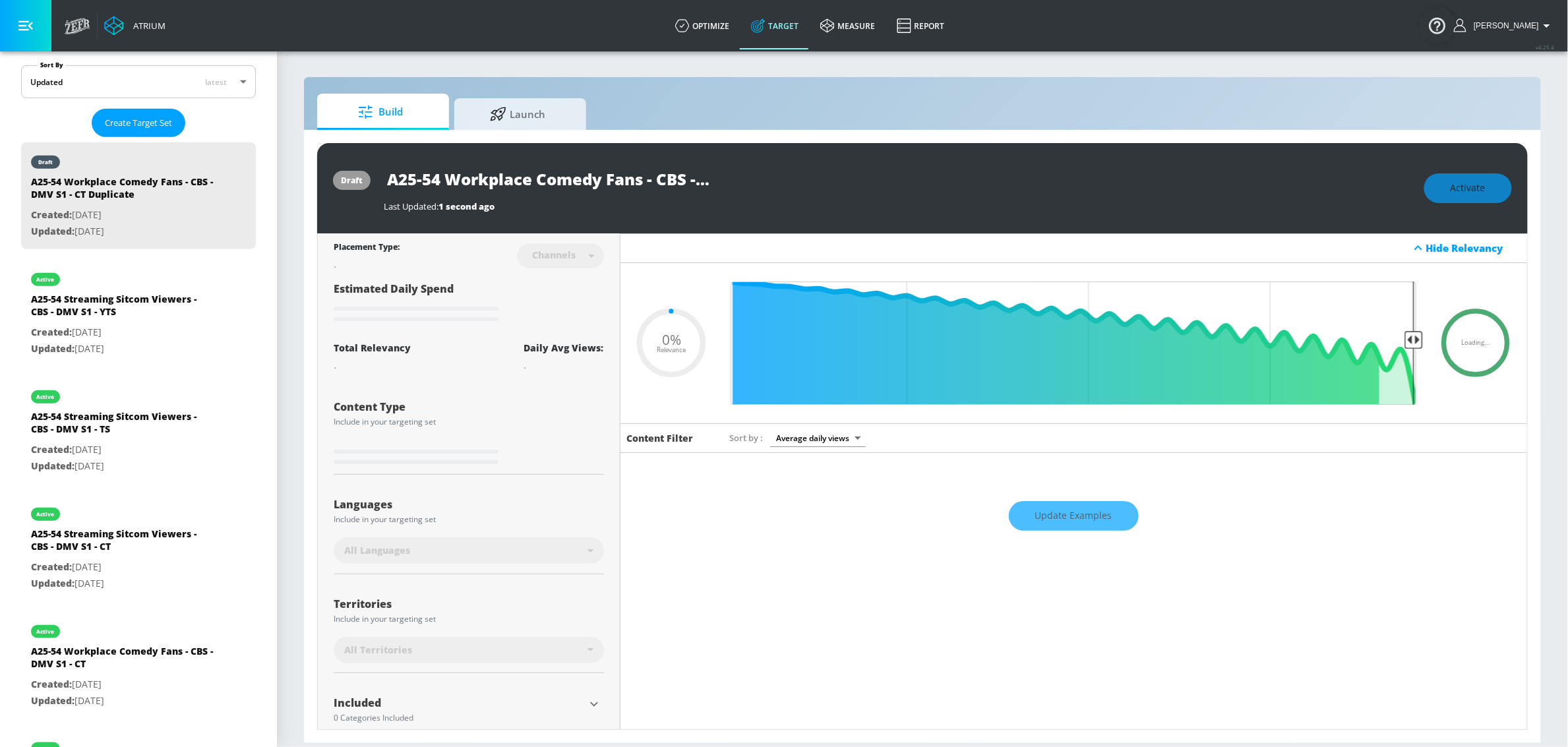
type input "0.5"
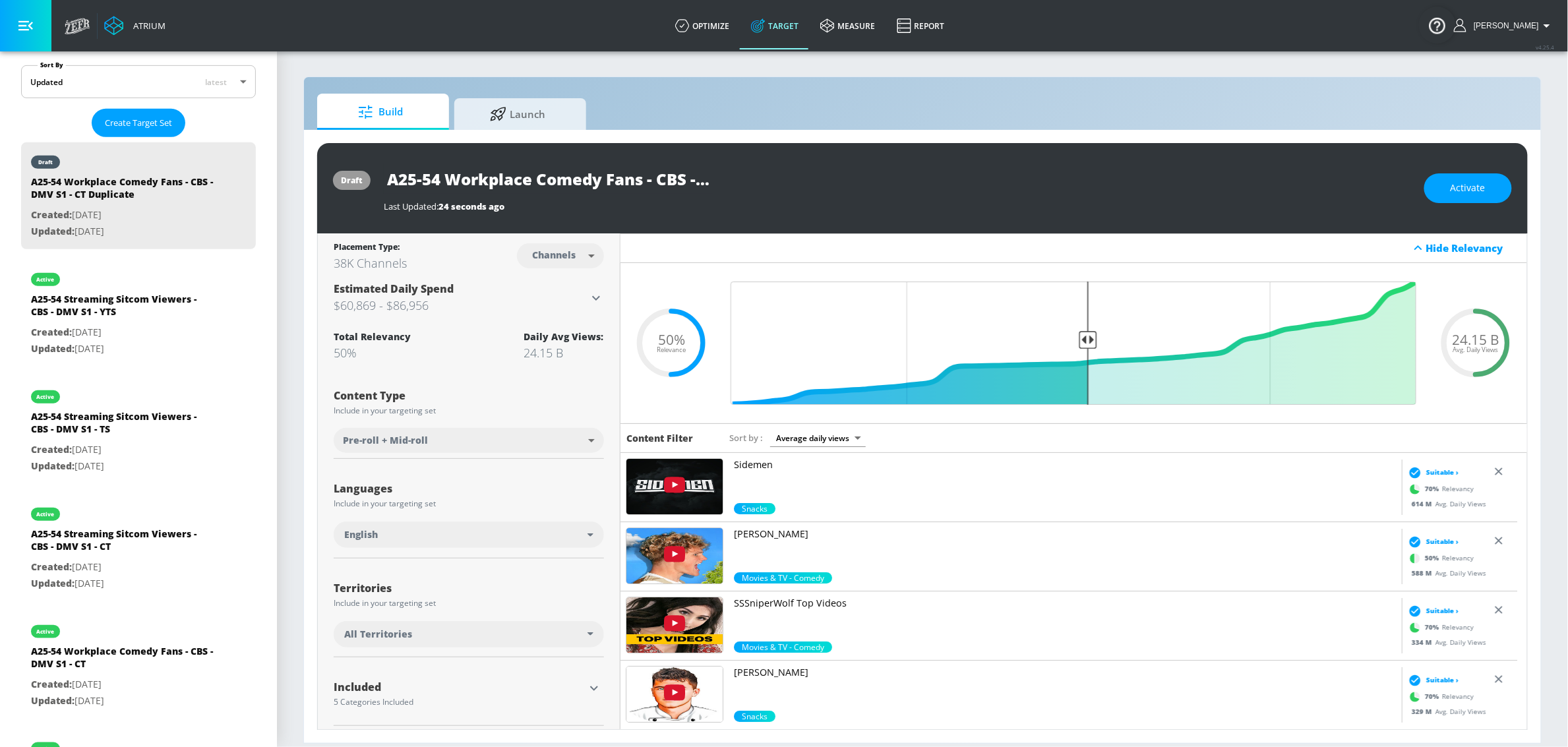
click at [668, 180] on input "A25-54 Workplace Comedy Fans - CBS - DMV S1 - CT Duplicate" at bounding box center [549, 178] width 329 height 29
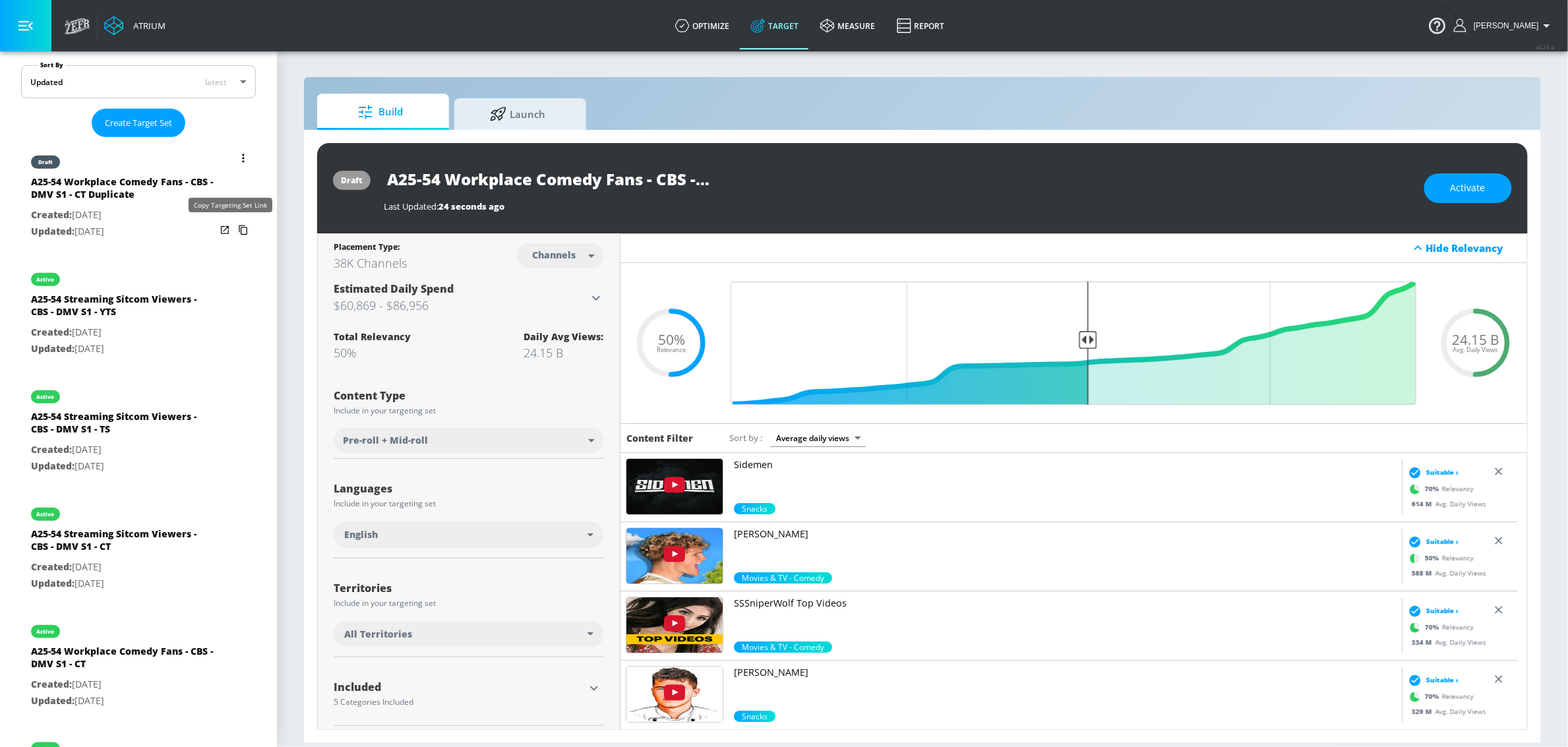
click at [238, 228] on icon "list of Target Set" at bounding box center [242, 231] width 9 height 10
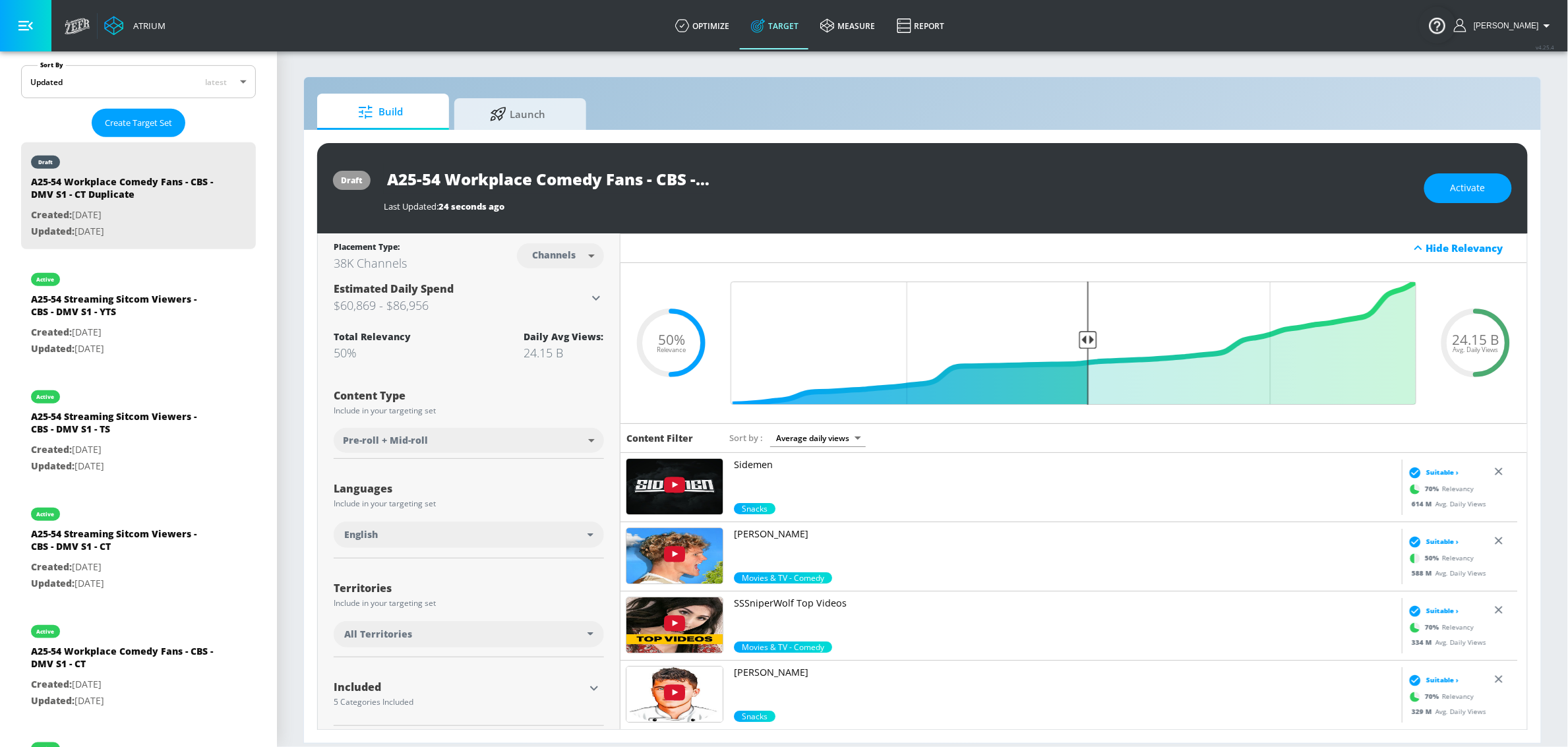
click at [674, 171] on input "A25-54 Workplace Comedy Fans - CBS - DMV S1 - CT Duplicate" at bounding box center [549, 178] width 329 height 29
drag, startPoint x: 718, startPoint y: 172, endPoint x: 770, endPoint y: 175, distance: 52.1
click at [770, 175] on div "A25-54 Workplace Comedy Fans - CBS - DMV S1 - CT Duplicate" at bounding box center [897, 178] width 1027 height 29
drag, startPoint x: 687, startPoint y: 179, endPoint x: 629, endPoint y: 179, distance: 58.0
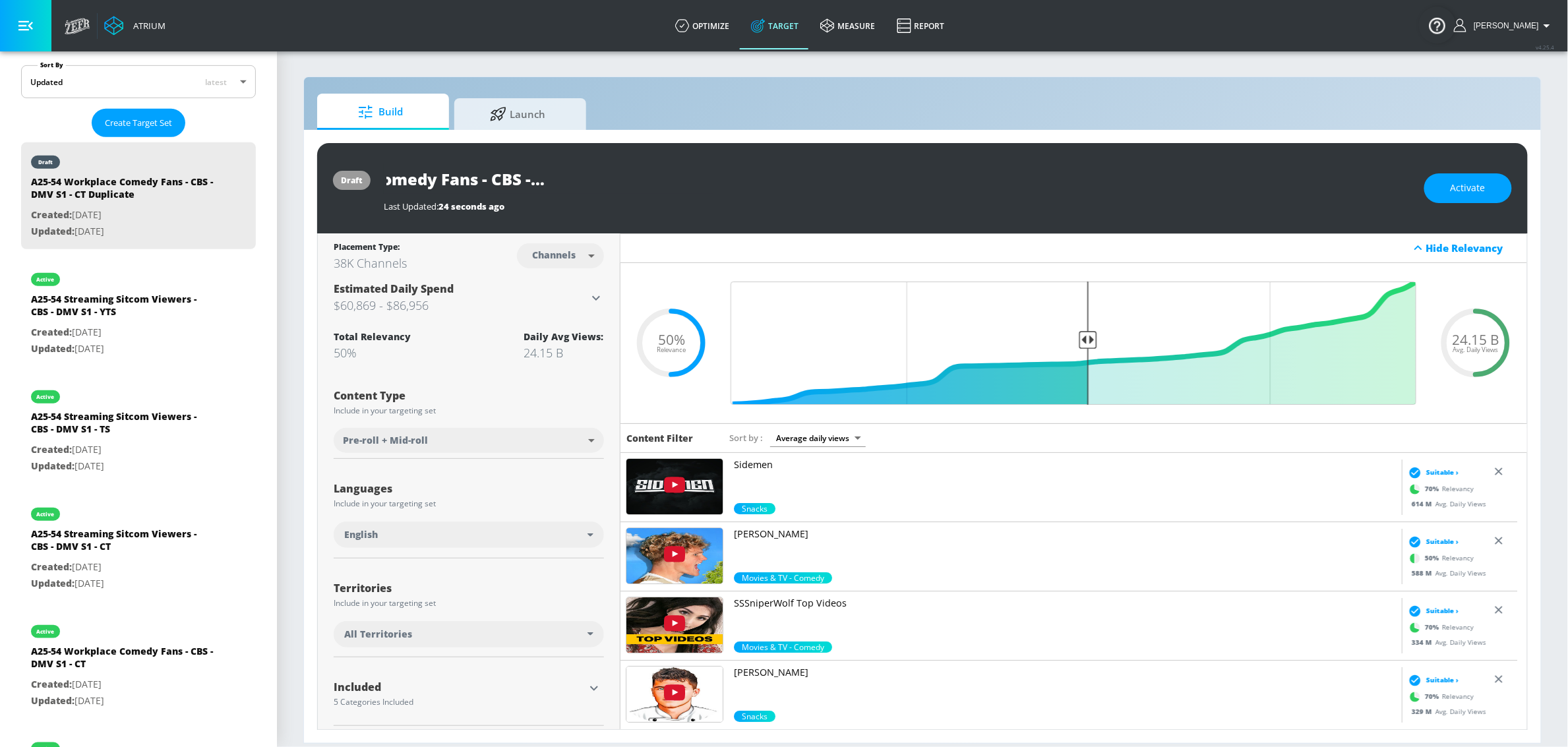
click at [686, 179] on input "A25-54 Workplace Comedy Fans - CBS - DMV S1 - CT Duplicate" at bounding box center [549, 178] width 329 height 29
drag, startPoint x: 611, startPoint y: 179, endPoint x: 797, endPoint y: 193, distance: 186.5
click at [797, 193] on div "A25-54 Workplace Comedy Fans - CBS - DMV S1 - CT Duplicate Last Updated: 24 sec…" at bounding box center [897, 188] width 1027 height 48
type input "A25-54 Workplace Comedy Fans - CBS - DMV S1 - YTS"
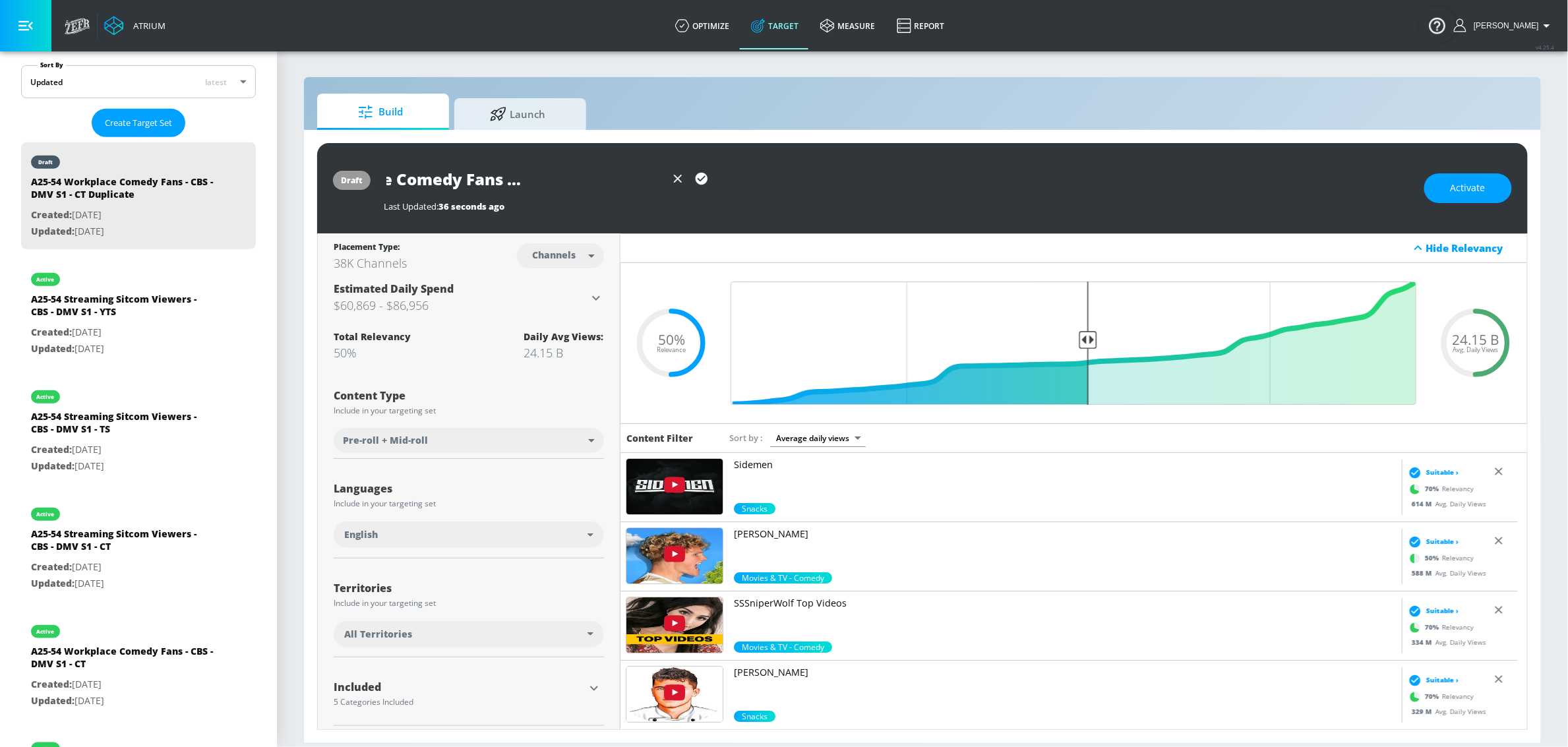
click at [697, 179] on icon "button" at bounding box center [701, 178] width 12 height 12
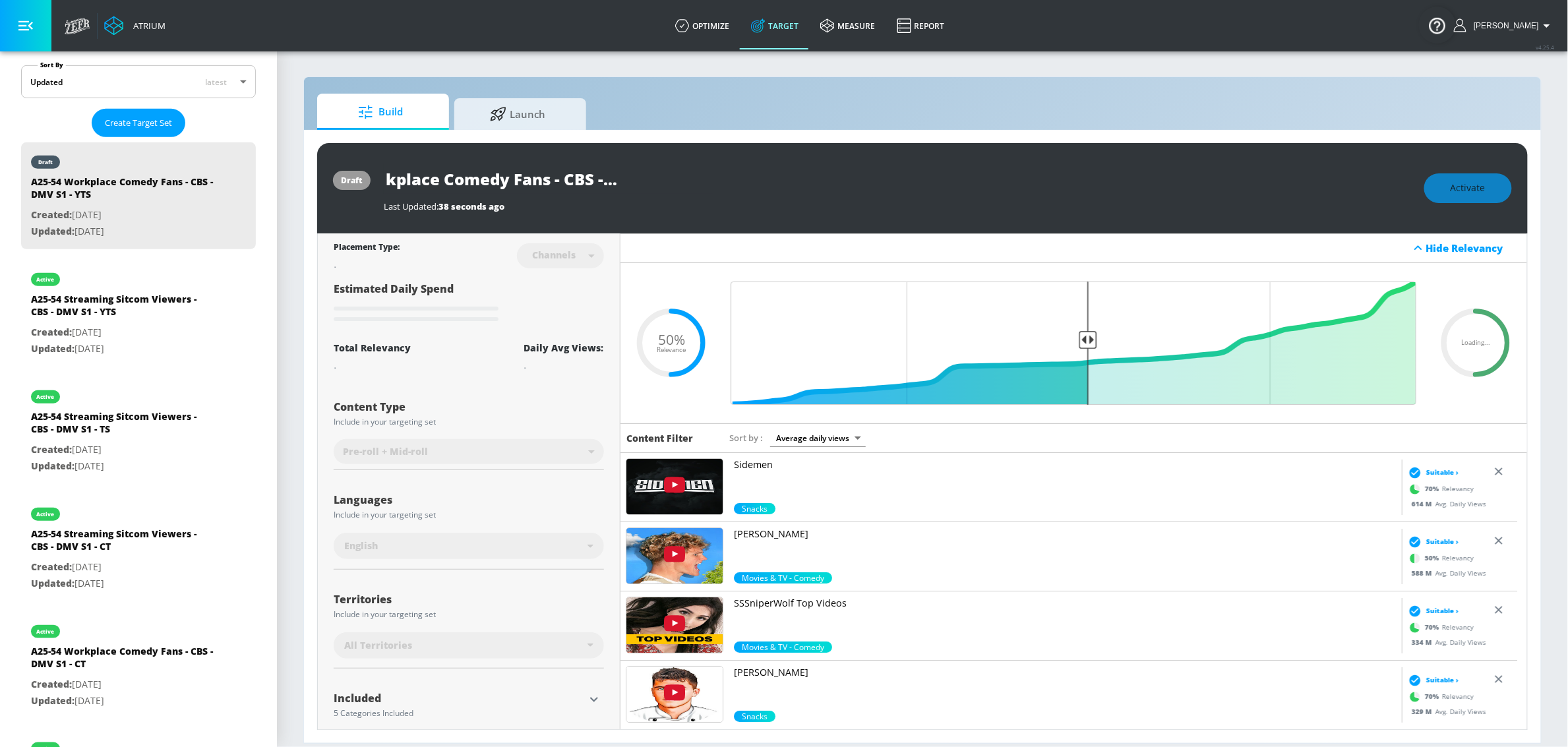
scroll to position [0, 0]
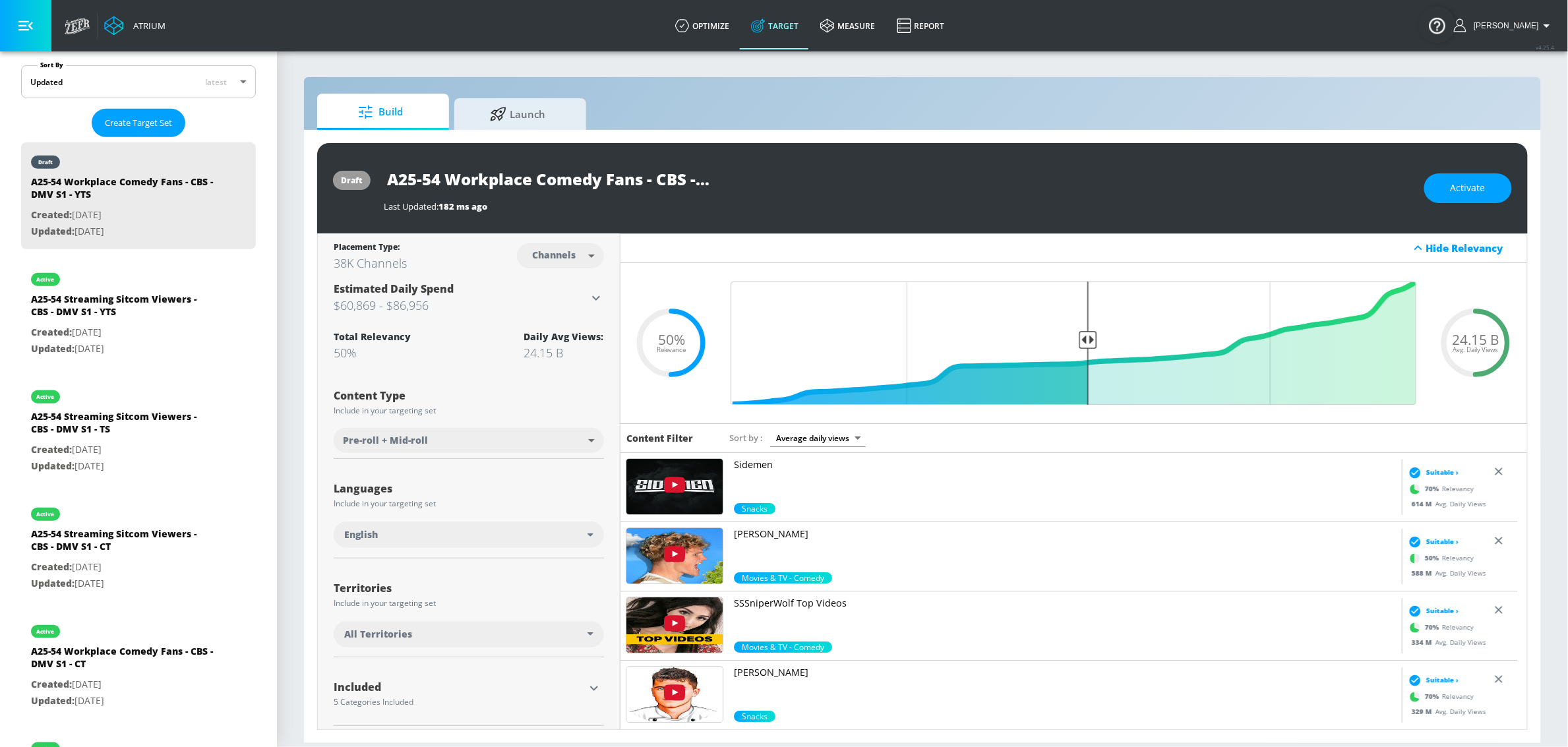
click at [514, 443] on body "Atrium optimize Target measure Report optimize Target measure Report v 4.25.4 S…" at bounding box center [784, 373] width 1568 height 747
click at [397, 493] on span "Youtube Shorts" at bounding box center [372, 491] width 56 height 13
type input "short_video"
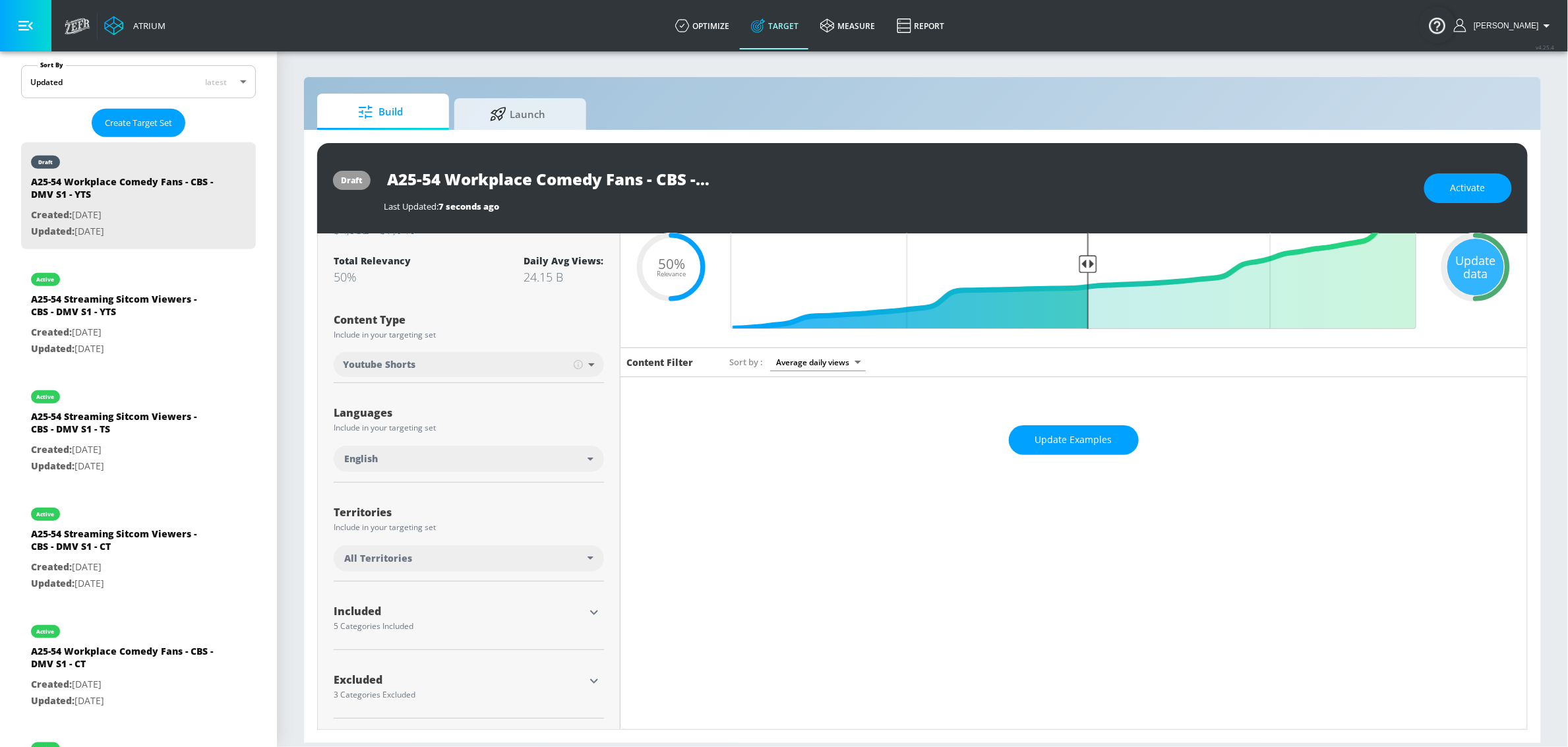
scroll to position [77, 0]
click at [547, 555] on div "All Territories" at bounding box center [466, 558] width 243 height 13
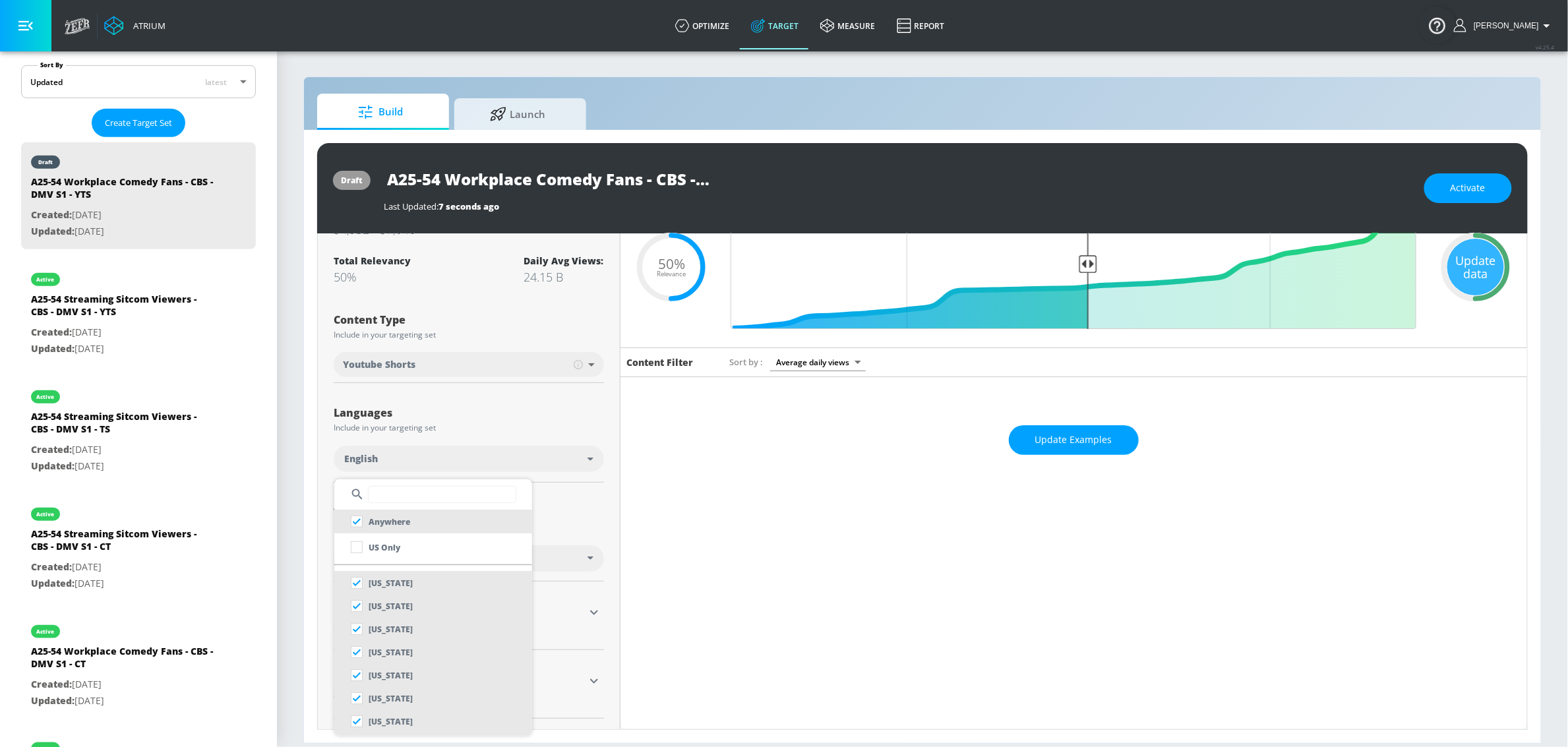
drag, startPoint x: 455, startPoint y: 553, endPoint x: 587, endPoint y: 540, distance: 132.6
click at [455, 553] on li "US Only" at bounding box center [433, 547] width 198 height 24
checkbox input "false"
checkbox input "true"
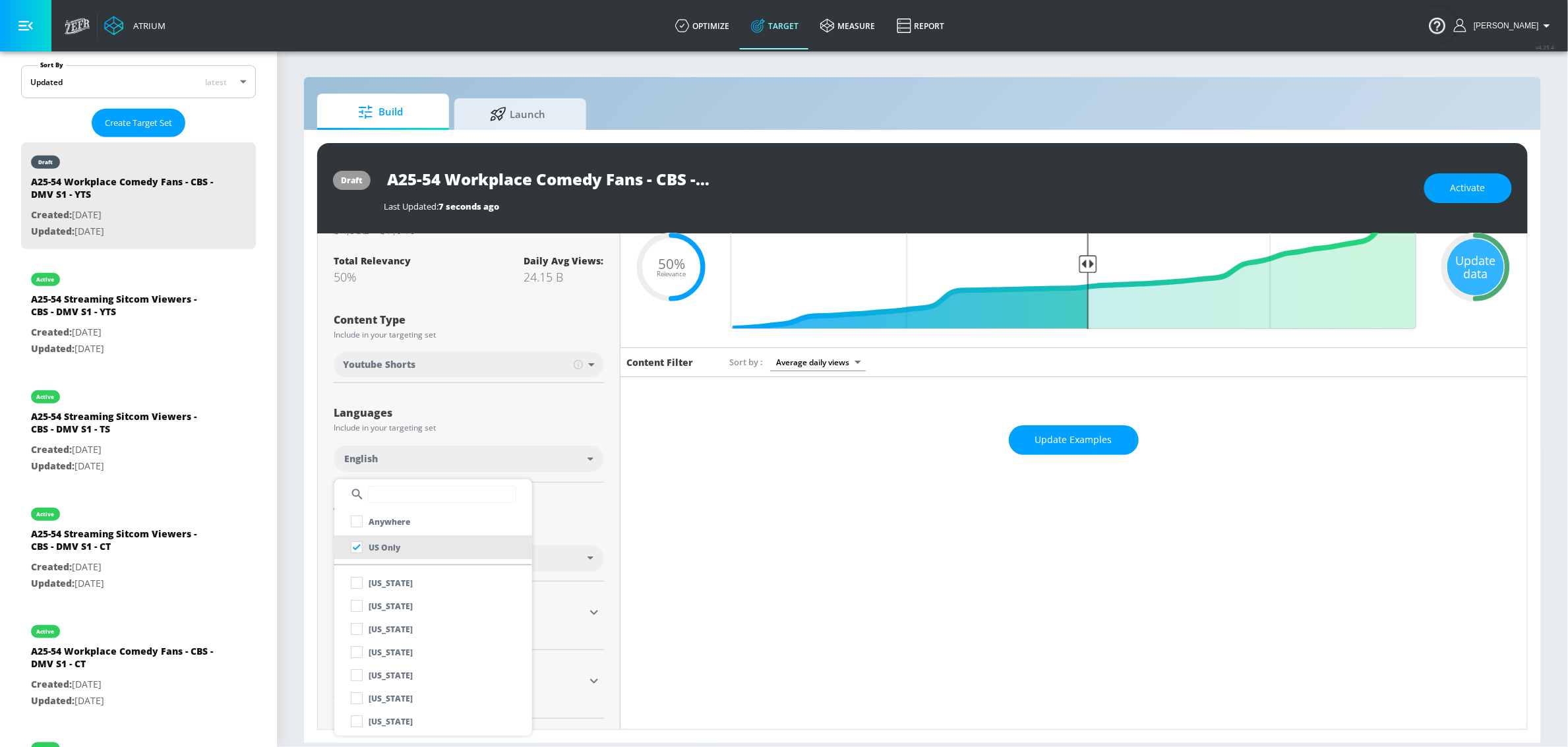
click at [589, 540] on div at bounding box center [784, 373] width 1568 height 747
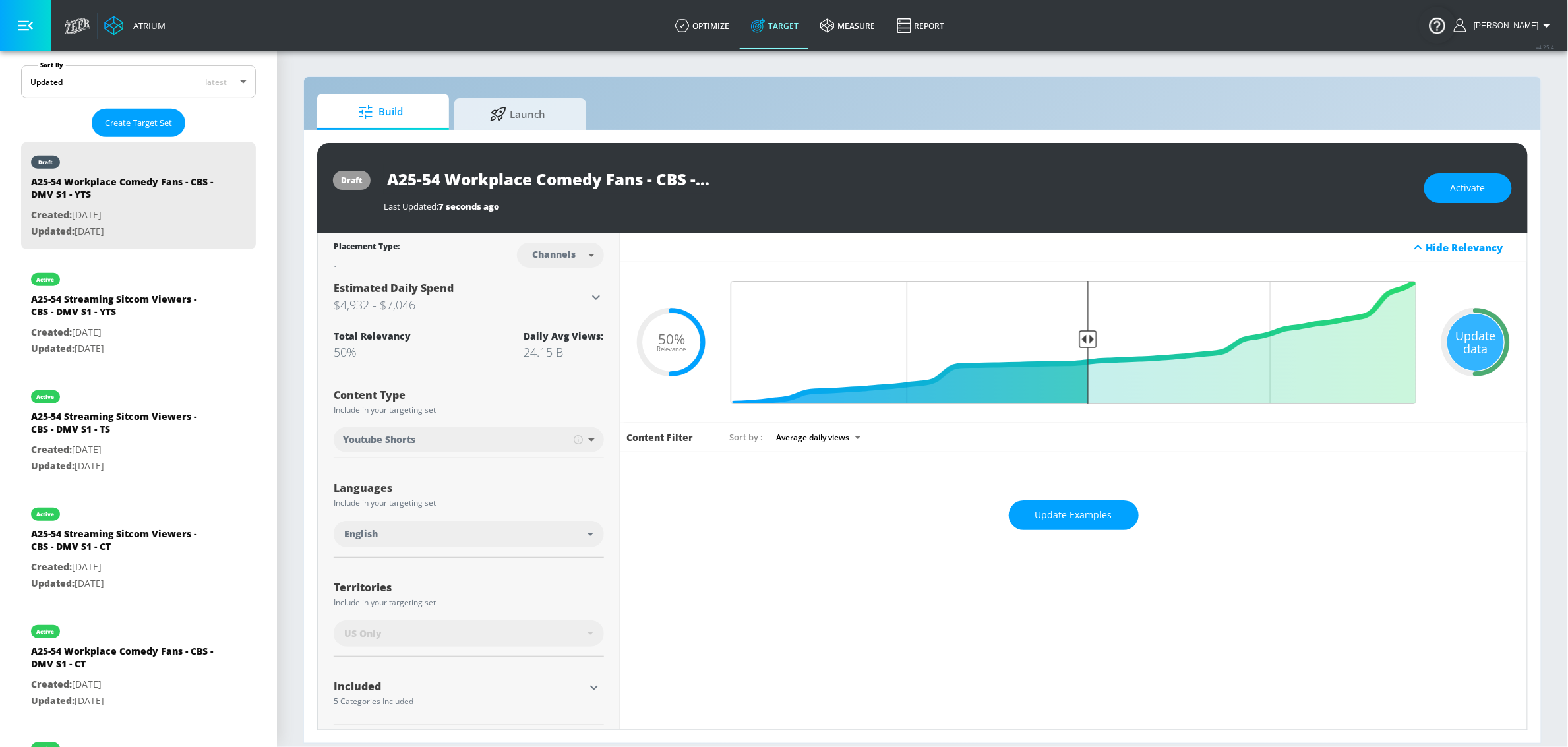
scroll to position [0, 0]
click at [1479, 356] on div "Update data" at bounding box center [1475, 343] width 57 height 57
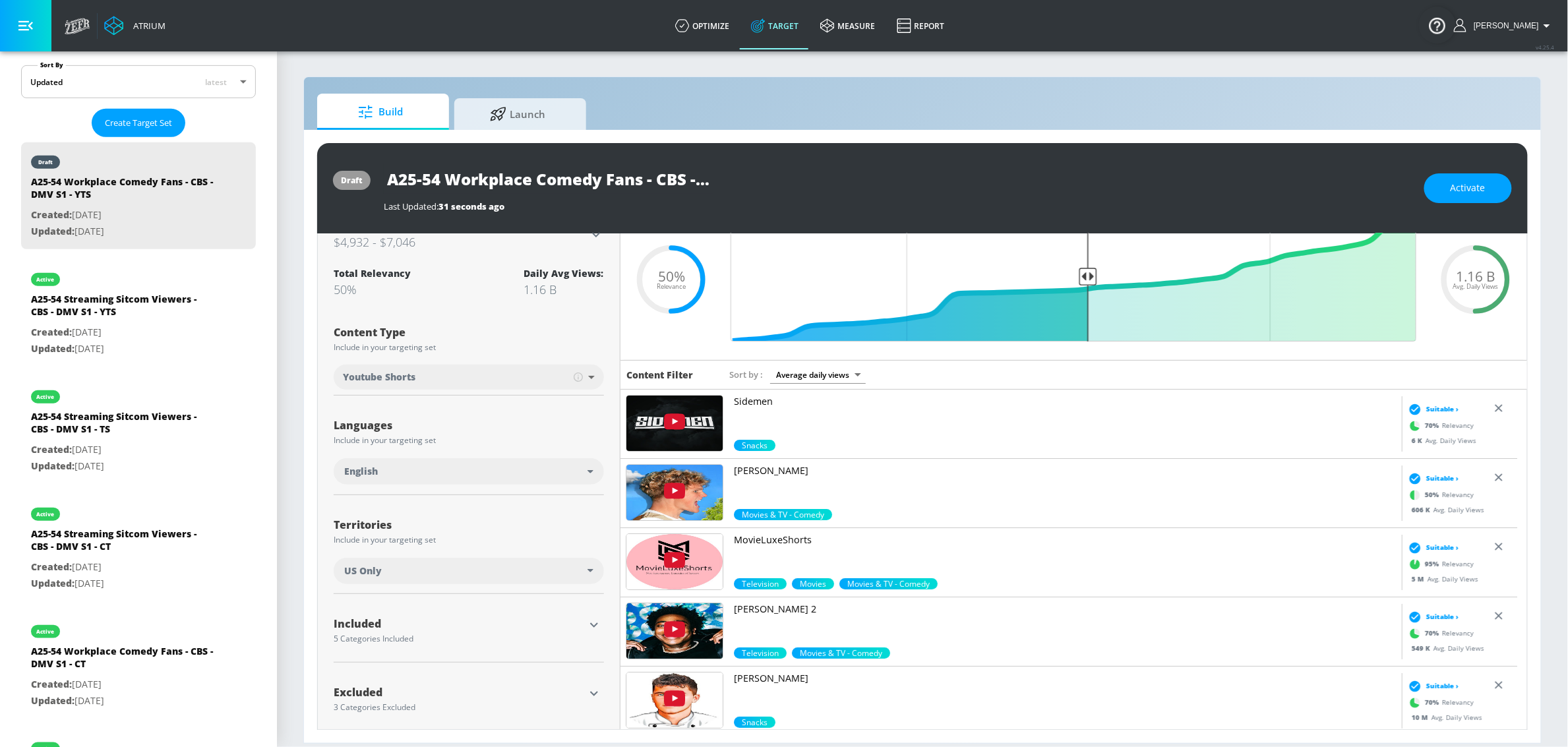
scroll to position [77, 0]
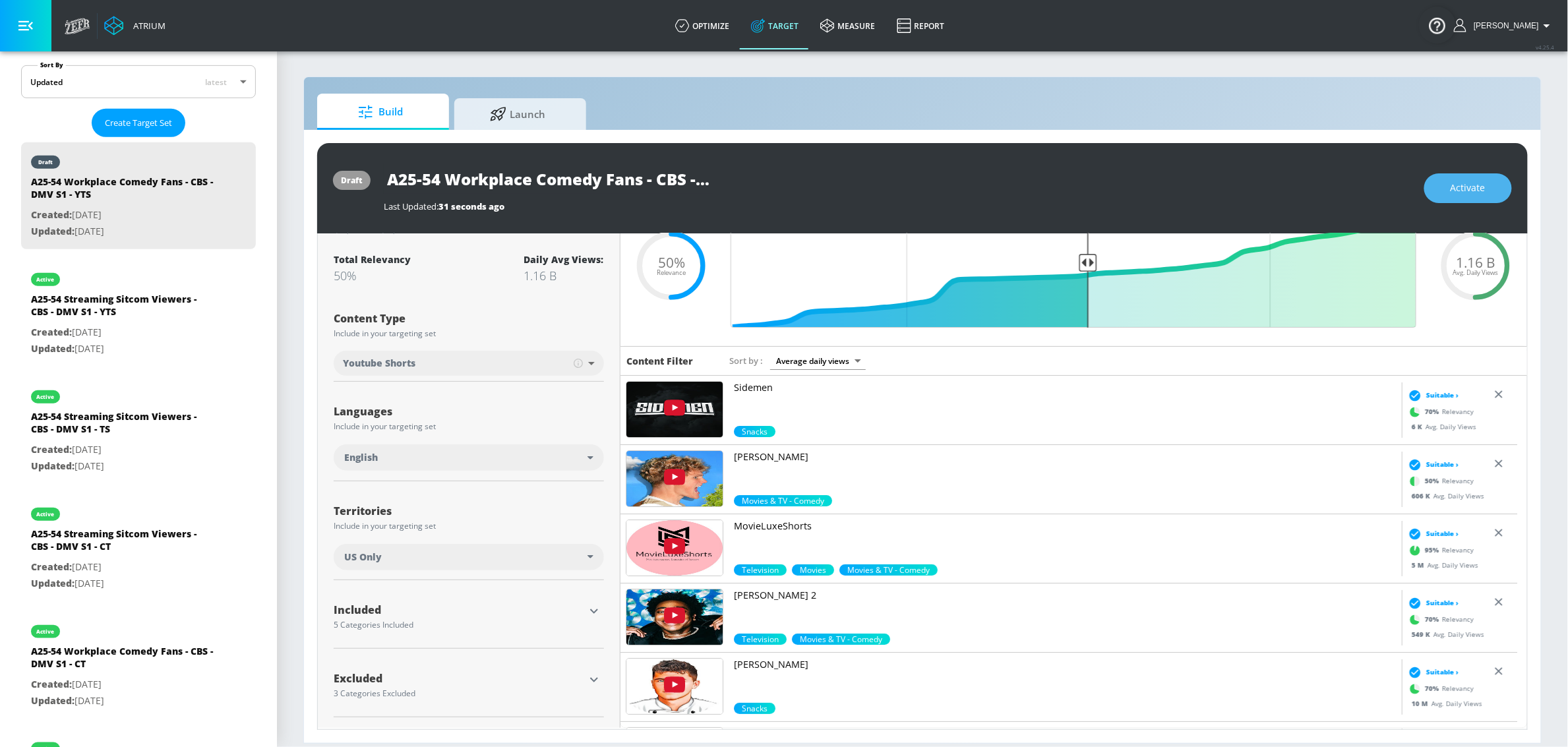
click at [1475, 197] on button "Activate" at bounding box center [1467, 188] width 88 height 29
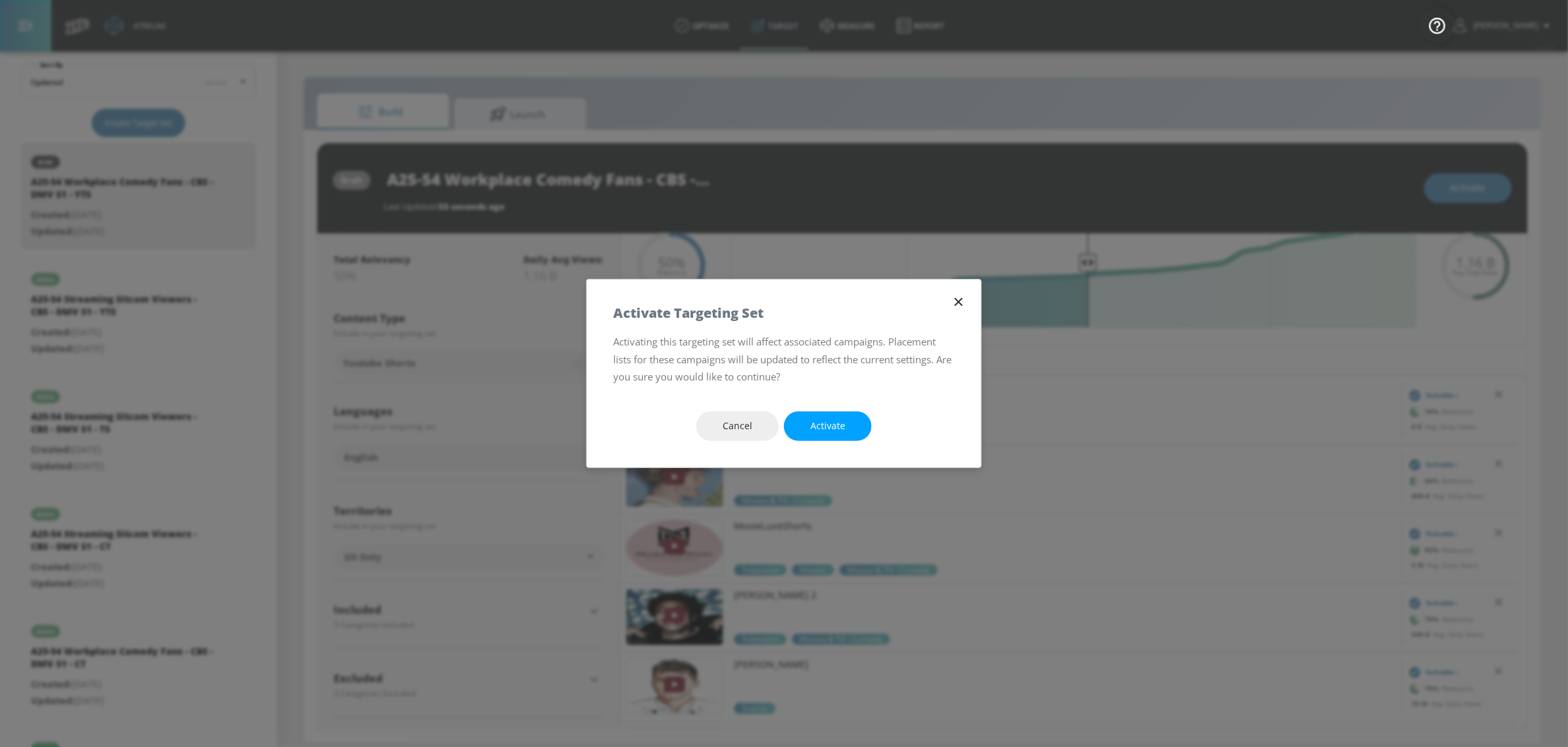
drag, startPoint x: 843, startPoint y: 427, endPoint x: 889, endPoint y: 333, distance: 104.7
click at [843, 427] on span "Activate" at bounding box center [828, 426] width 35 height 17
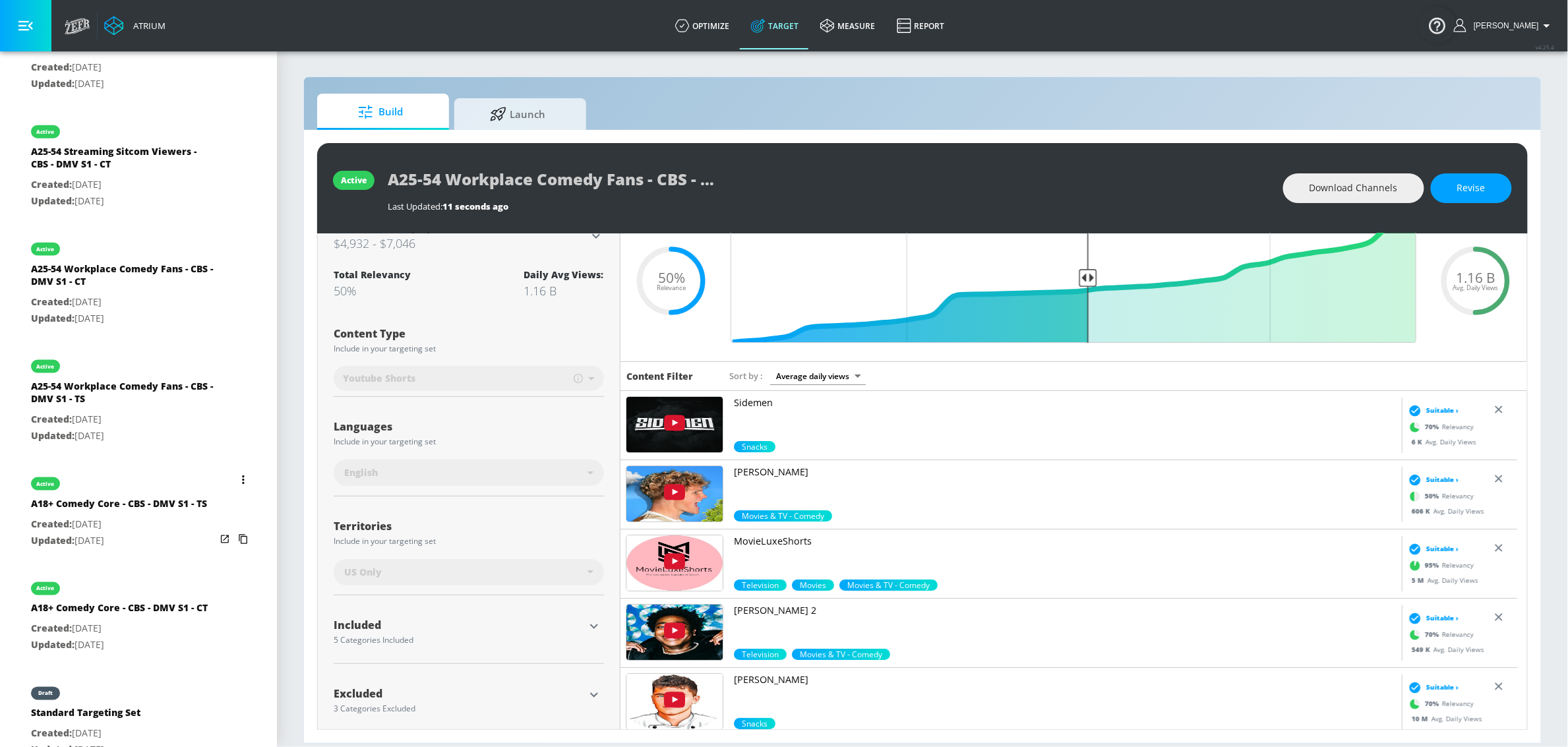
scroll to position [734, 0]
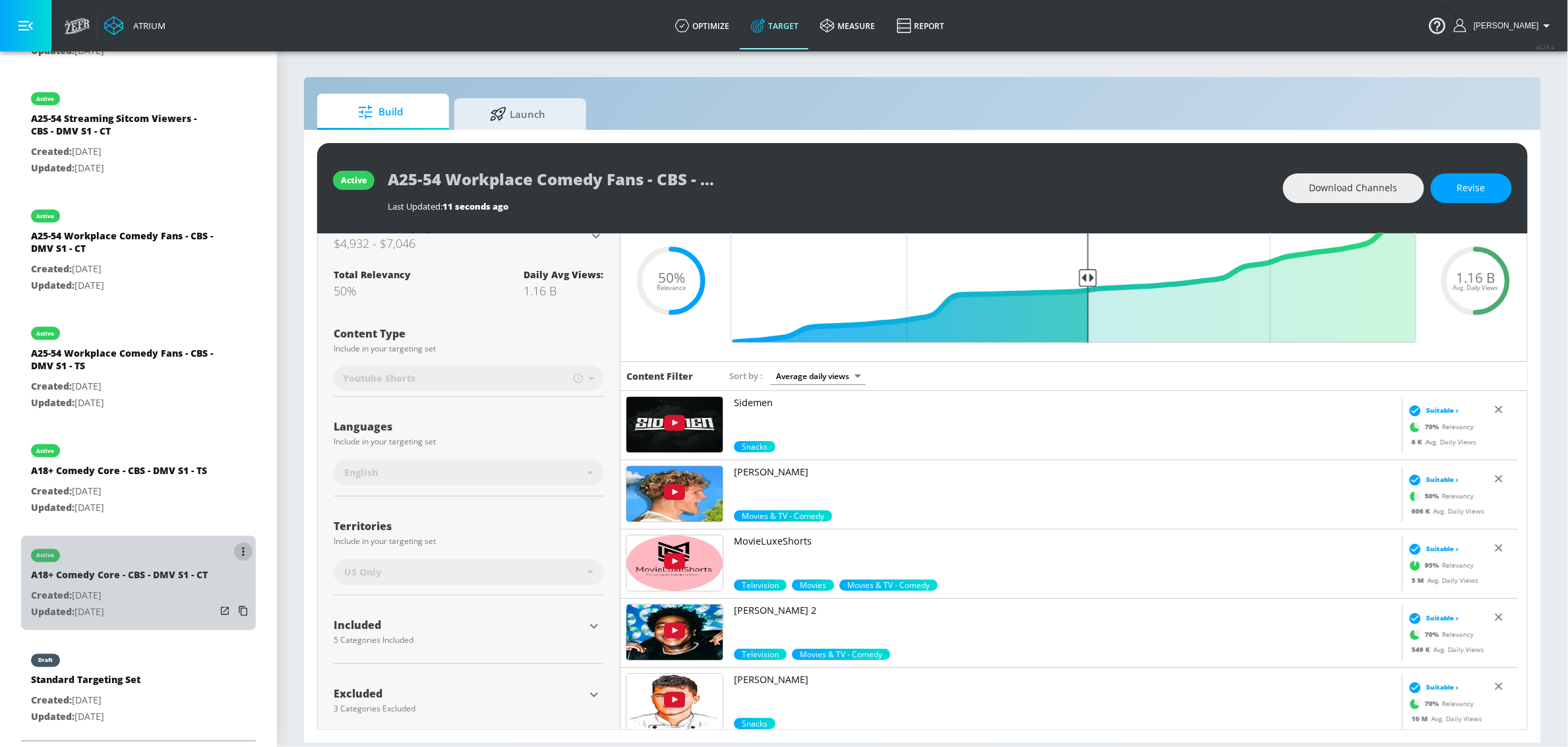
click at [242, 547] on icon "list of Target Set" at bounding box center [243, 552] width 2 height 10
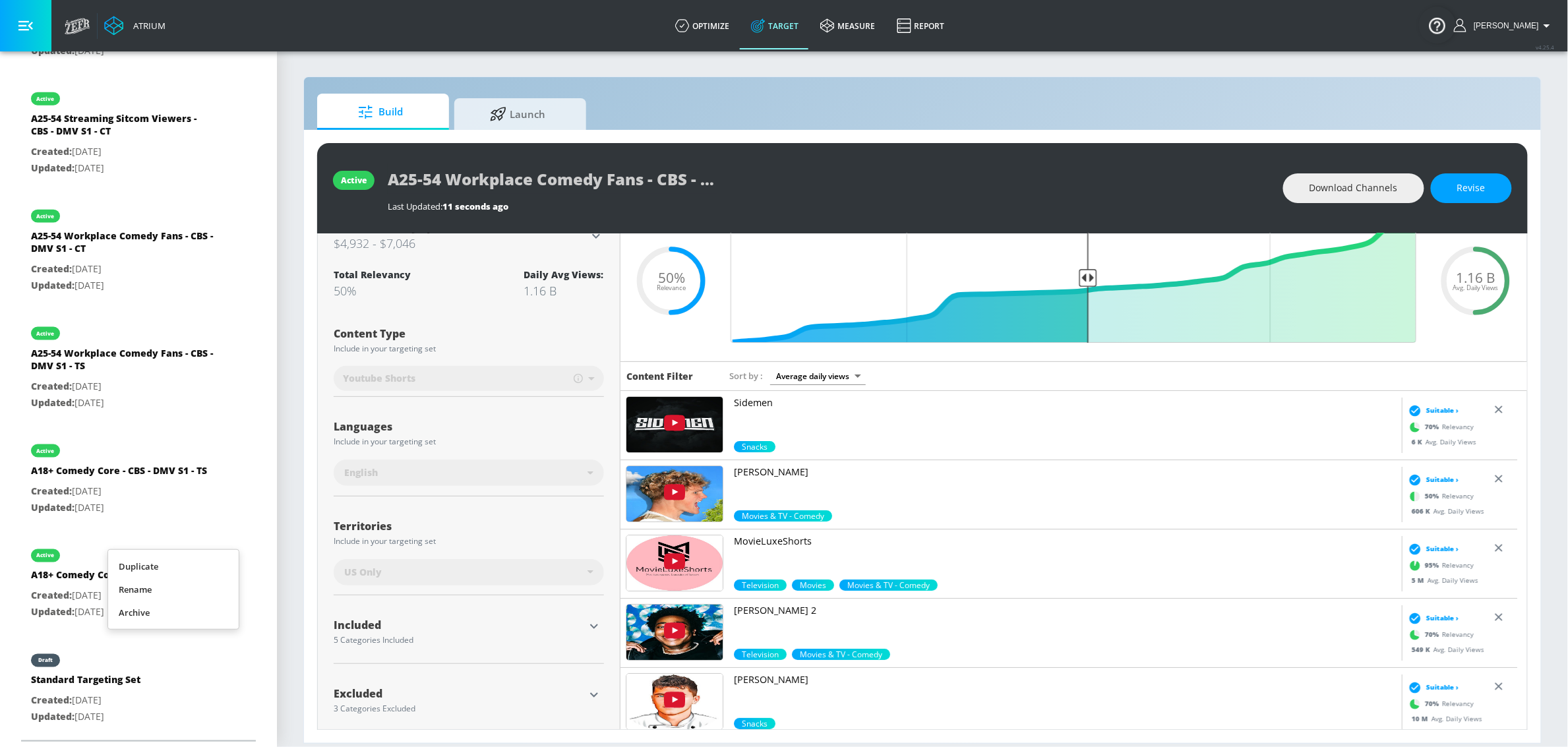
click at [204, 558] on li "Duplicate" at bounding box center [173, 566] width 131 height 23
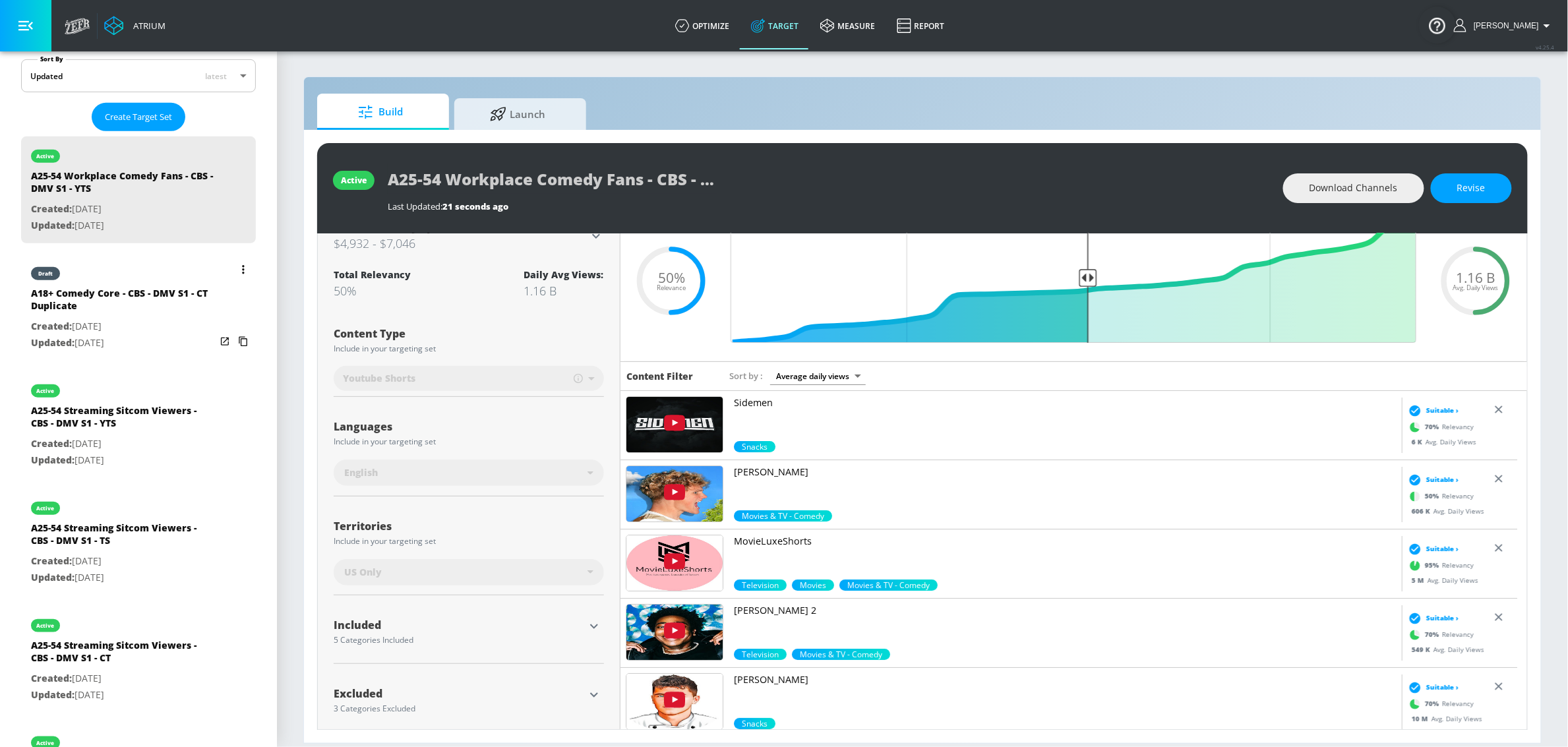
scroll to position [276, 0]
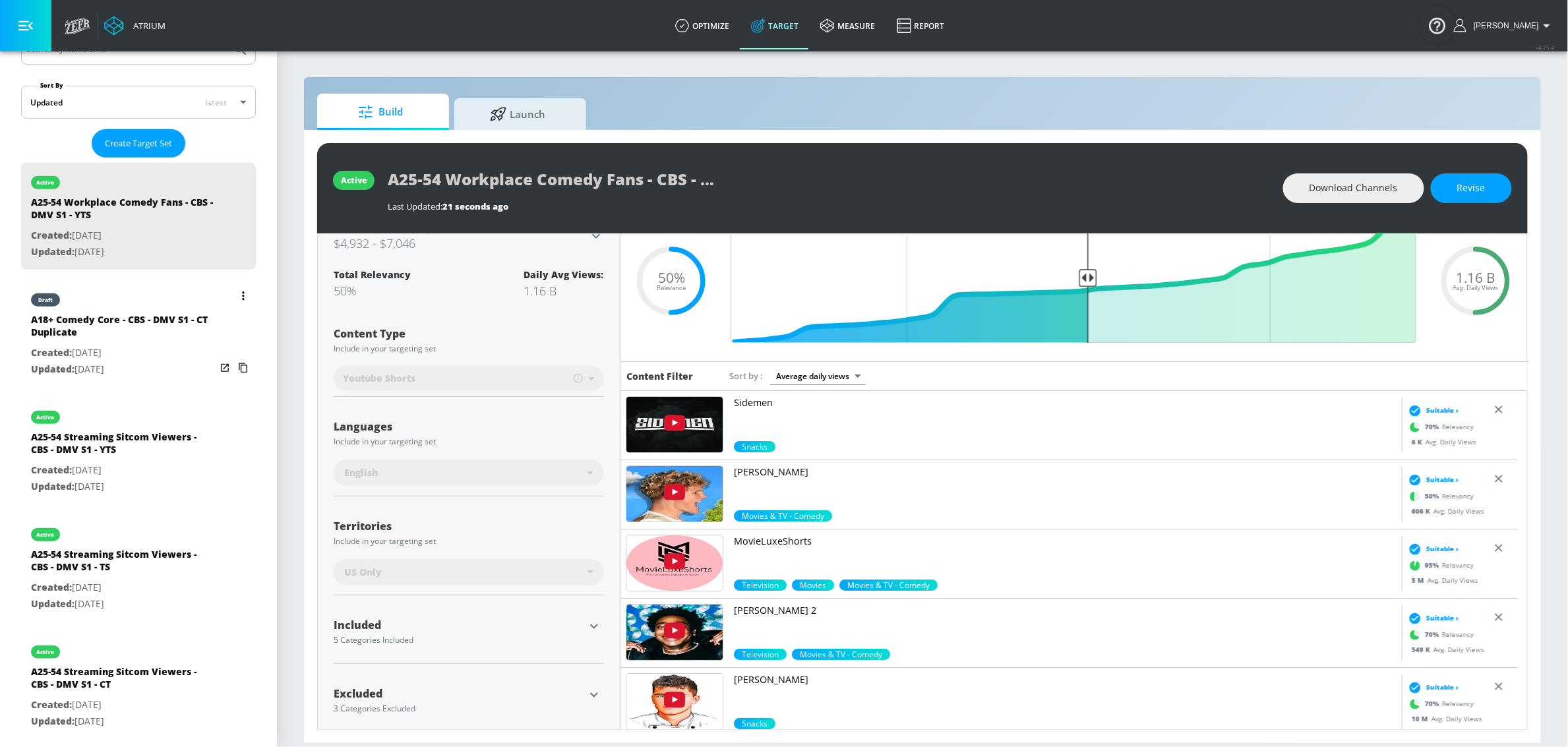
click at [155, 339] on div "A18+ Comedy Core - CBS - DMV S1 - CT Duplicate" at bounding box center [123, 329] width 185 height 32
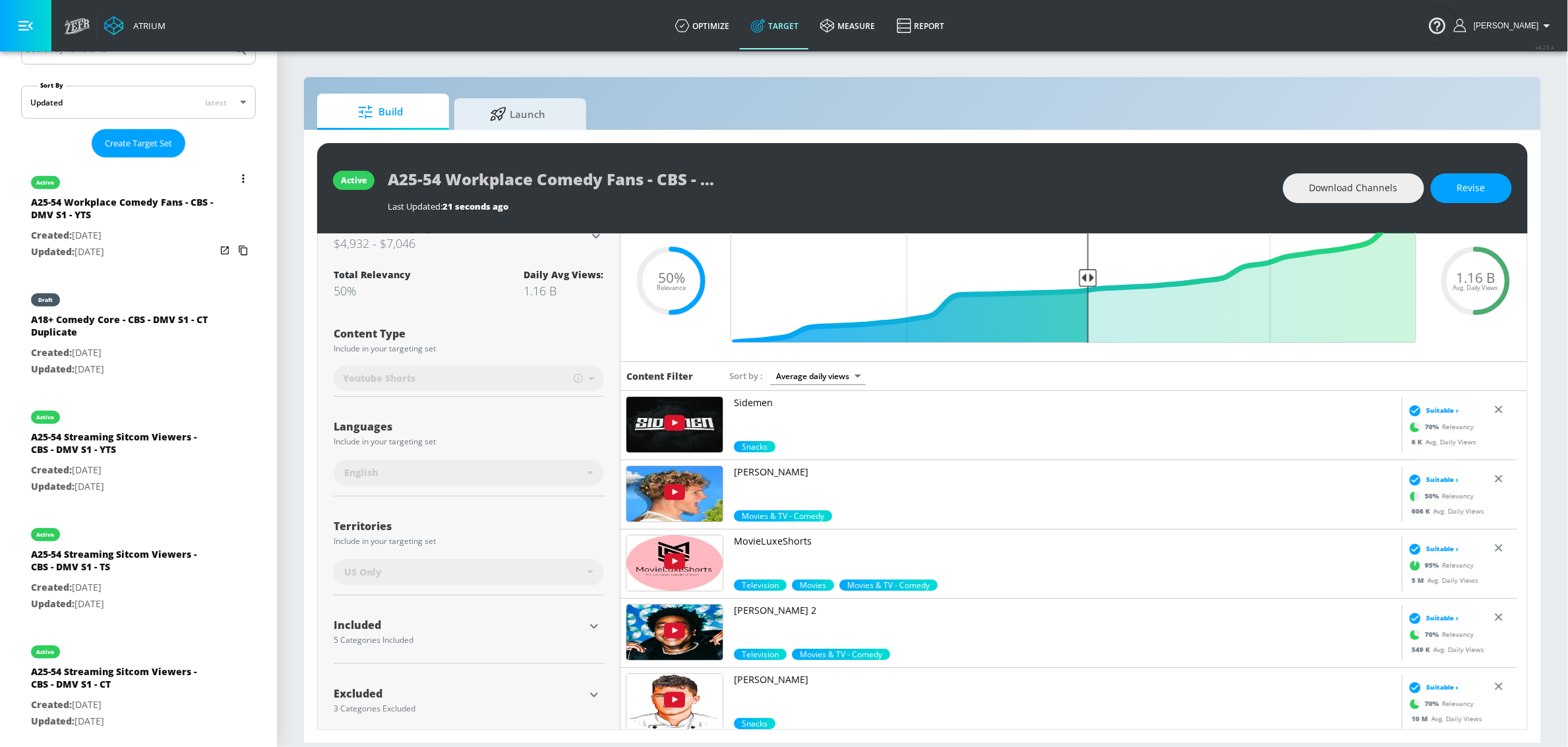
type input "A18+ Comedy Core - CBS - DMV S1 - CT Duplicate"
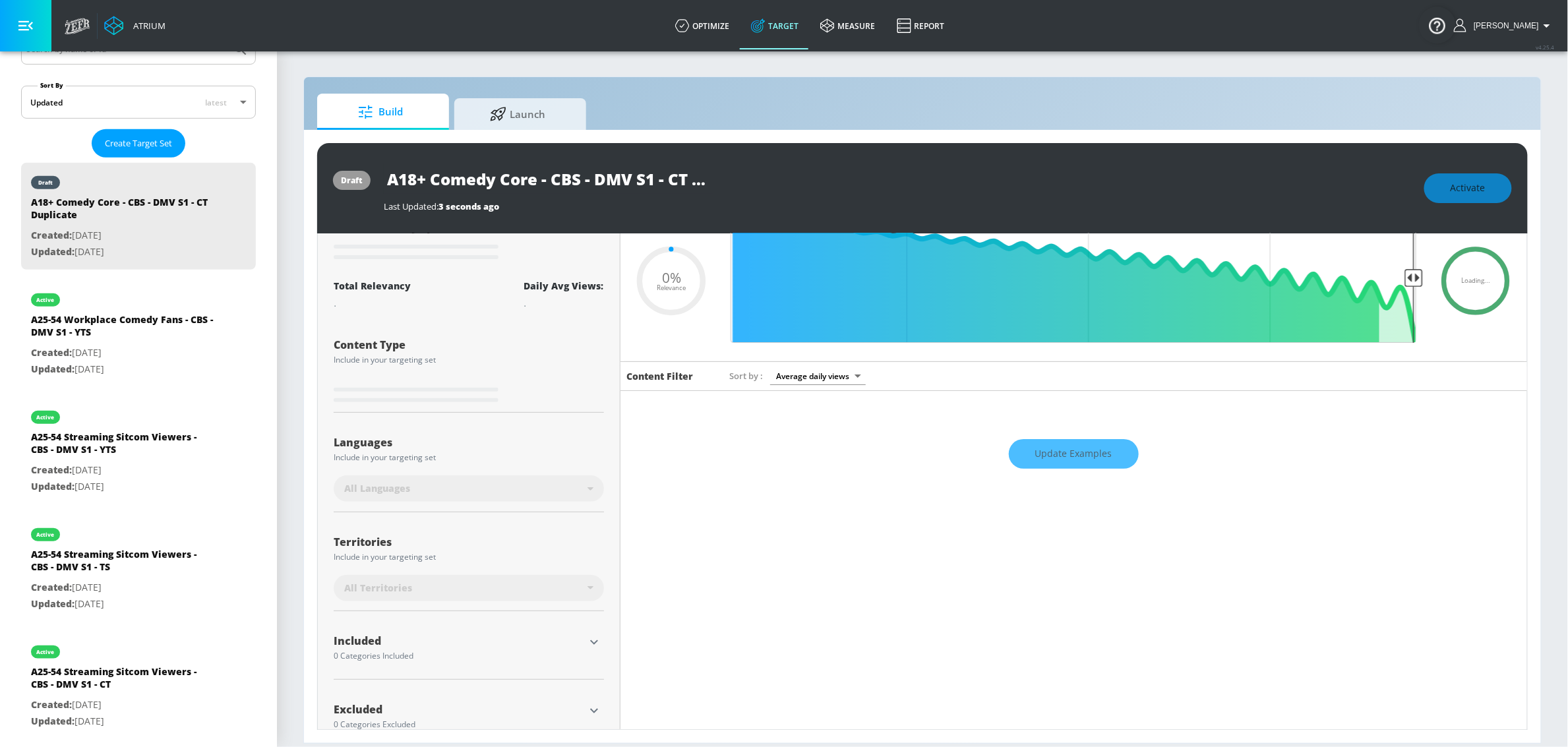
scroll to position [48, 0]
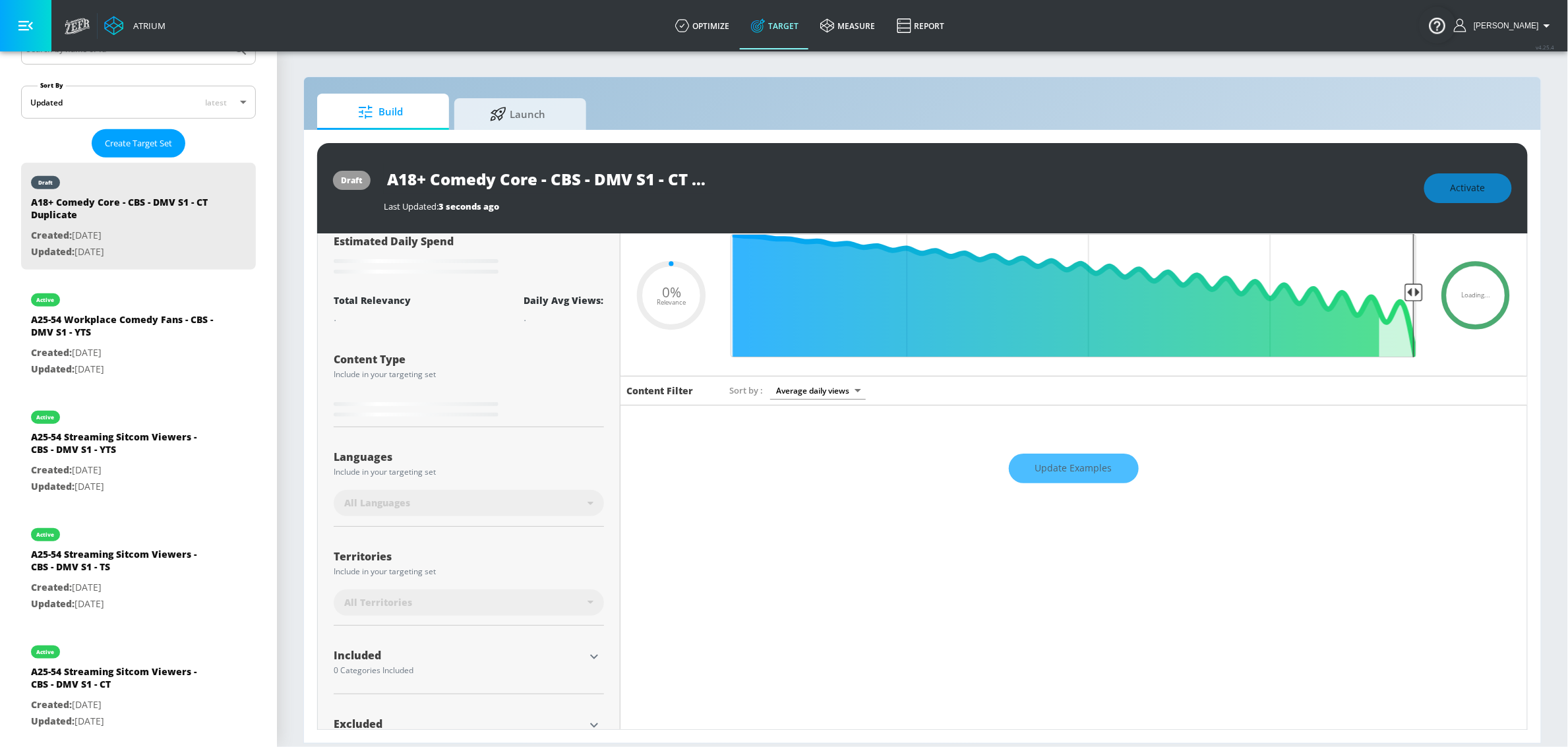
type input "0.5"
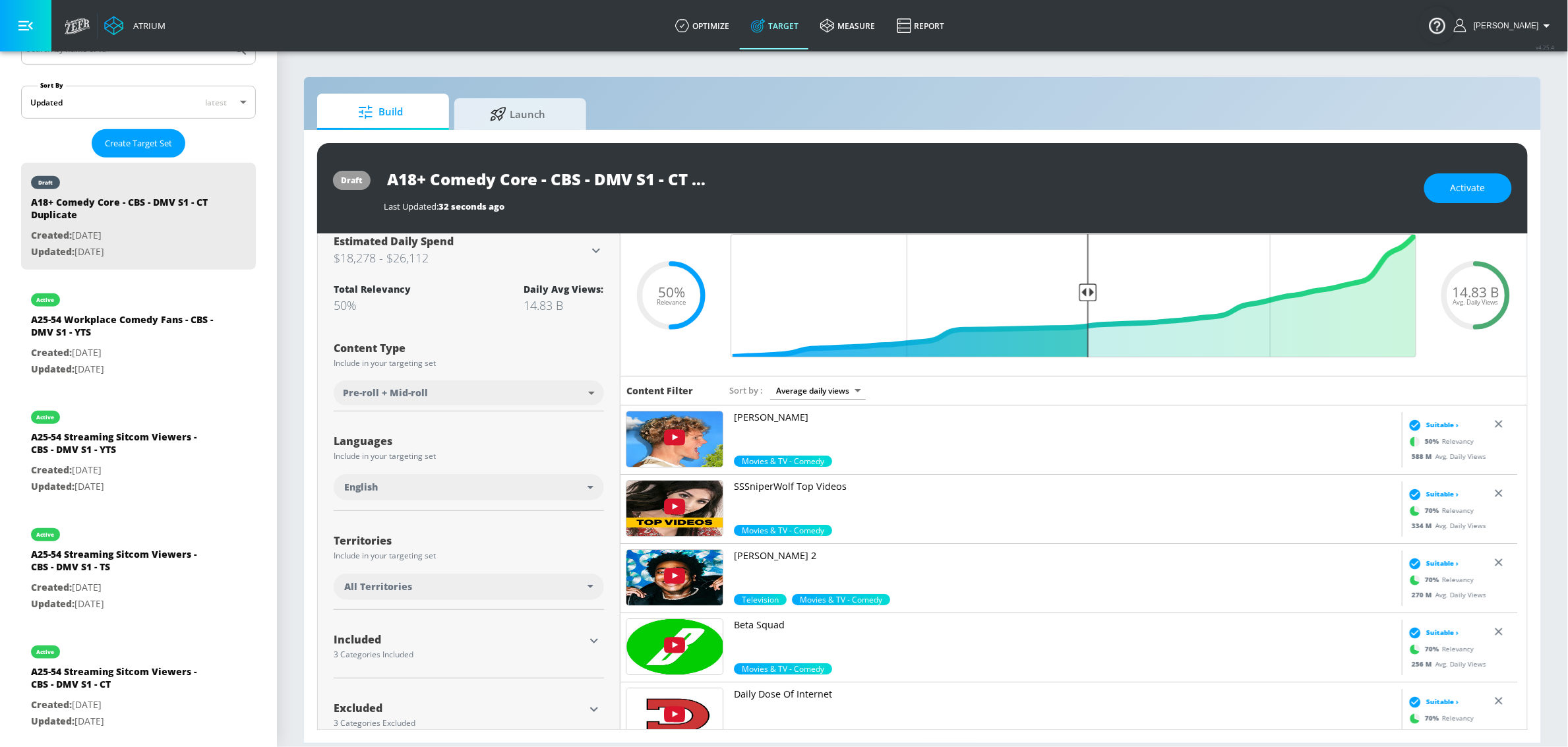
click at [657, 166] on input "A18+ Comedy Core - CBS - DMV S1 - CT Duplicate" at bounding box center [549, 178] width 329 height 29
drag, startPoint x: 670, startPoint y: 175, endPoint x: 803, endPoint y: 189, distance: 133.7
click at [803, 189] on div "A18+ Comedy Core - CBS - DMV S1 - CT Duplicate" at bounding box center [897, 178] width 1027 height 29
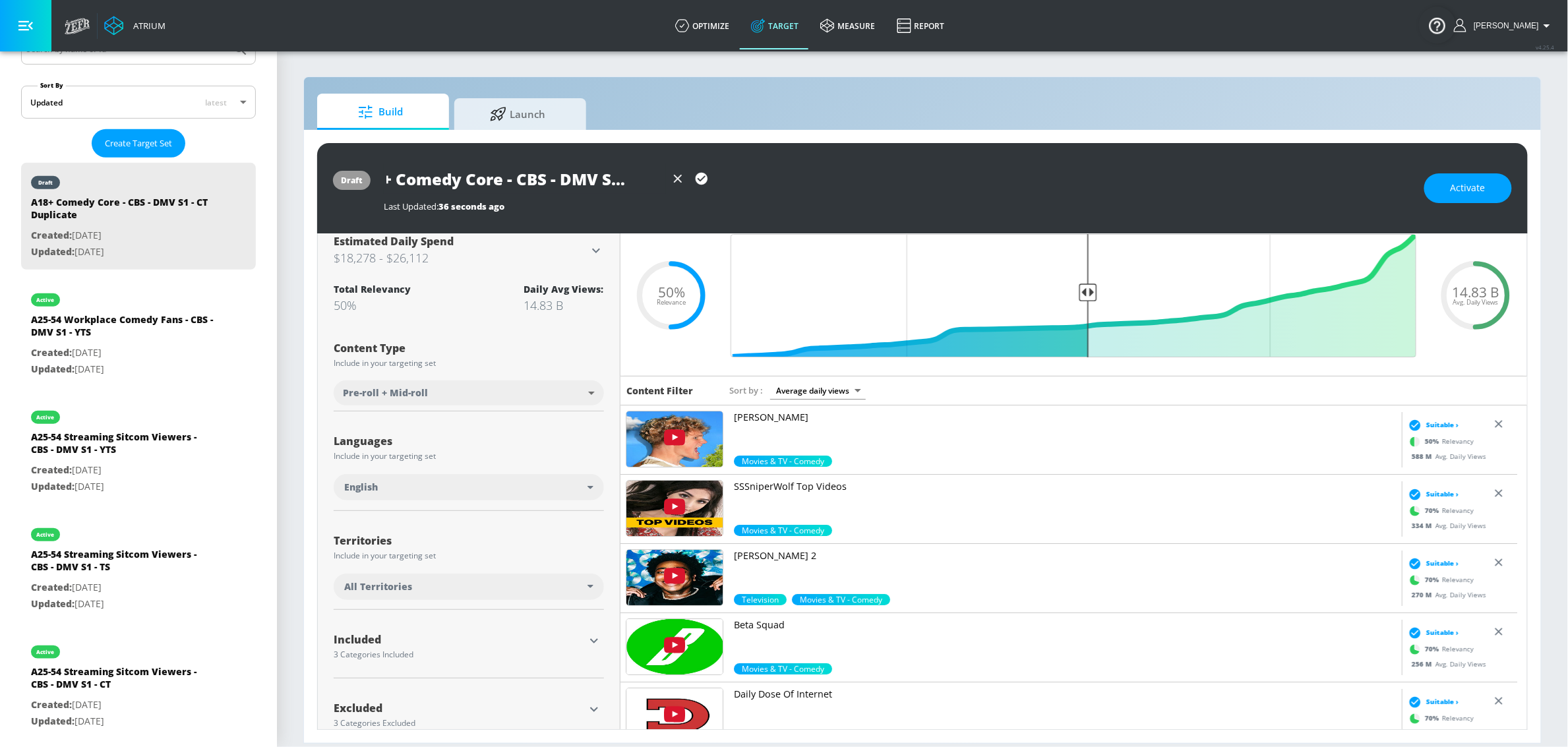
type input "A18+ Comedy Core - CBS - DMV S1 - YTS"
click at [698, 177] on icon "button" at bounding box center [701, 178] width 12 height 12
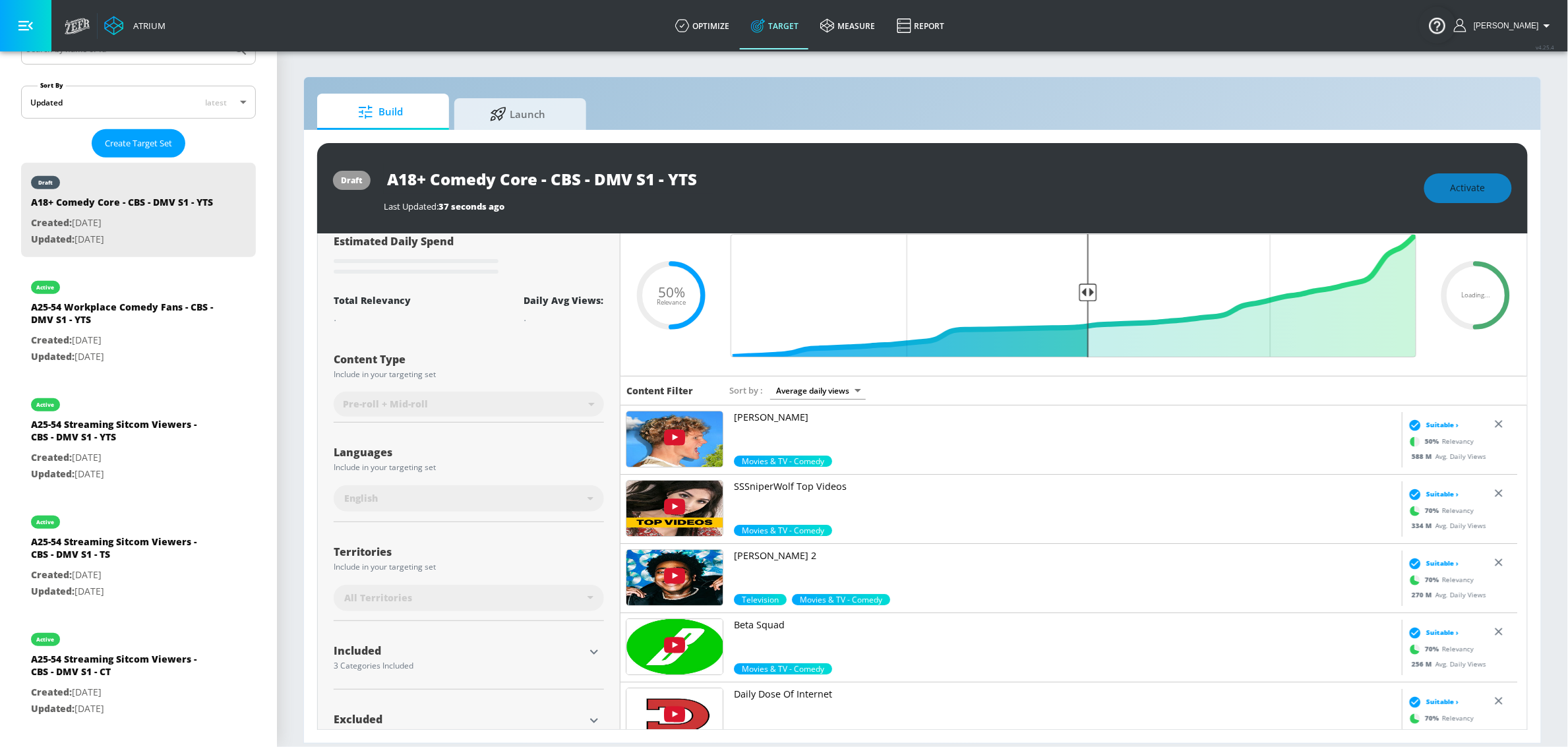
scroll to position [0, 0]
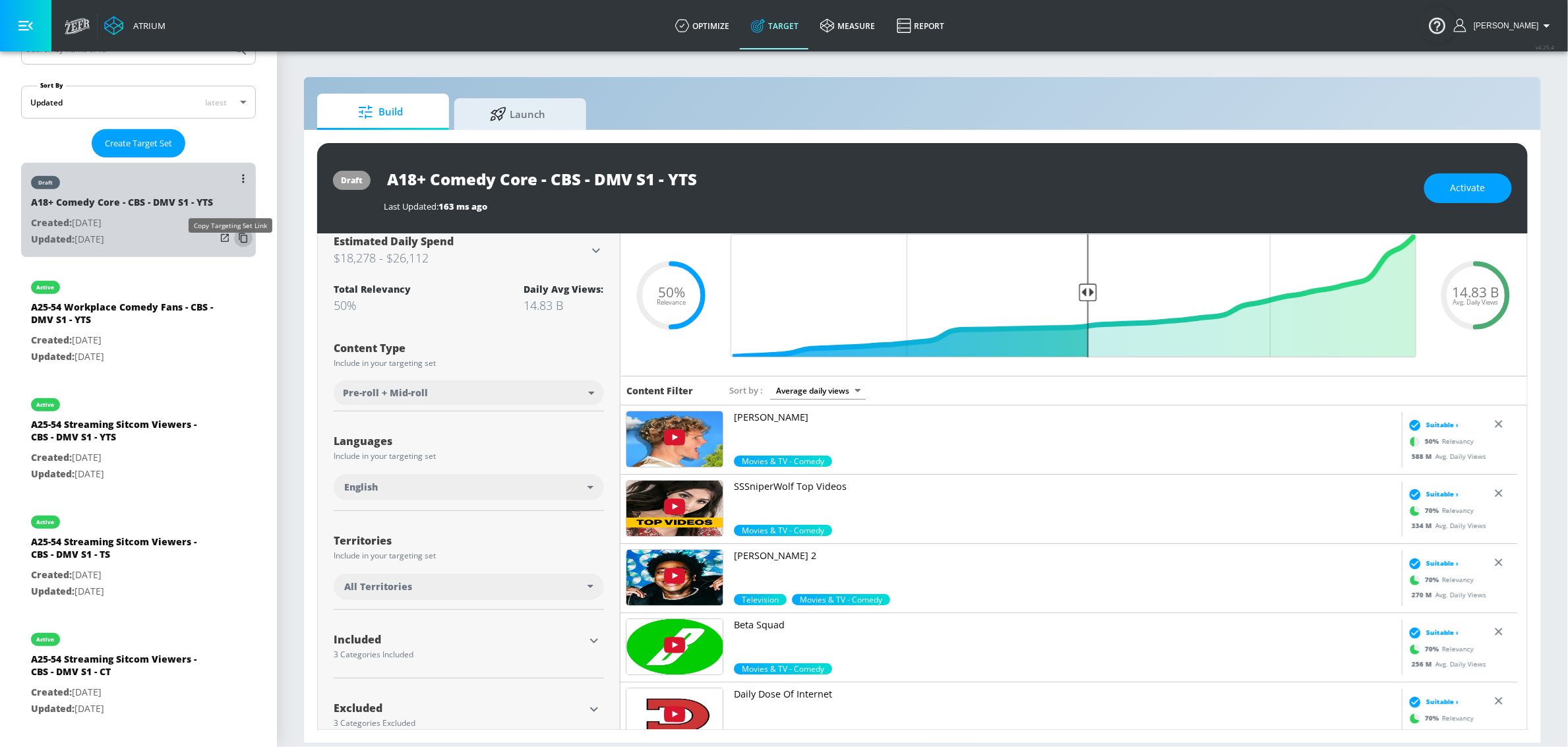
click at [233, 249] on icon "list of Target Set" at bounding box center [243, 238] width 21 height 21
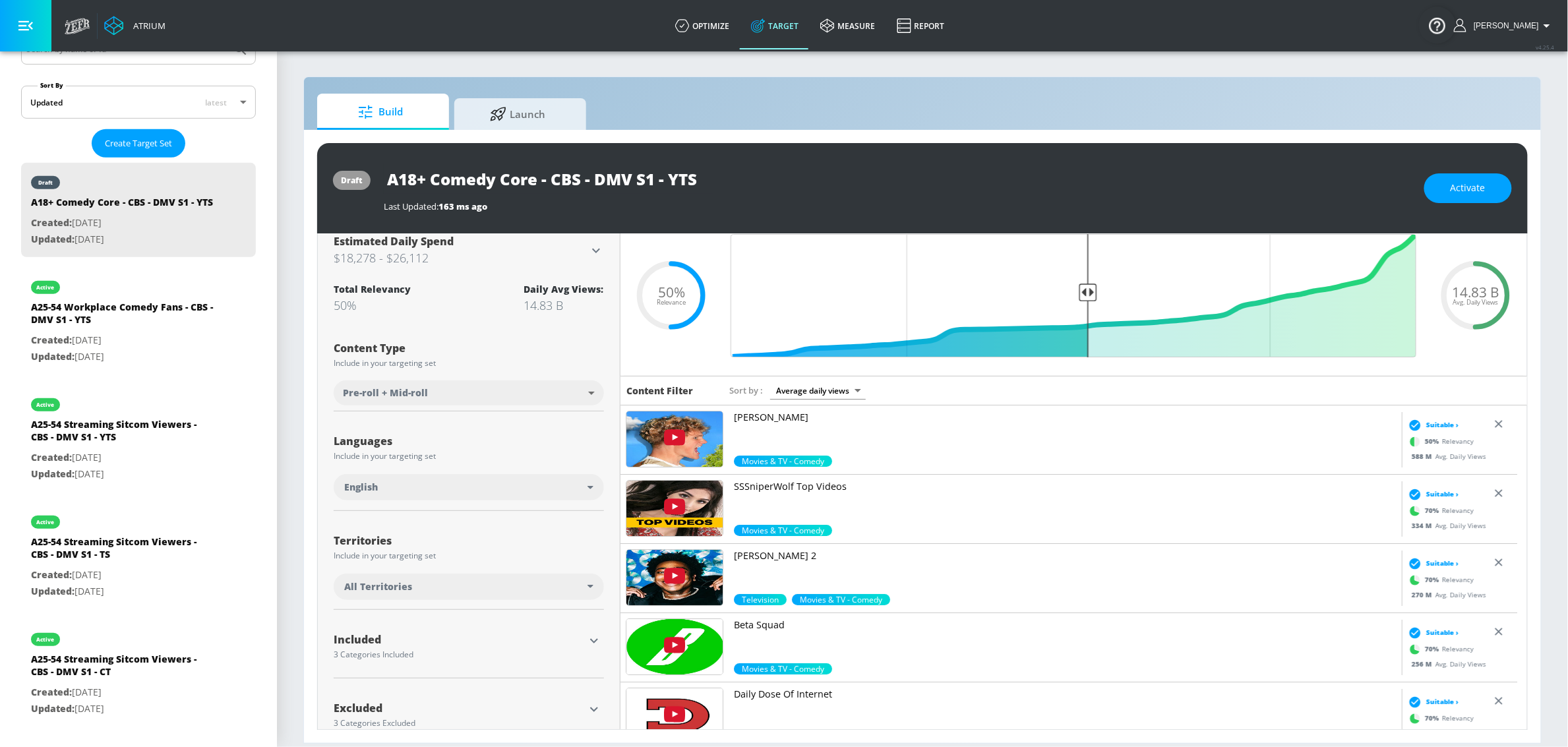
click at [490, 395] on body "Atrium optimize Target measure Report optimize Target measure Report v 4.25.4 S…" at bounding box center [784, 373] width 1568 height 747
click at [425, 442] on li "Youtube Shorts" at bounding box center [467, 444] width 266 height 21
type input "short_video"
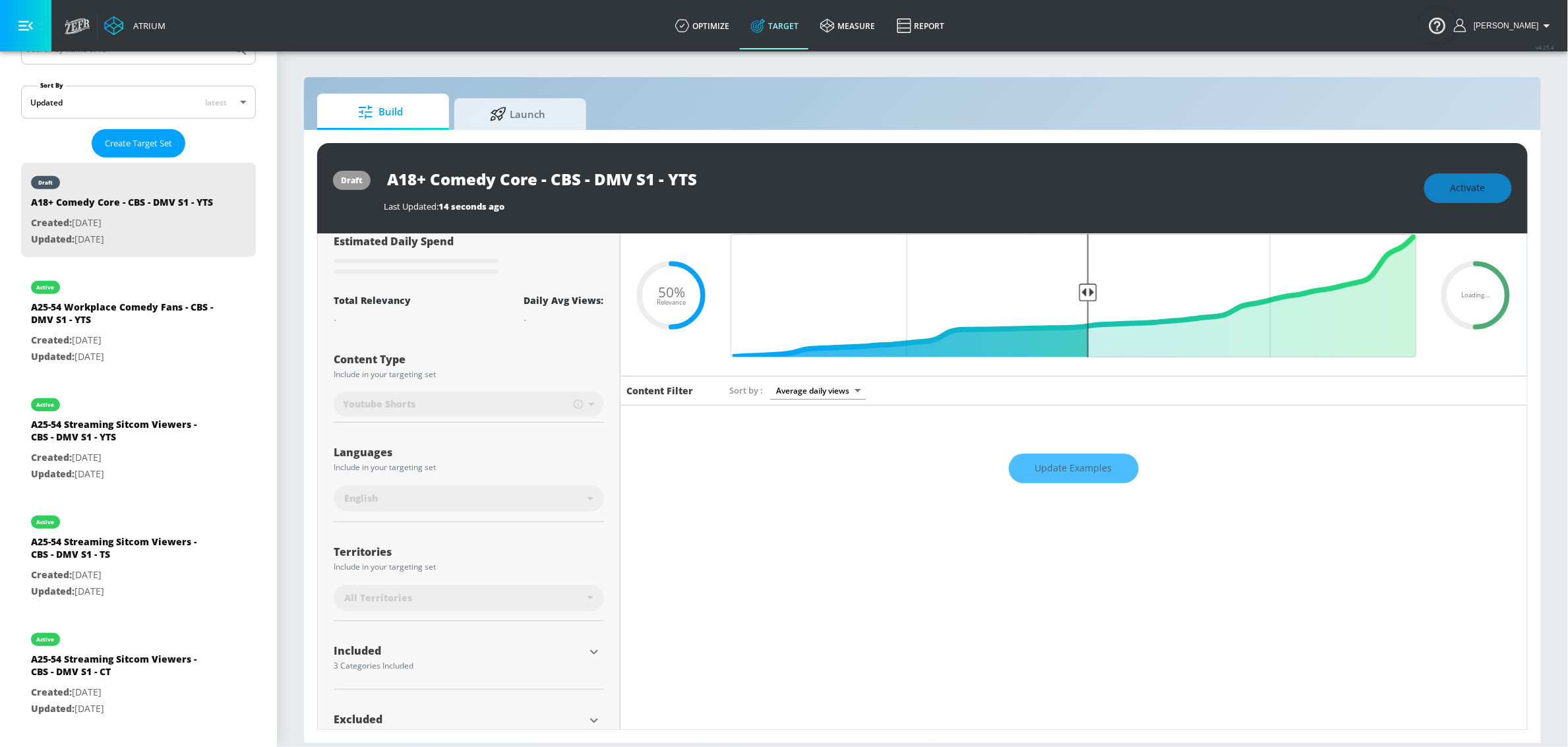
click at [537, 597] on div "All Territories" at bounding box center [466, 598] width 243 height 13
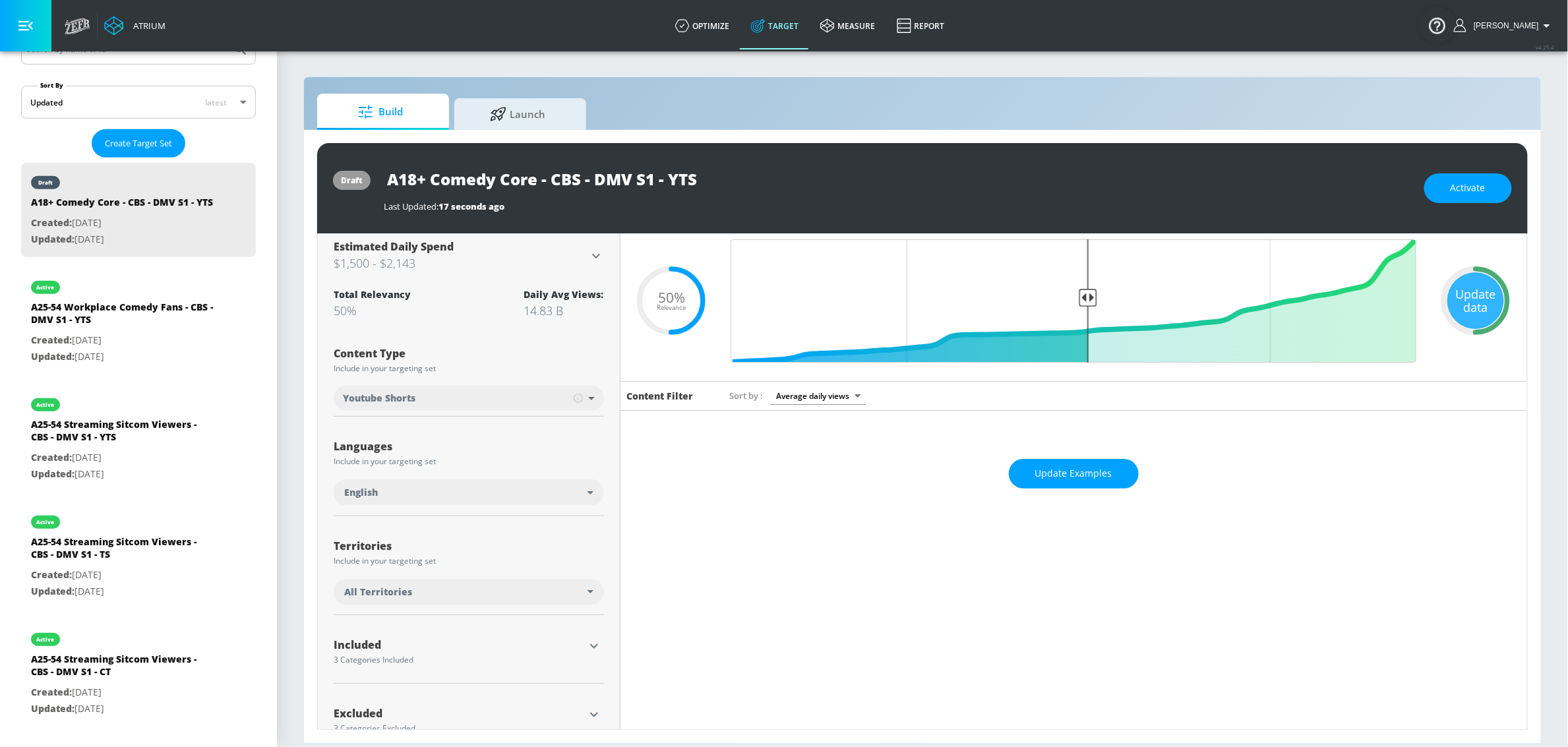
scroll to position [40, 0]
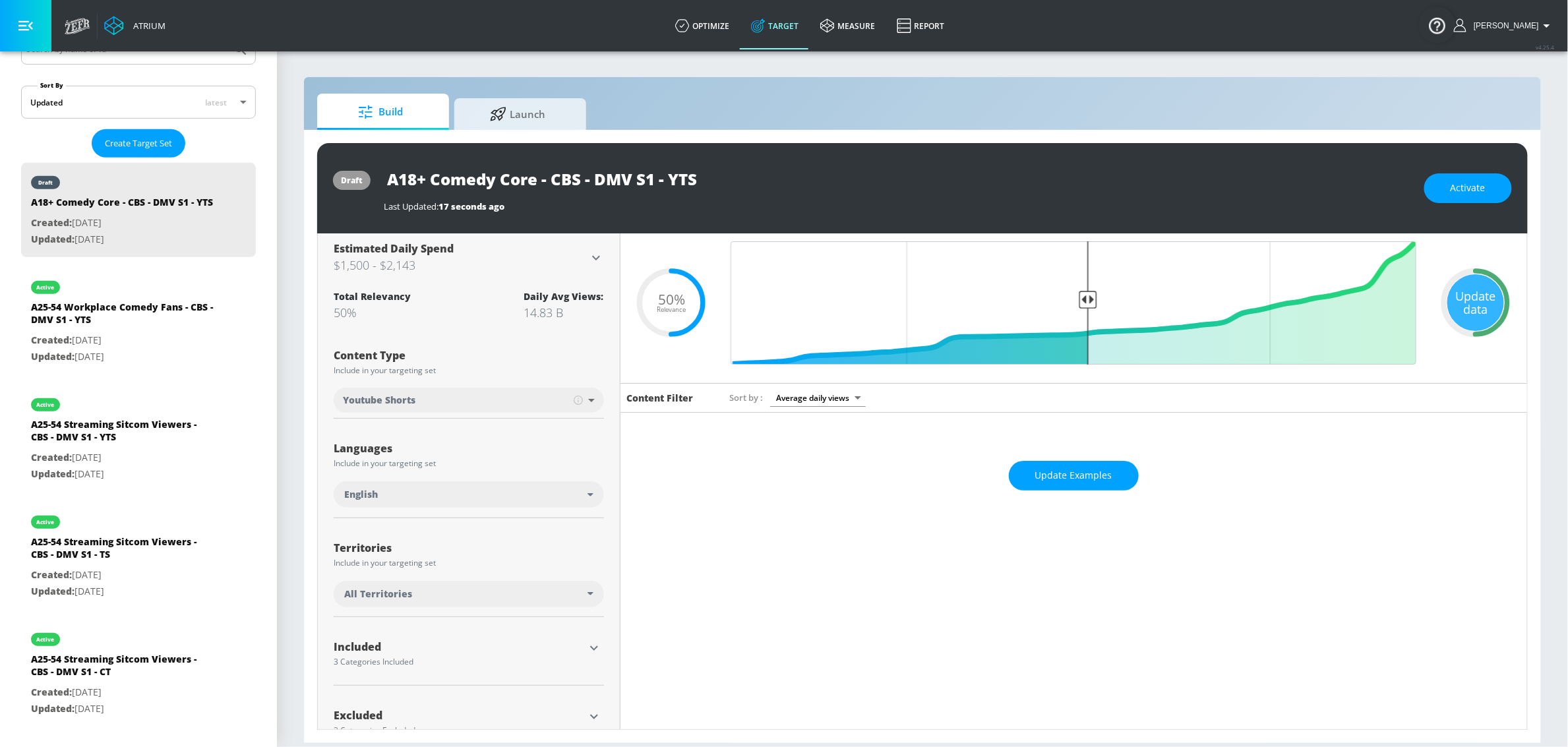
click at [521, 603] on div "All Territories" at bounding box center [468, 593] width 270 height 26
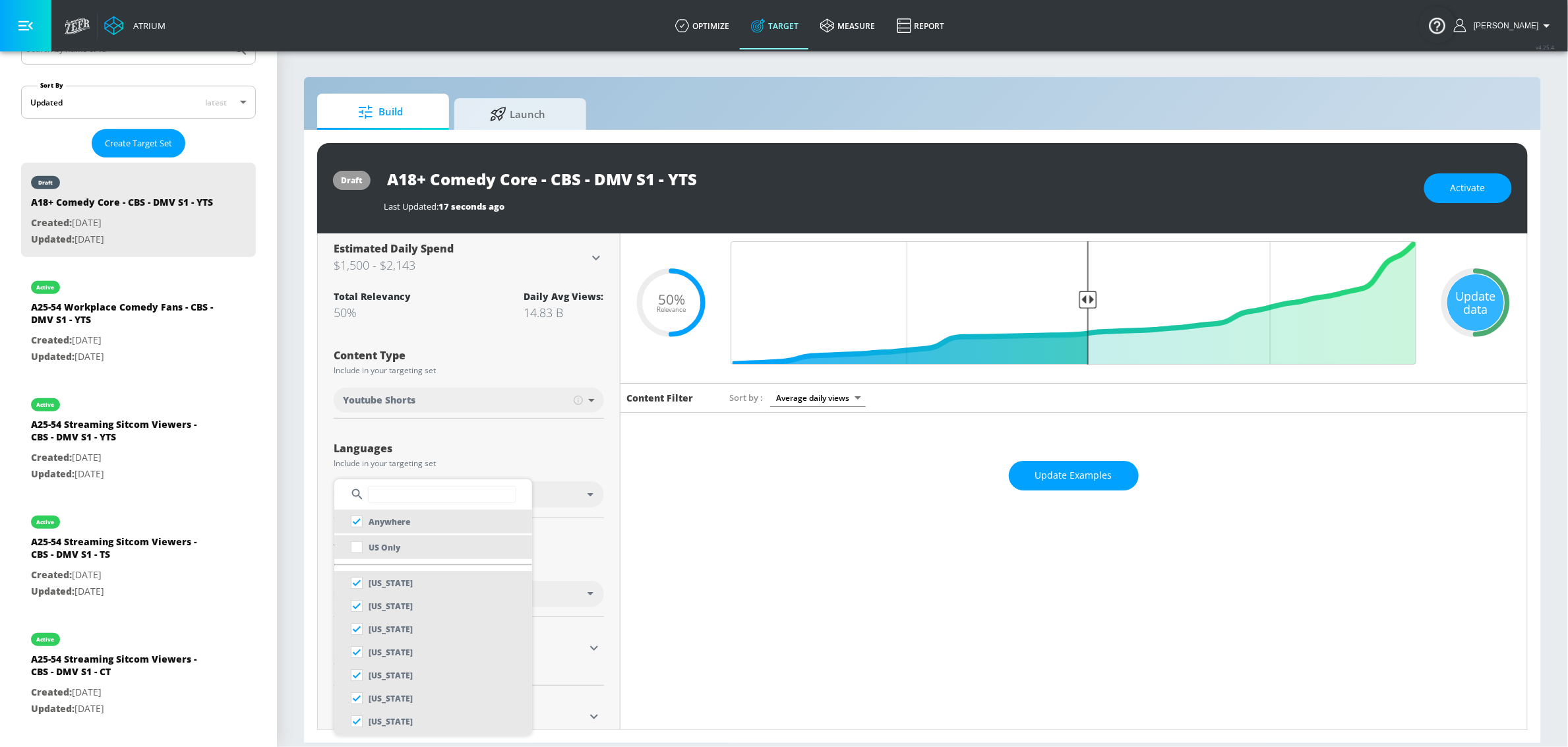
click at [445, 548] on li "US Only" at bounding box center [433, 547] width 198 height 24
checkbox input "false"
checkbox input "true"
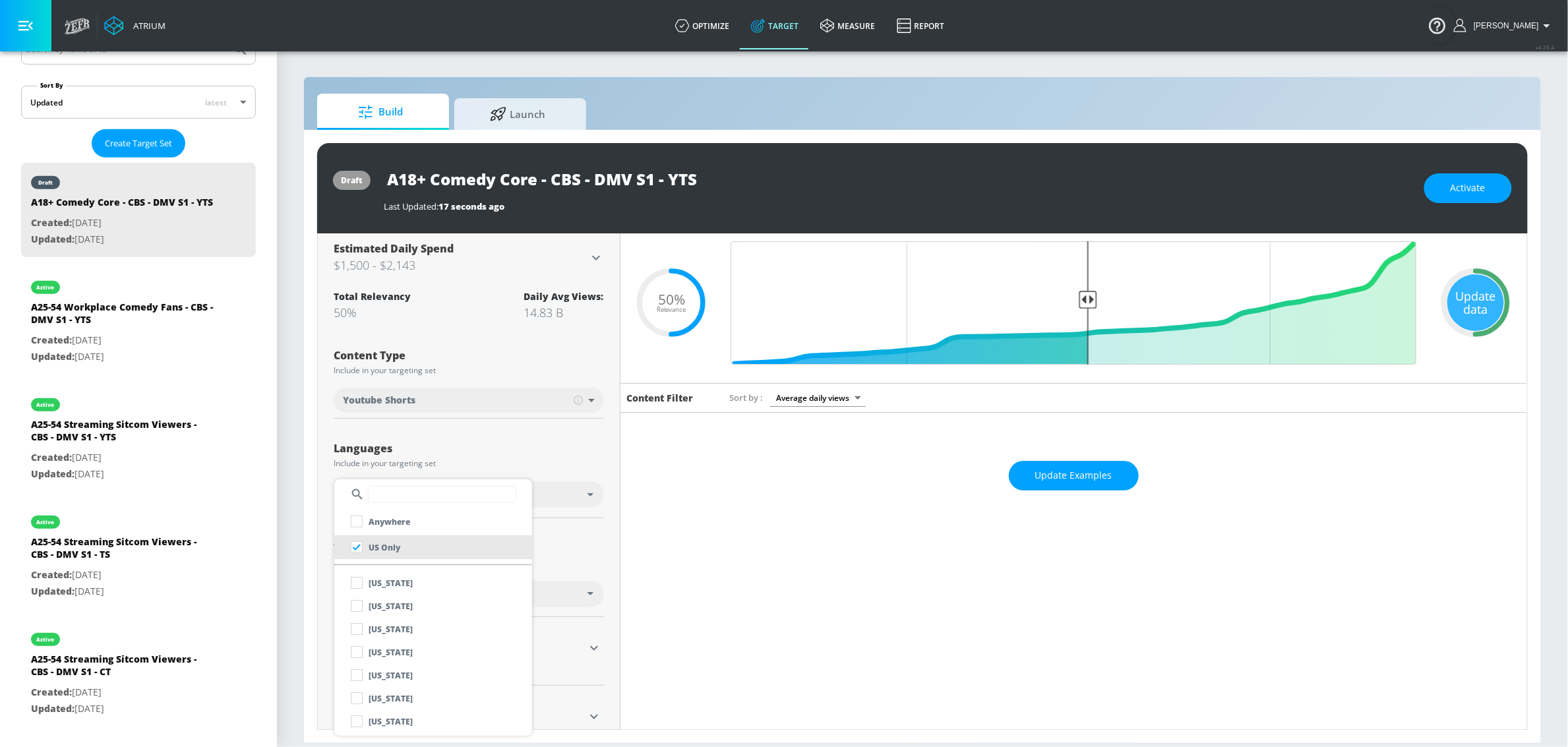
click at [588, 568] on div at bounding box center [784, 373] width 1568 height 747
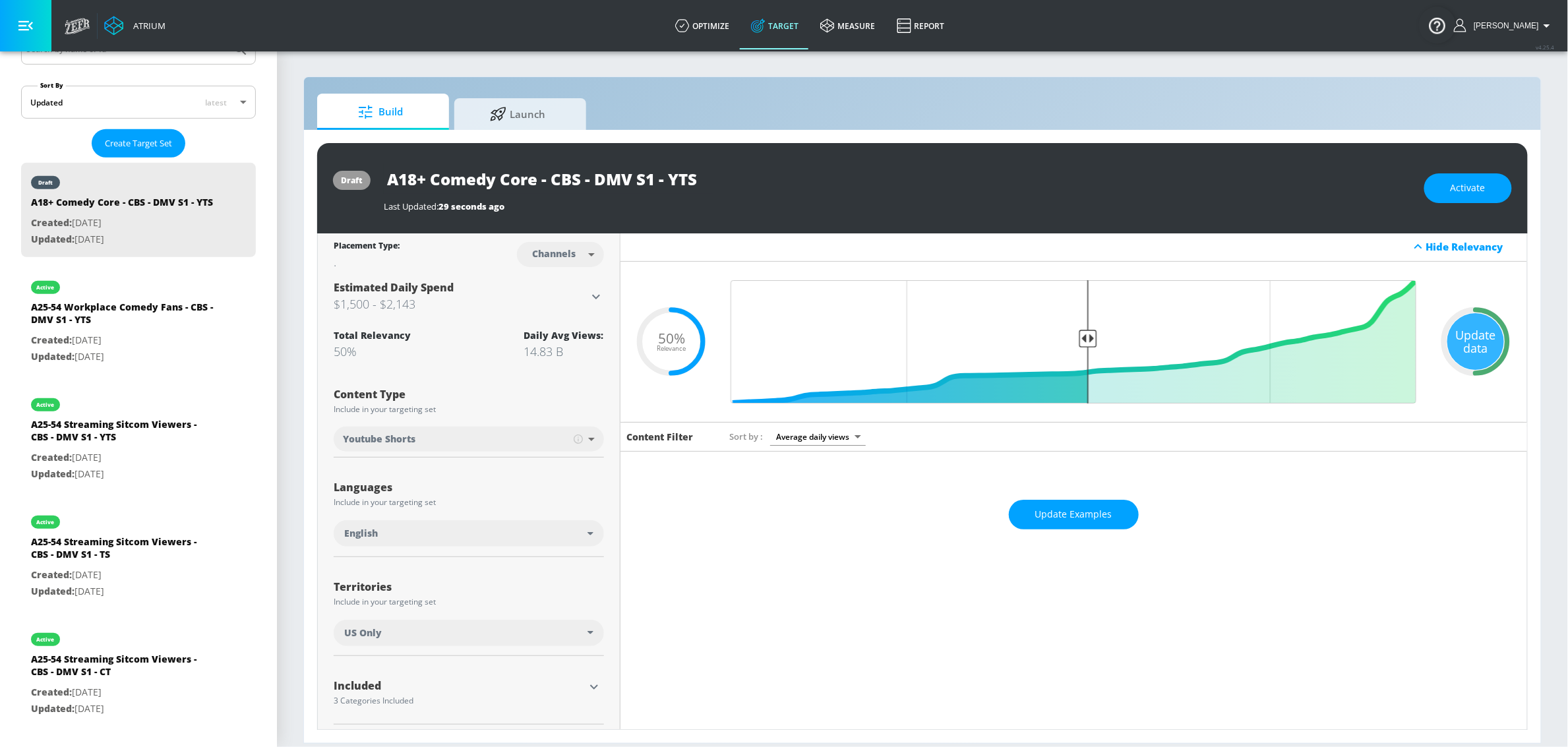
scroll to position [0, 0]
click at [1456, 341] on div "Update data" at bounding box center [1475, 343] width 57 height 57
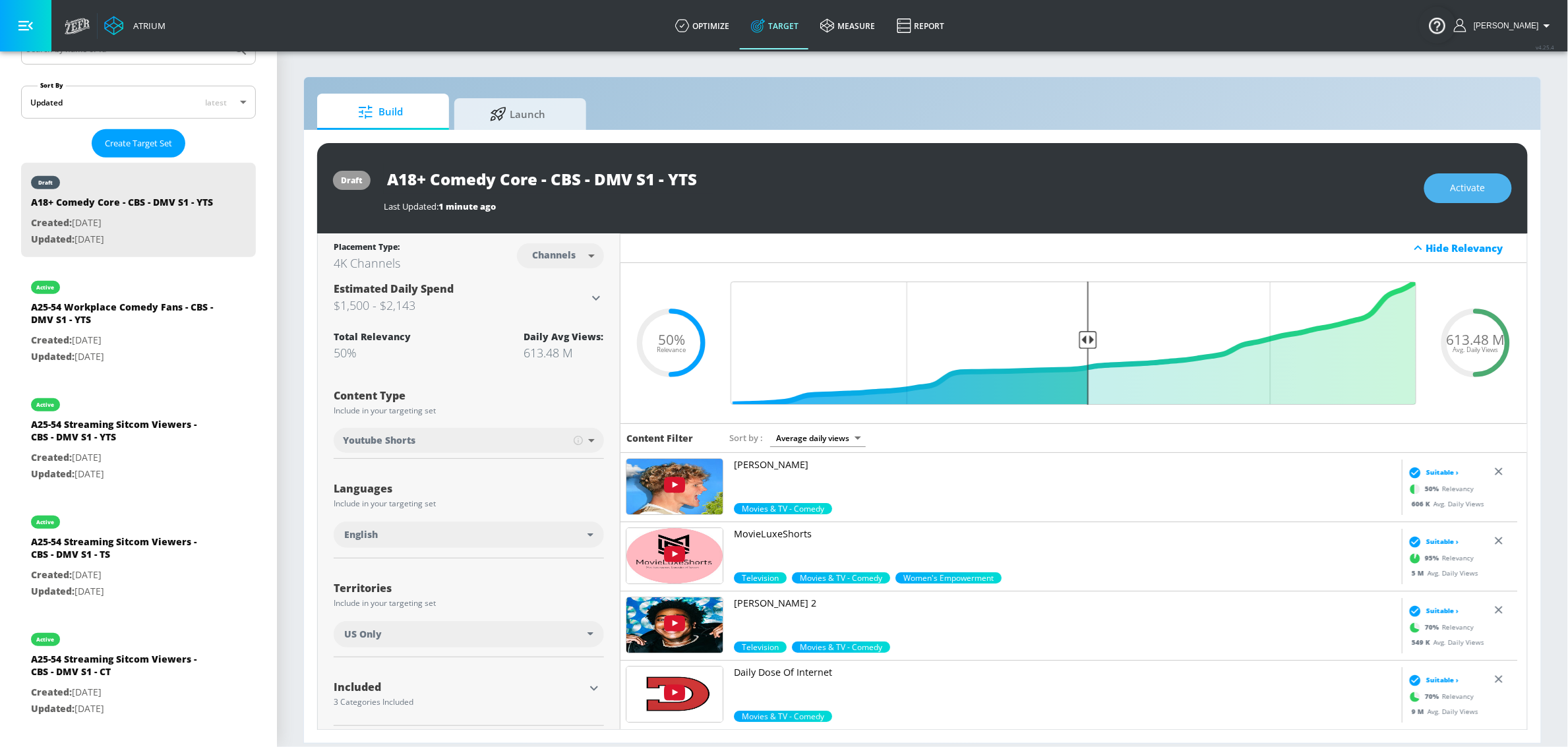
click at [1473, 184] on span "Activate" at bounding box center [1467, 188] width 35 height 17
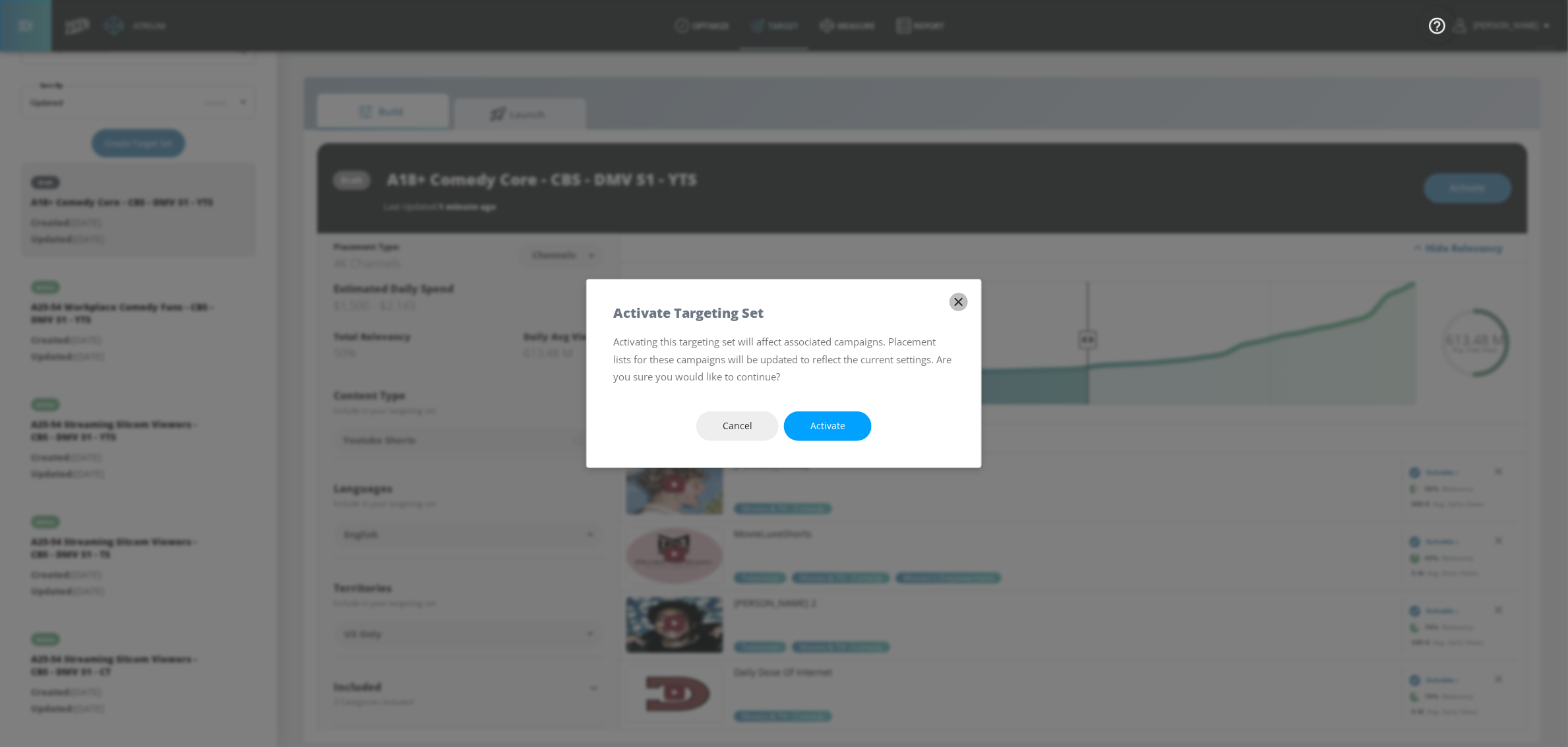
click at [964, 304] on icon "button" at bounding box center [958, 302] width 14 height 14
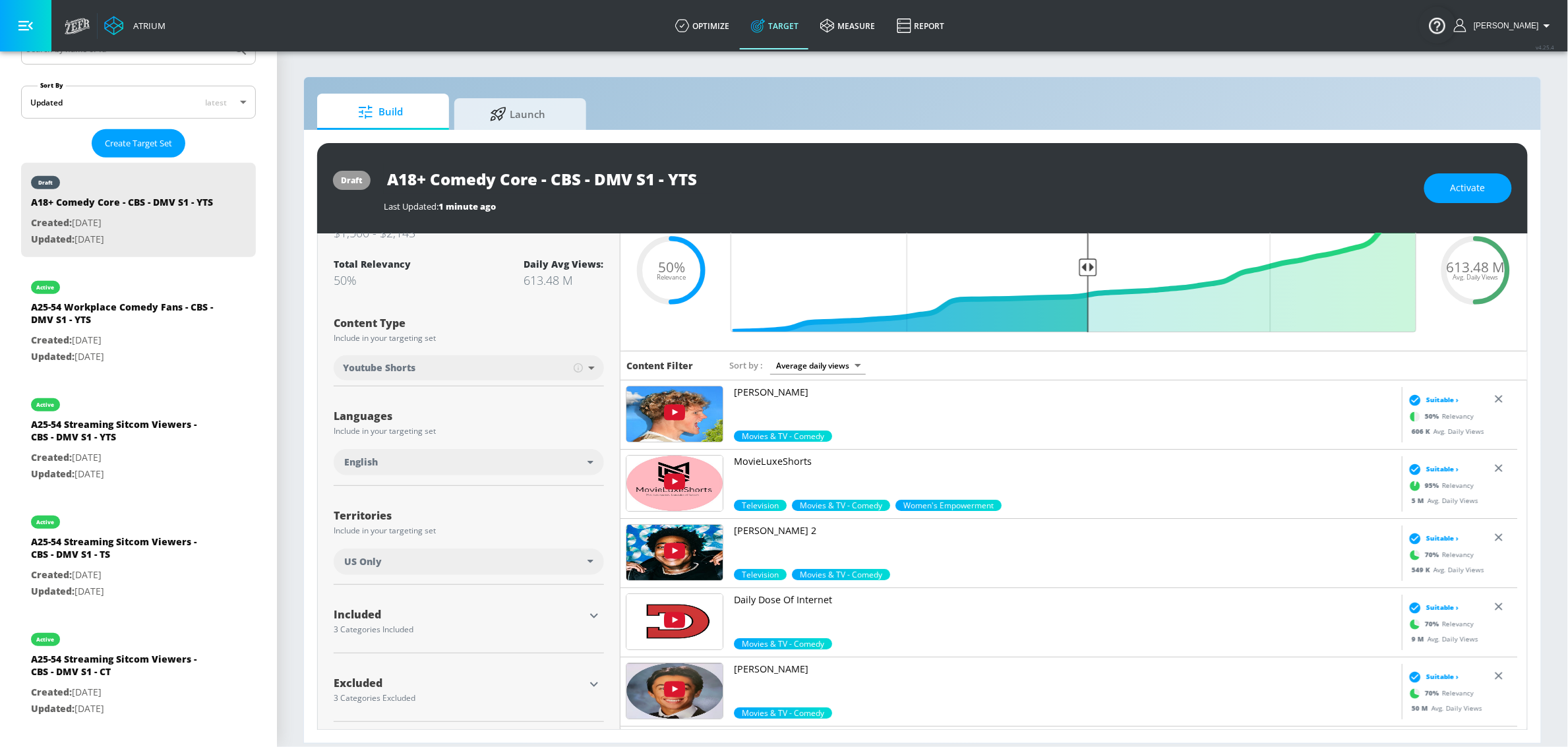
scroll to position [77, 0]
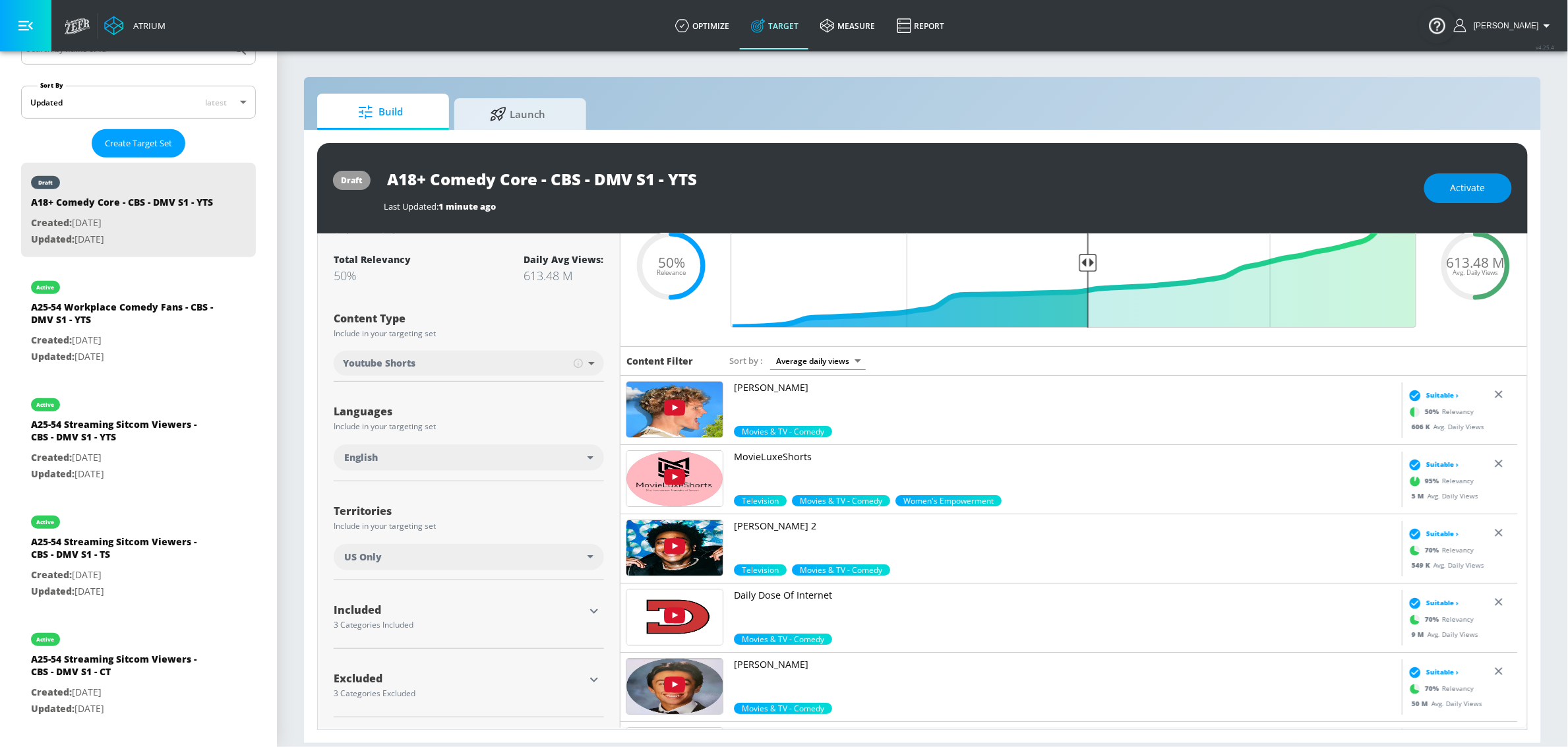
click at [1468, 193] on span "Activate" at bounding box center [1467, 188] width 35 height 17
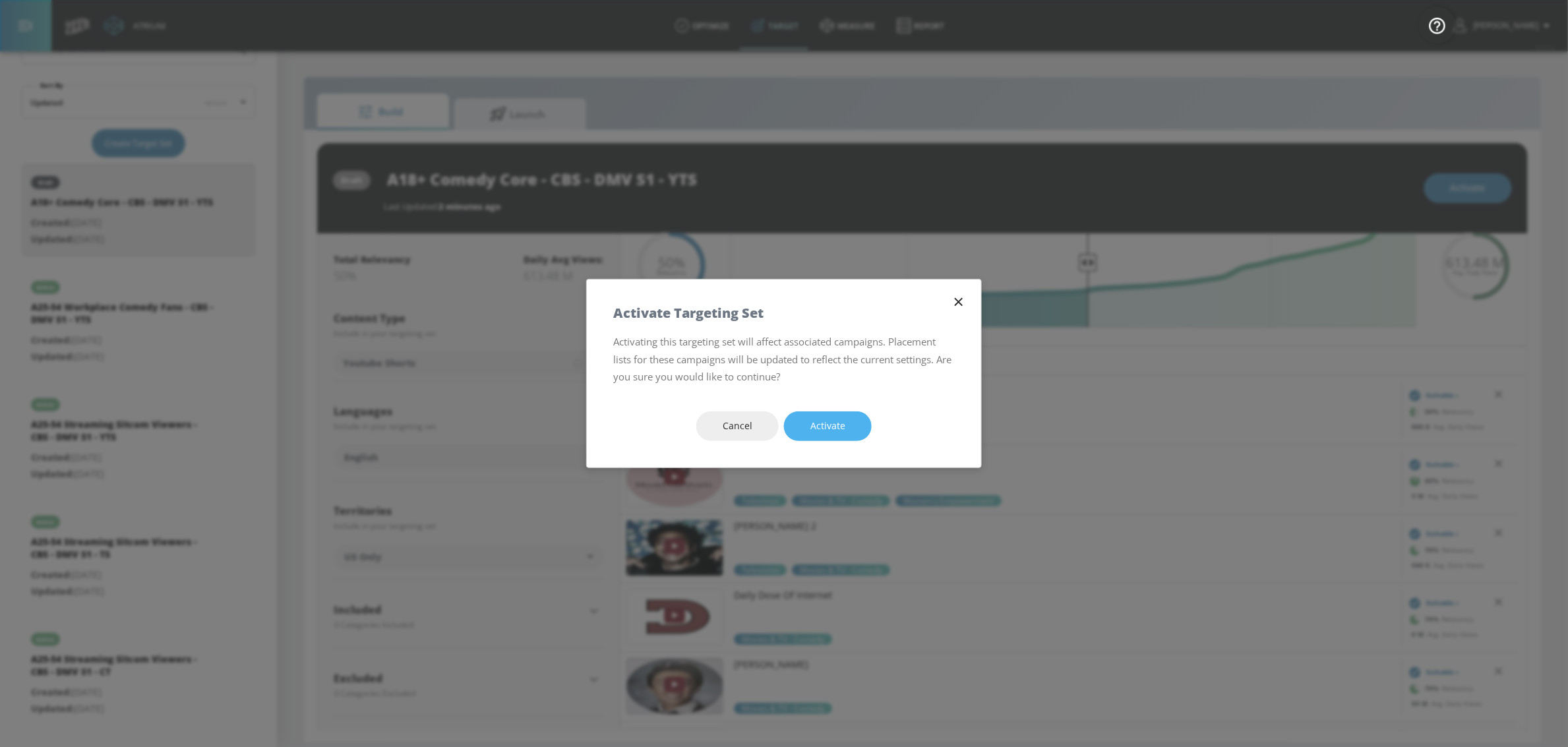
click at [854, 433] on button "Activate" at bounding box center [828, 425] width 88 height 29
